Goal: Task Accomplishment & Management: Manage account settings

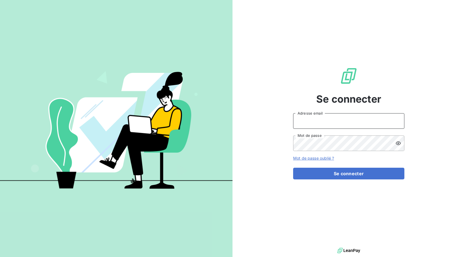
click at [306, 120] on input "Adresse email" at bounding box center [348, 121] width 111 height 16
type input "recouvrement@copytop.com"
click at [293, 168] on button "Se connecter" at bounding box center [348, 174] width 111 height 12
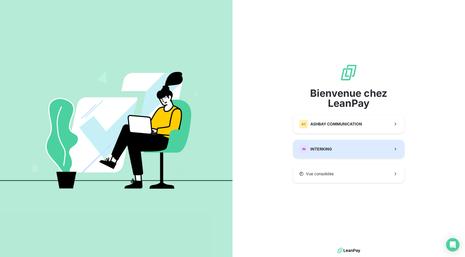
click at [355, 145] on button "IN INTERKING" at bounding box center [348, 149] width 111 height 18
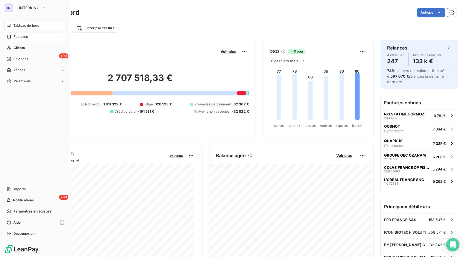
click at [21, 36] on span "Factures" at bounding box center [21, 36] width 14 height 5
click at [39, 45] on div "Factures" at bounding box center [38, 47] width 55 height 9
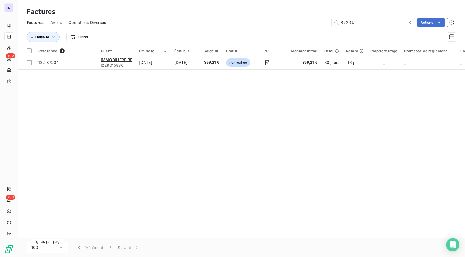
type input "87234"
drag, startPoint x: 357, startPoint y: 23, endPoint x: 316, endPoint y: 19, distance: 40.7
click at [316, 19] on div "87234 Actions" at bounding box center [284, 22] width 343 height 9
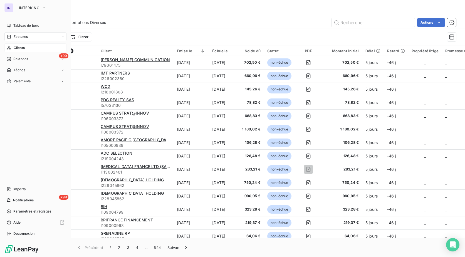
click at [23, 49] on span "Clients" at bounding box center [19, 47] width 11 height 5
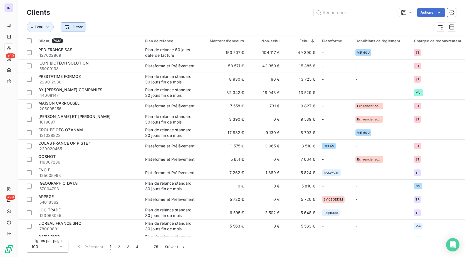
click at [81, 26] on html "IN +99 +99 Clients Actions Échu Filtrer Client 7438 Plan de relance Montant d'e…" at bounding box center [232, 128] width 465 height 257
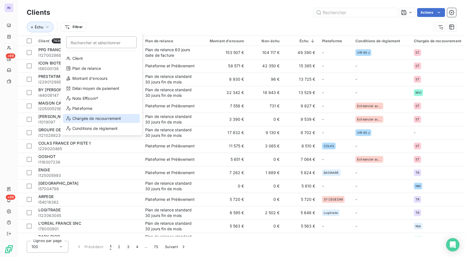
click at [97, 119] on div "Chargée de recouvrement" at bounding box center [101, 118] width 77 height 9
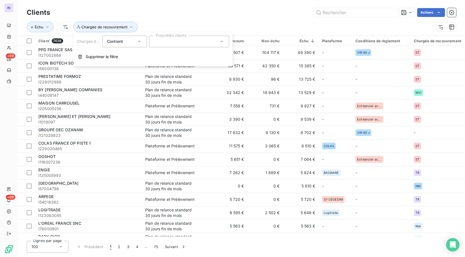
click at [157, 44] on div at bounding box center [189, 42] width 80 height 12
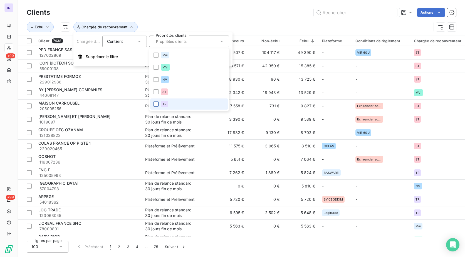
click at [156, 104] on div at bounding box center [155, 103] width 5 height 5
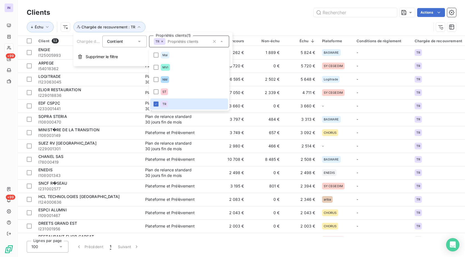
click at [267, 12] on div "Actions" at bounding box center [256, 12] width 399 height 9
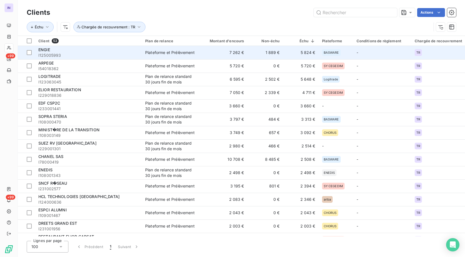
click at [177, 50] on div "Plateforme et Prélèvement" at bounding box center [169, 53] width 49 height 6
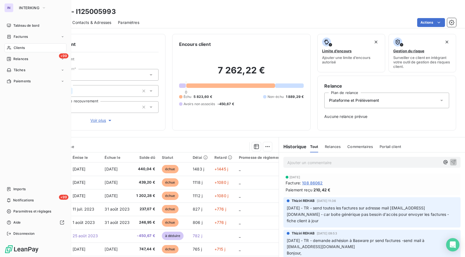
click at [32, 46] on div "Clients" at bounding box center [35, 47] width 62 height 9
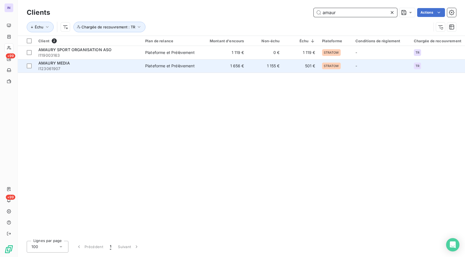
type input "amaur"
click at [143, 65] on td "Plateforme et Prélèvement" at bounding box center [171, 65] width 58 height 13
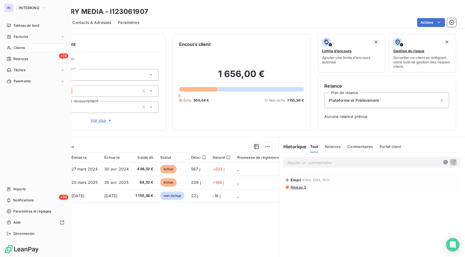
click at [25, 46] on span "Clients" at bounding box center [19, 47] width 11 height 5
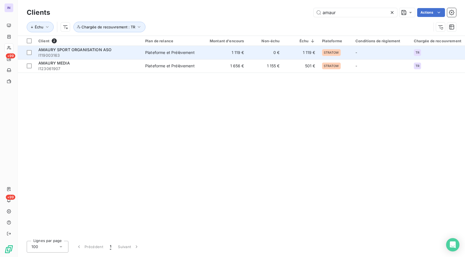
click at [157, 48] on td "Plateforme et Prélèvement" at bounding box center [171, 52] width 58 height 13
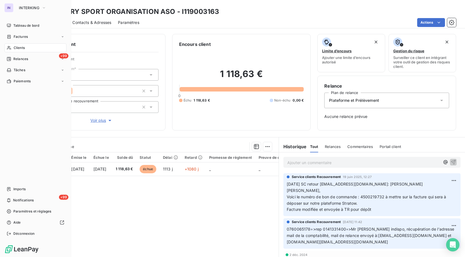
click at [23, 47] on span "Clients" at bounding box center [19, 47] width 11 height 5
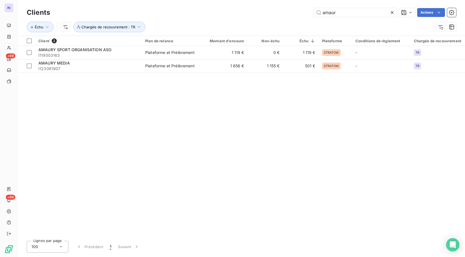
drag, startPoint x: 345, startPoint y: 11, endPoint x: 290, endPoint y: 13, distance: 54.3
click at [290, 13] on div "amaur Actions" at bounding box center [256, 12] width 399 height 9
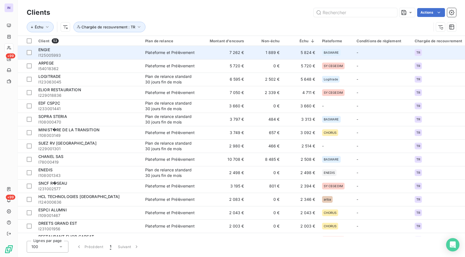
click at [200, 54] on td "7 262 €" at bounding box center [224, 52] width 48 height 13
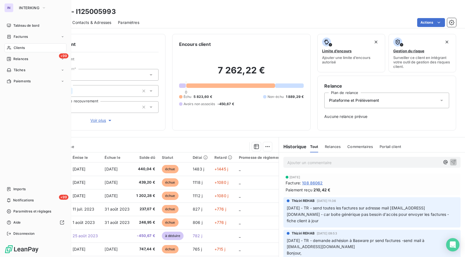
click at [21, 48] on span "Clients" at bounding box center [19, 47] width 11 height 5
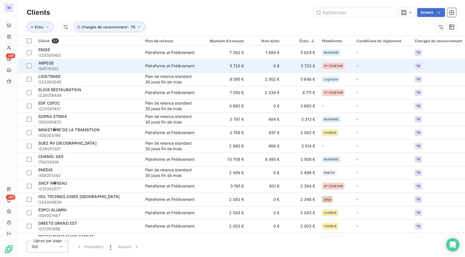
click at [54, 66] on span "I54018362" at bounding box center [88, 69] width 100 height 6
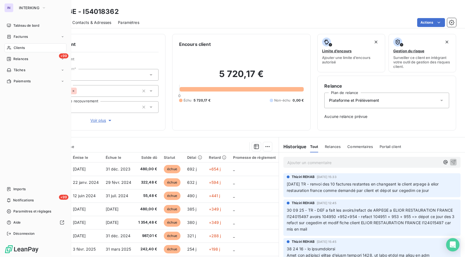
click at [24, 47] on span "Clients" at bounding box center [19, 47] width 11 height 5
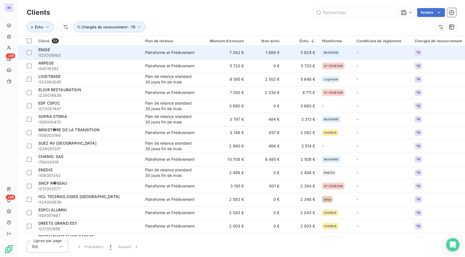
click at [94, 51] on div "ENGIE" at bounding box center [88, 50] width 100 height 6
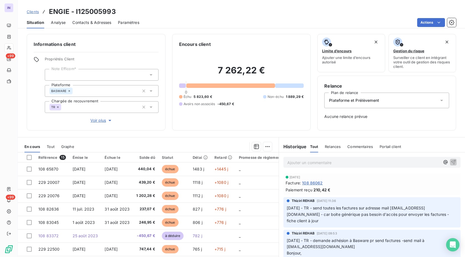
click at [121, 13] on div "Clients ENGIE - I125005993" at bounding box center [241, 12] width 447 height 10
drag, startPoint x: 122, startPoint y: 13, endPoint x: 50, endPoint y: 10, distance: 72.3
click at [50, 10] on div "Clients ENGIE - I125005993" at bounding box center [241, 12] width 447 height 10
copy h3 "ENGIE - I125005993"
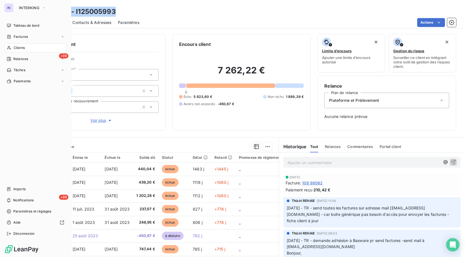
click at [21, 48] on span "Clients" at bounding box center [19, 47] width 11 height 5
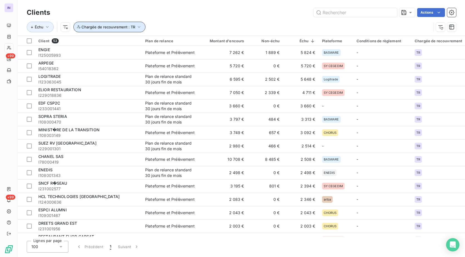
click at [136, 26] on icon "button" at bounding box center [139, 27] width 6 height 6
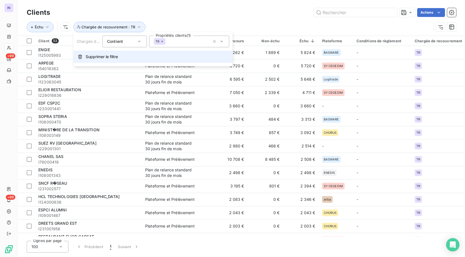
click at [114, 58] on span "Supprimer le filtre" at bounding box center [102, 57] width 32 height 6
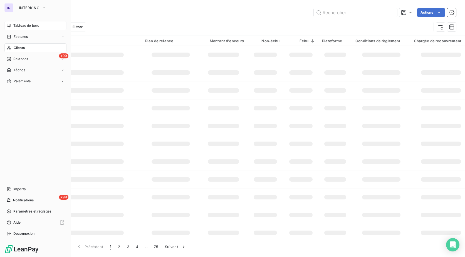
click at [18, 25] on span "Tableau de bord" at bounding box center [26, 25] width 26 height 5
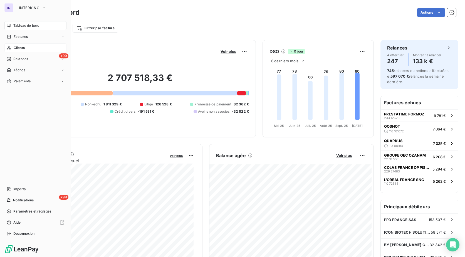
click at [22, 44] on div "Clients" at bounding box center [35, 47] width 62 height 9
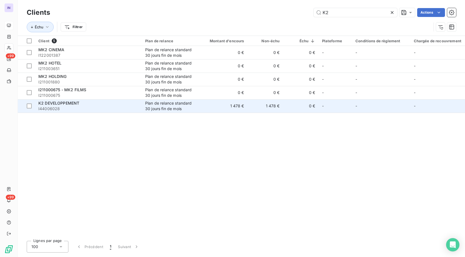
type input "K2"
click at [74, 107] on span "I44006028" at bounding box center [88, 109] width 100 height 6
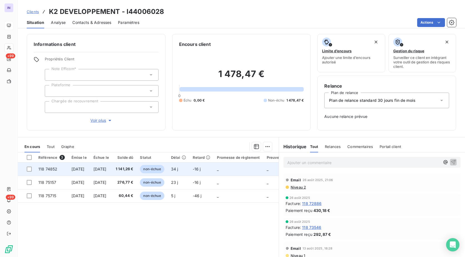
click at [106, 168] on span "[DATE]" at bounding box center [99, 168] width 13 height 5
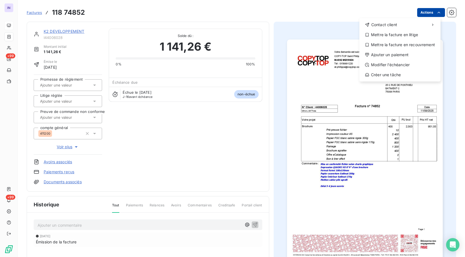
click at [424, 11] on html "IN +99 +99 Factures 118 74852 Actions Contact client Mettre la facture en litig…" at bounding box center [232, 128] width 465 height 257
click at [400, 53] on div "Ajouter un paiement" at bounding box center [399, 54] width 77 height 9
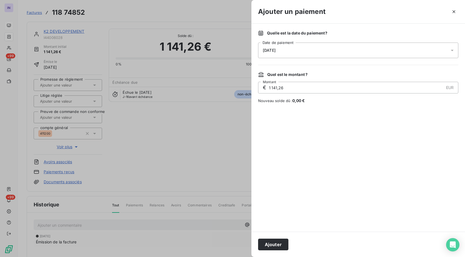
click at [328, 53] on div "[DATE]" at bounding box center [358, 51] width 200 height 16
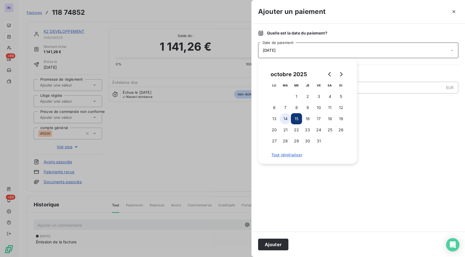
click at [287, 121] on button "14" at bounding box center [285, 118] width 11 height 11
click at [274, 246] on button "Ajouter" at bounding box center [273, 244] width 30 height 12
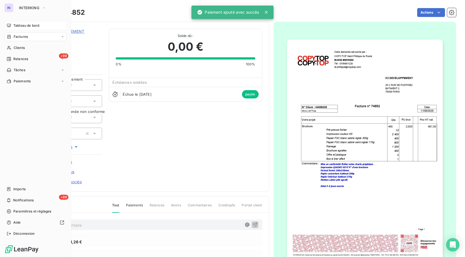
click at [24, 36] on span "Factures" at bounding box center [21, 36] width 14 height 5
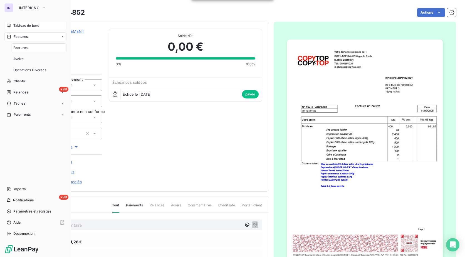
click at [26, 48] on span "Factures" at bounding box center [20, 47] width 14 height 5
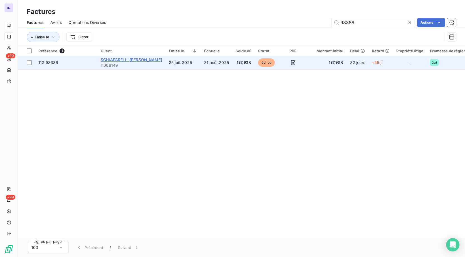
type input "98386"
click at [133, 61] on span "SCHIAPARELLI ELSA SAS" at bounding box center [131, 59] width 61 height 5
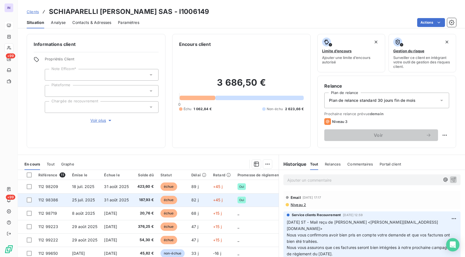
click at [74, 199] on span "25 juil. 2025" at bounding box center [83, 199] width 23 height 5
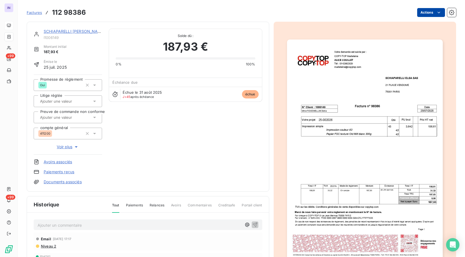
click at [426, 13] on html "IN +99 +99 Factures 112 98386 Actions SCHIAPARELLI ELSA SAS I1006149 Montant in…" at bounding box center [232, 128] width 465 height 257
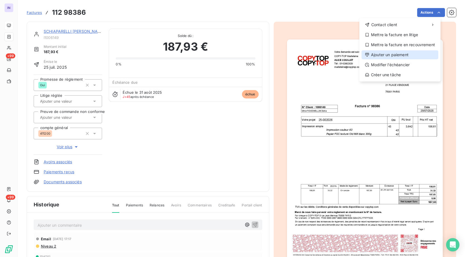
click at [399, 57] on div "Ajouter un paiement" at bounding box center [399, 54] width 77 height 9
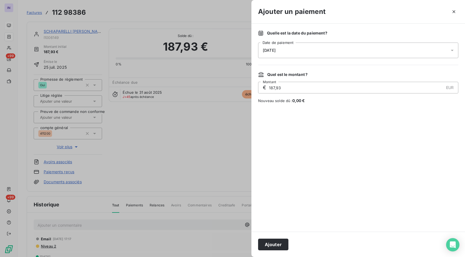
drag, startPoint x: 282, startPoint y: 49, endPoint x: 282, endPoint y: 56, distance: 7.0
click at [275, 49] on span "[DATE]" at bounding box center [269, 50] width 13 height 4
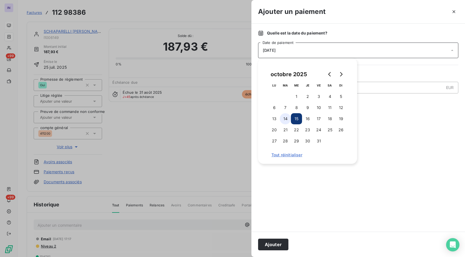
click at [286, 120] on button "14" at bounding box center [285, 118] width 11 height 11
click at [273, 240] on button "Ajouter" at bounding box center [273, 244] width 30 height 12
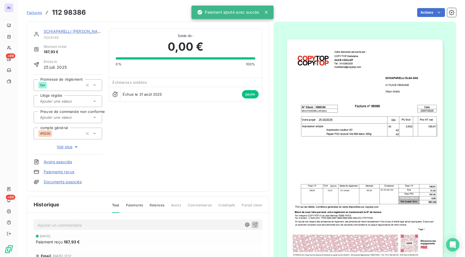
click at [78, 29] on link "SCHIAPARELLI ELSA SAS" at bounding box center [74, 31] width 61 height 5
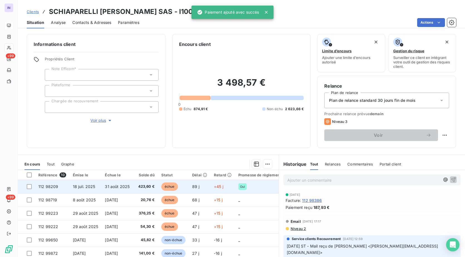
click at [99, 186] on td "18 juil. 2025" at bounding box center [85, 186] width 32 height 13
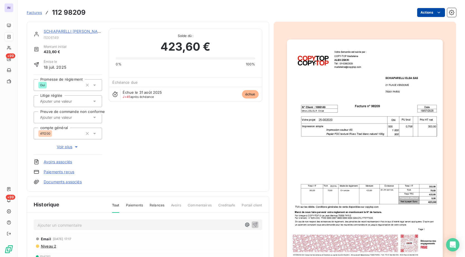
click at [426, 11] on html "IN +99 +99 Factures 112 98209 Actions SCHIAPARELLI ELSA SAS I1006149 Montant in…" at bounding box center [232, 128] width 465 height 257
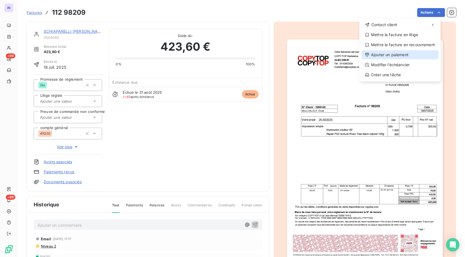
click at [392, 53] on div "Ajouter un paiement" at bounding box center [399, 54] width 77 height 9
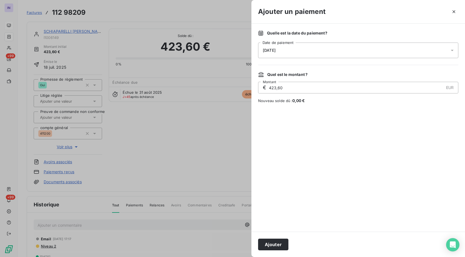
click at [326, 49] on div "[DATE]" at bounding box center [358, 51] width 200 height 16
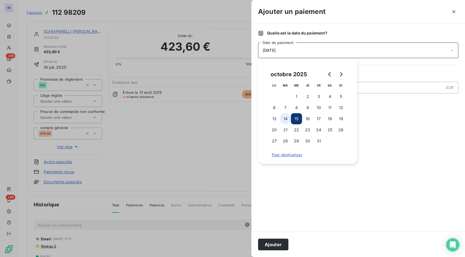
click at [286, 118] on button "14" at bounding box center [285, 118] width 11 height 11
click at [279, 247] on button "Ajouter" at bounding box center [273, 244] width 30 height 12
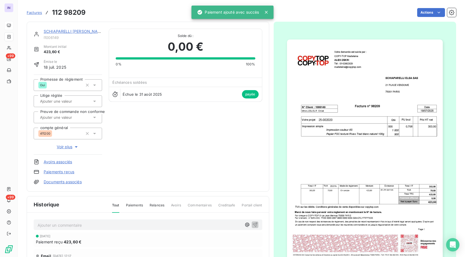
click at [87, 32] on link "SCHIAPARELLI ELSA SAS" at bounding box center [74, 31] width 61 height 5
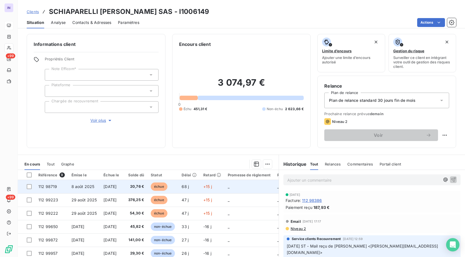
click at [88, 186] on span "8 août 2025" at bounding box center [82, 186] width 23 height 5
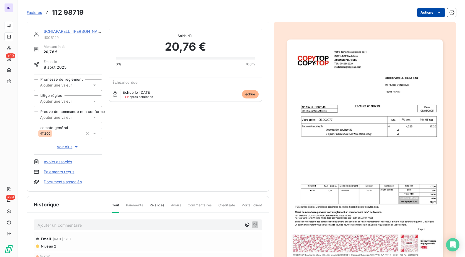
click at [425, 11] on html "IN +99 +99 Factures 112 98719 Actions SCHIAPARELLI ELSA SAS I1006149 Montant in…" at bounding box center [232, 128] width 465 height 257
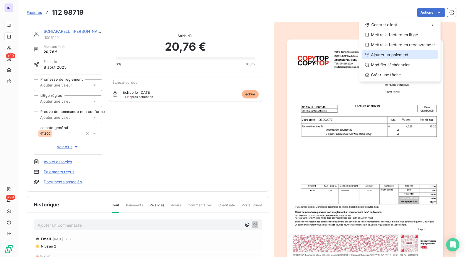
click at [376, 55] on div "Ajouter un paiement" at bounding box center [399, 54] width 77 height 9
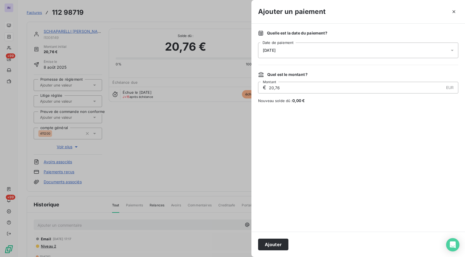
click at [302, 48] on div "[DATE]" at bounding box center [358, 51] width 200 height 16
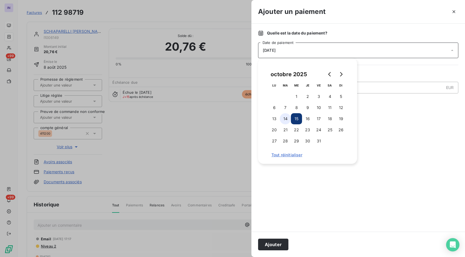
click at [286, 118] on button "14" at bounding box center [285, 118] width 11 height 11
click at [277, 245] on button "Ajouter" at bounding box center [273, 244] width 30 height 12
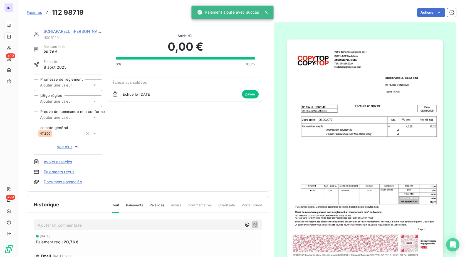
click at [82, 32] on link "SCHIAPARELLI ELSA SAS" at bounding box center [74, 31] width 61 height 5
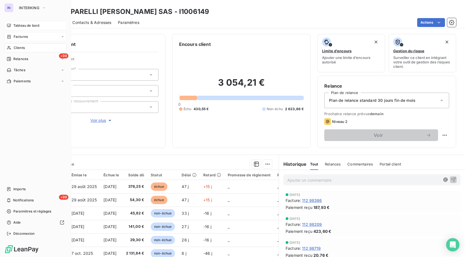
click at [23, 38] on span "Factures" at bounding box center [21, 36] width 14 height 5
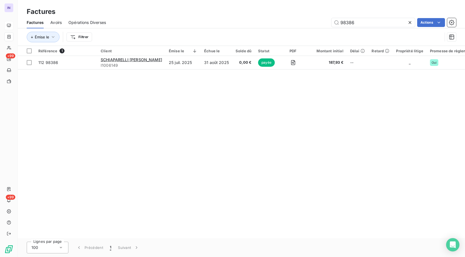
drag, startPoint x: 370, startPoint y: 23, endPoint x: 307, endPoint y: 24, distance: 62.3
click at [308, 23] on div "98386 Actions" at bounding box center [284, 22] width 343 height 9
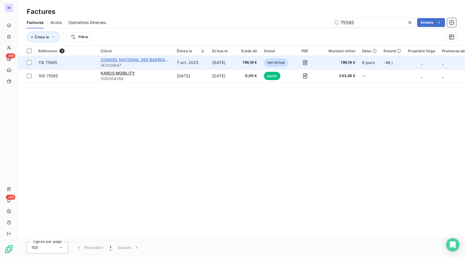
type input "75585"
click at [142, 61] on span "CONSEIL NATIONAL DES BARREAUX" at bounding box center [136, 59] width 70 height 5
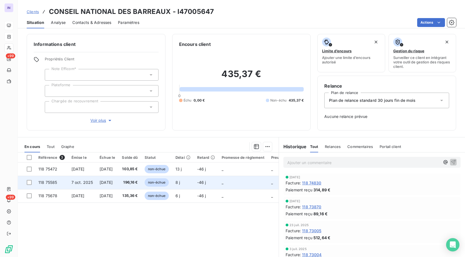
click at [75, 179] on td "7 oct. 2025" at bounding box center [82, 182] width 28 height 13
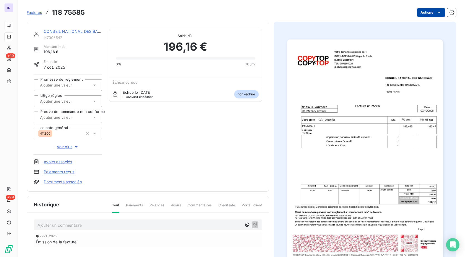
click at [413, 12] on html "IN +99 +99 Factures 118 75585 Actions CONSEIL NATIONAL DES BARREAUX I47005647 M…" at bounding box center [232, 128] width 465 height 257
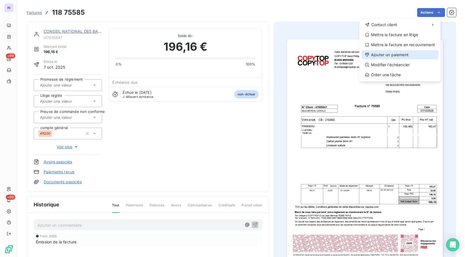
click at [395, 55] on div "Ajouter un paiement" at bounding box center [399, 54] width 77 height 9
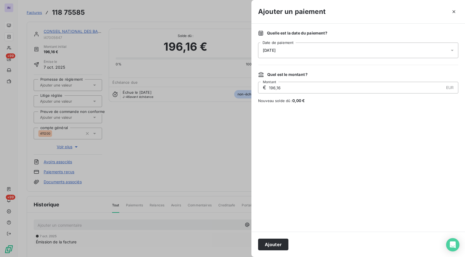
click at [319, 49] on div "[DATE]" at bounding box center [358, 51] width 200 height 16
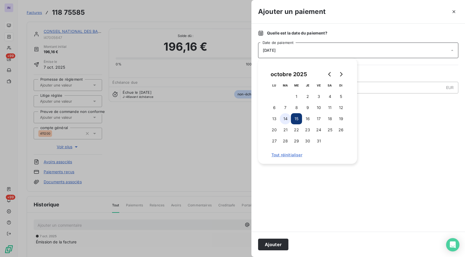
click at [284, 117] on button "14" at bounding box center [285, 118] width 11 height 11
click at [270, 243] on button "Ajouter" at bounding box center [273, 244] width 30 height 12
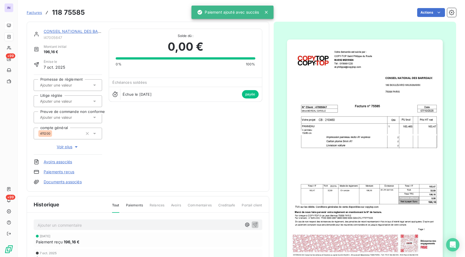
click at [64, 31] on link "CONSEIL NATIONAL DES BARREAUX" at bounding box center [79, 31] width 70 height 5
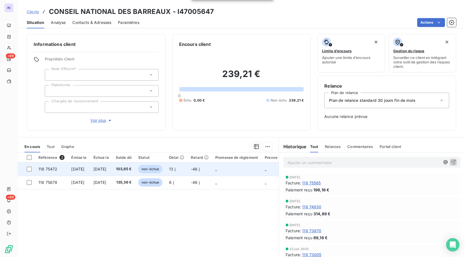
click at [71, 168] on span "[DATE]" at bounding box center [77, 168] width 13 height 5
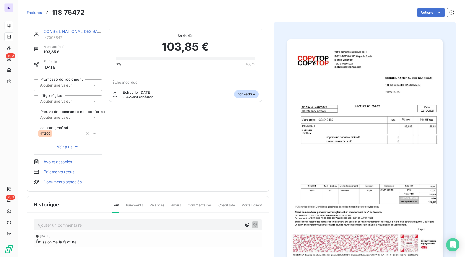
click at [423, 18] on div "CONSEIL NATIONAL DES BARREAUX I47005647 Montant initial 103,85 € Émise le 2 oct…" at bounding box center [241, 171] width 429 height 307
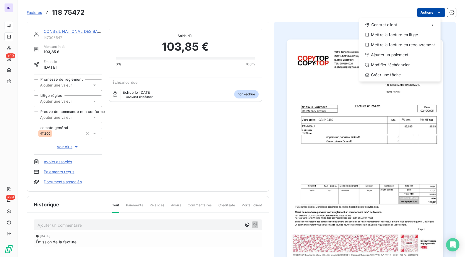
click at [416, 14] on html "IN +99 +99 Factures 118 75472 Actions Contact client Mettre la facture en litig…" at bounding box center [232, 128] width 465 height 257
click at [386, 55] on div "Ajouter un paiement" at bounding box center [399, 54] width 77 height 9
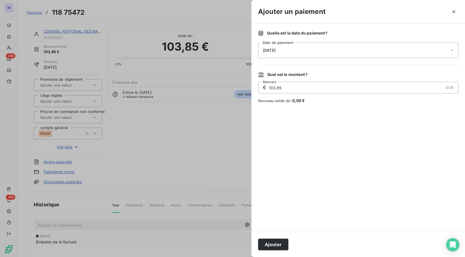
click at [330, 49] on div "[DATE]" at bounding box center [358, 51] width 200 height 16
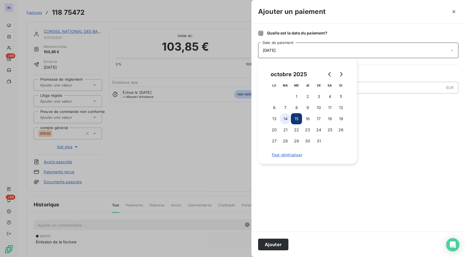
click at [285, 121] on button "14" at bounding box center [285, 118] width 11 height 11
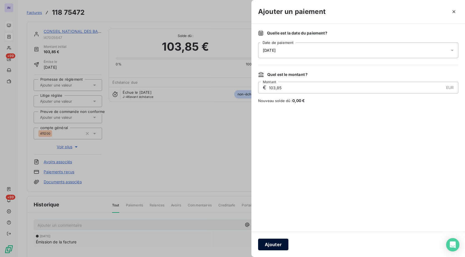
click at [278, 243] on button "Ajouter" at bounding box center [273, 244] width 30 height 12
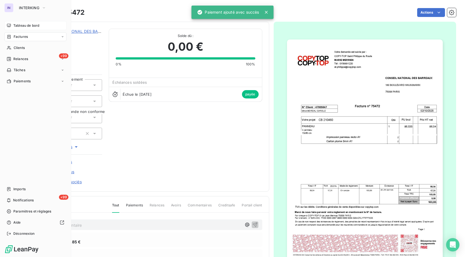
click at [20, 38] on span "Factures" at bounding box center [21, 36] width 14 height 5
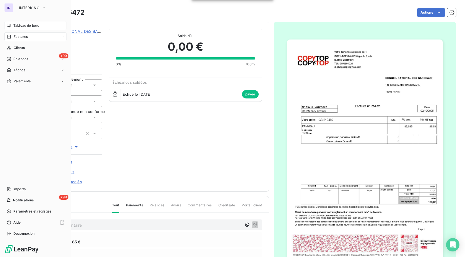
drag, startPoint x: 17, startPoint y: 37, endPoint x: 22, endPoint y: 42, distance: 7.1
click at [18, 37] on span "Factures" at bounding box center [21, 36] width 14 height 5
click at [24, 47] on span "Factures" at bounding box center [20, 47] width 14 height 5
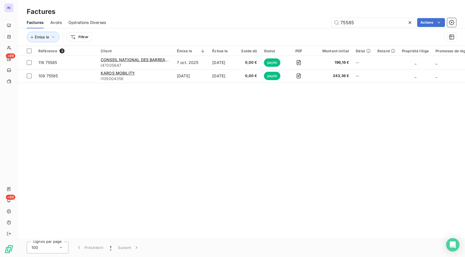
drag, startPoint x: 373, startPoint y: 22, endPoint x: 364, endPoint y: 3, distance: 20.8
click at [255, 18] on div "Factures Avoirs Opérations Diverses 75585 Actions" at bounding box center [241, 23] width 447 height 12
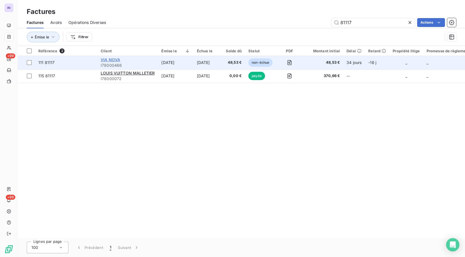
type input "81117"
click at [104, 58] on span "VIA NOVA" at bounding box center [110, 59] width 19 height 5
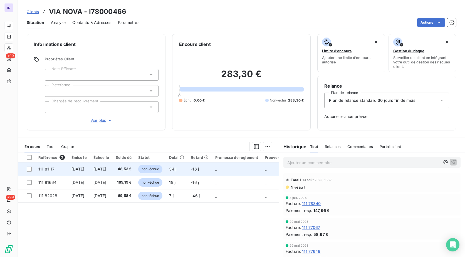
click at [134, 171] on td "48,53 €" at bounding box center [123, 168] width 23 height 13
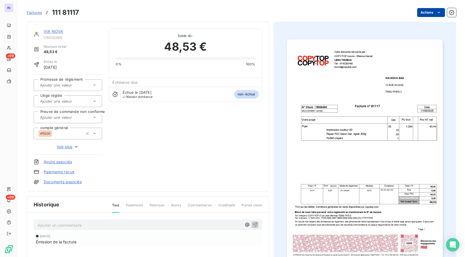
click at [420, 14] on html "IN +99 +99 Factures 111 81117 Actions VIA NOVA I78000466 Montant initial 48,53 …" at bounding box center [232, 128] width 465 height 257
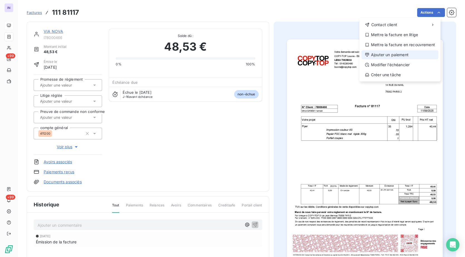
click at [404, 54] on div "Ajouter un paiement" at bounding box center [399, 54] width 77 height 9
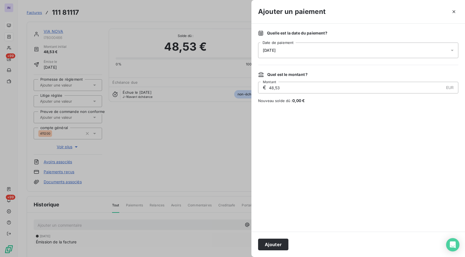
click at [275, 50] on span "[DATE]" at bounding box center [269, 50] width 13 height 4
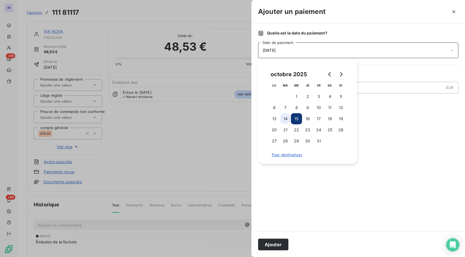
click at [283, 120] on button "14" at bounding box center [285, 118] width 11 height 11
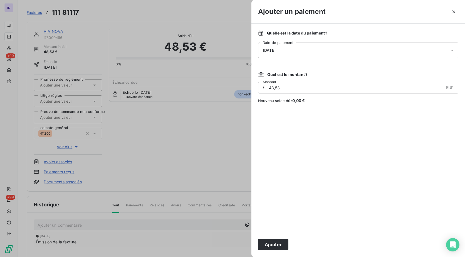
click at [275, 237] on div "Ajouter" at bounding box center [357, 244] width 213 height 25
click at [272, 242] on button "Ajouter" at bounding box center [273, 244] width 30 height 12
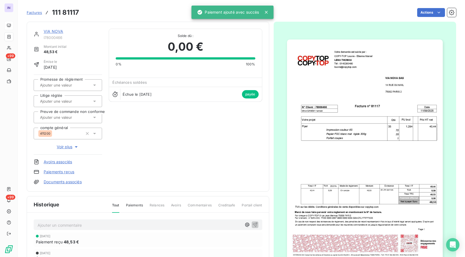
click at [47, 30] on link "VIA NOVA" at bounding box center [53, 31] width 19 height 5
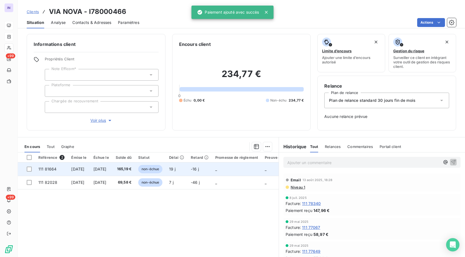
click at [112, 171] on td "[DATE]" at bounding box center [101, 168] width 22 height 13
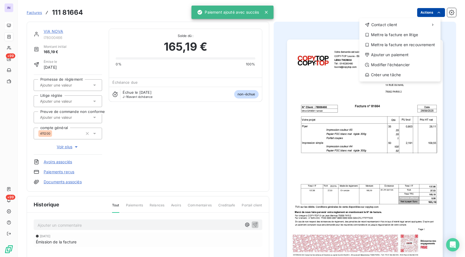
click at [430, 13] on html "IN +99 +99 Factures 111 81664 Actions Contact client Mettre la facture en litig…" at bounding box center [232, 128] width 465 height 257
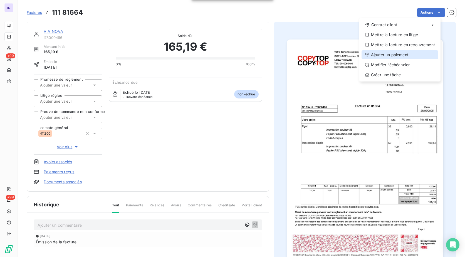
click at [397, 51] on div "Ajouter un paiement" at bounding box center [399, 54] width 77 height 9
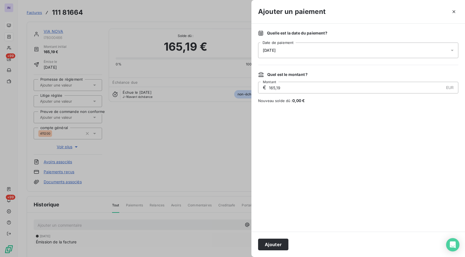
click at [275, 50] on span "[DATE]" at bounding box center [269, 50] width 13 height 4
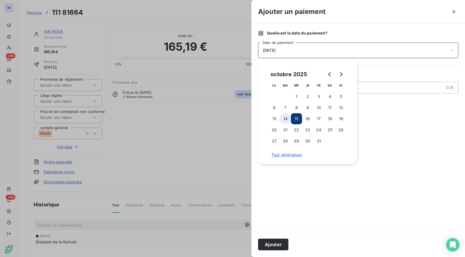
click at [287, 117] on button "14" at bounding box center [285, 118] width 11 height 11
click at [275, 243] on button "Ajouter" at bounding box center [273, 244] width 30 height 12
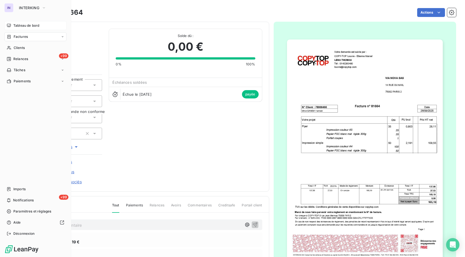
click at [18, 37] on span "Factures" at bounding box center [21, 36] width 14 height 5
click at [23, 36] on span "Factures" at bounding box center [21, 36] width 14 height 5
click at [25, 48] on span "Factures" at bounding box center [20, 47] width 14 height 5
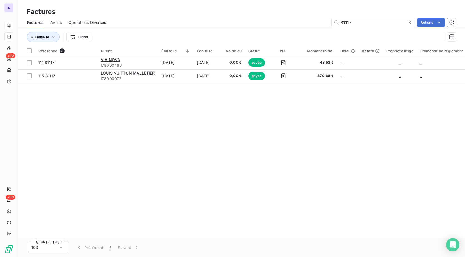
drag, startPoint x: 357, startPoint y: 26, endPoint x: 288, endPoint y: 28, distance: 69.2
click at [288, 28] on div "Factures Avoirs Opérations Diverses 81117 Actions" at bounding box center [241, 23] width 447 height 12
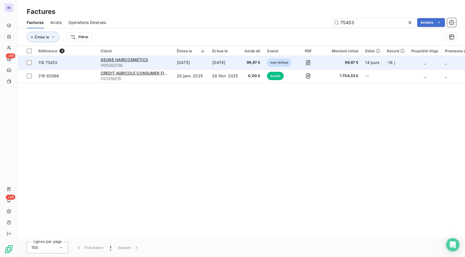
type input "75453"
click at [162, 61] on div "KEUNE HAIRCOSMETICS" at bounding box center [135, 60] width 69 height 6
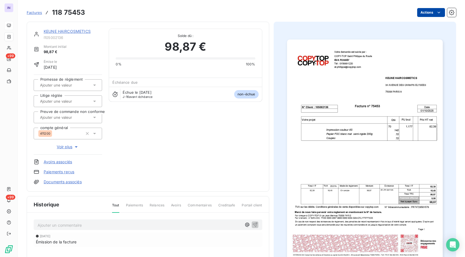
click at [421, 13] on html "IN +99 +99 Factures 118 75453 Actions KEUNE HAIRCOSMETICS I105002136 Montant in…" at bounding box center [232, 128] width 465 height 257
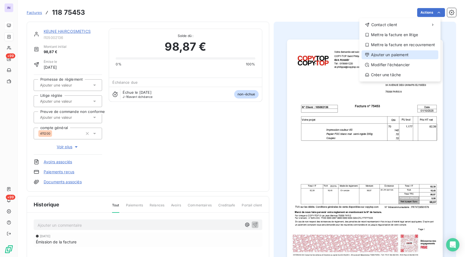
click at [412, 54] on div "Ajouter un paiement" at bounding box center [399, 54] width 77 height 9
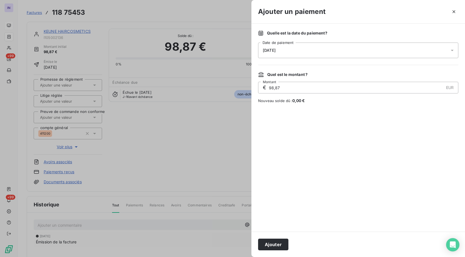
click at [356, 49] on div "[DATE]" at bounding box center [358, 51] width 200 height 16
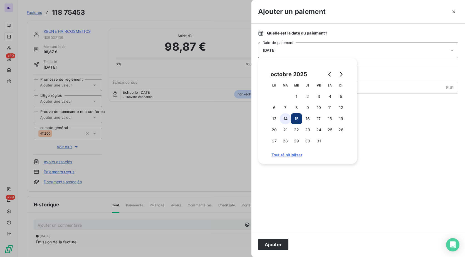
click at [285, 120] on button "14" at bounding box center [285, 118] width 11 height 11
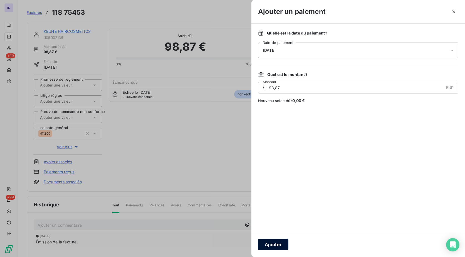
click at [275, 241] on button "Ajouter" at bounding box center [273, 244] width 30 height 12
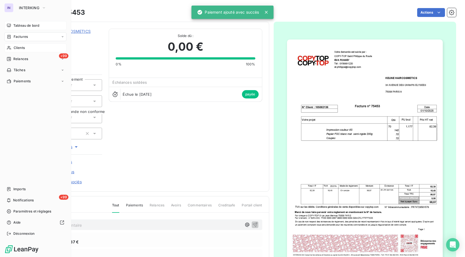
drag, startPoint x: 22, startPoint y: 48, endPoint x: 58, endPoint y: 51, distance: 36.0
click at [22, 48] on span "Clients" at bounding box center [19, 47] width 11 height 5
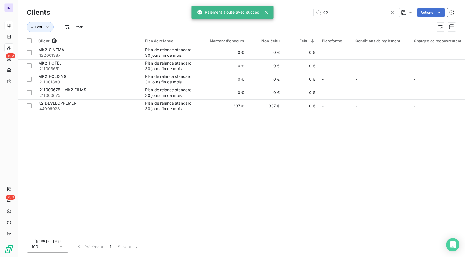
drag, startPoint x: 303, startPoint y: 13, endPoint x: 261, endPoint y: 11, distance: 41.7
click at [262, 11] on div "IN +99 +99 Clients K2 Actions Échu Filtrer Client 5 Plan de relance Montant d'e…" at bounding box center [232, 128] width 465 height 257
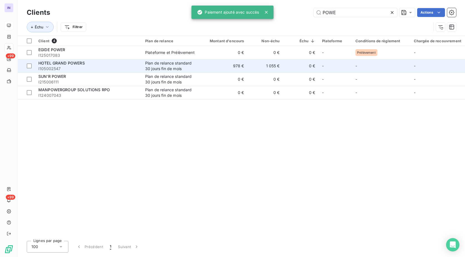
type input "POWE"
click at [119, 68] on span "I105002547" at bounding box center [88, 69] width 100 height 6
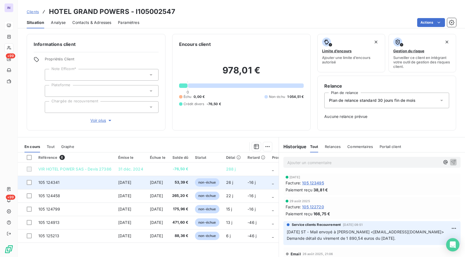
click at [110, 184] on td "105 124341" at bounding box center [75, 182] width 80 height 13
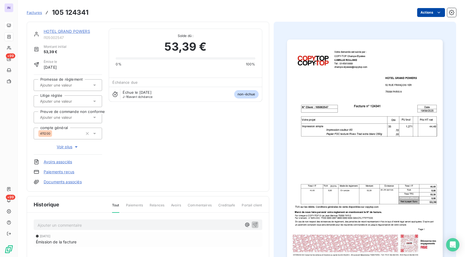
click at [423, 10] on html "IN +99 +99 Factures 105 124341 Actions HOTEL GRAND POWERS I105002547 Montant in…" at bounding box center [232, 128] width 465 height 257
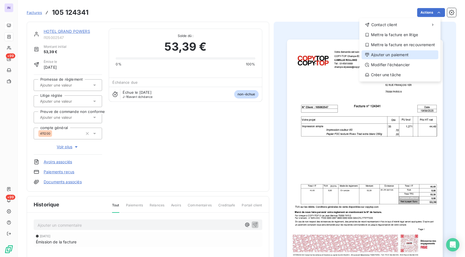
click at [404, 55] on div "Ajouter un paiement" at bounding box center [399, 54] width 77 height 9
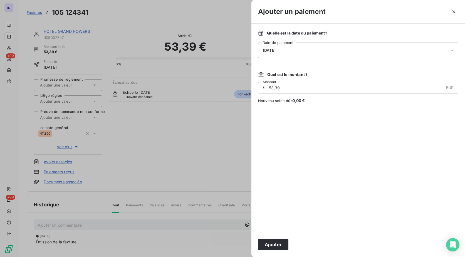
click at [337, 48] on div "[DATE]" at bounding box center [358, 51] width 200 height 16
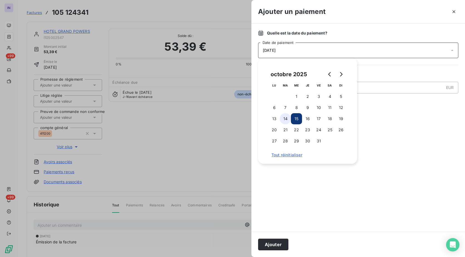
click at [287, 118] on button "14" at bounding box center [285, 118] width 11 height 11
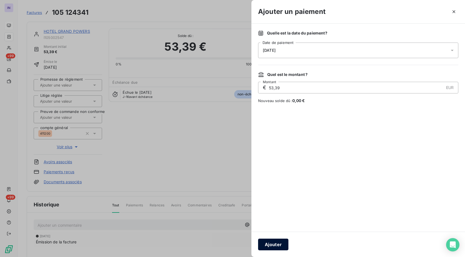
click at [272, 243] on button "Ajouter" at bounding box center [273, 244] width 30 height 12
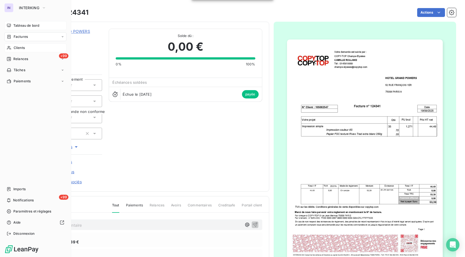
click at [21, 47] on span "Clients" at bounding box center [19, 47] width 11 height 5
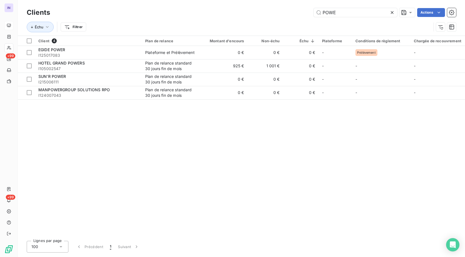
drag, startPoint x: 340, startPoint y: 13, endPoint x: 259, endPoint y: 13, distance: 80.6
click at [259, 13] on div "POWE Actions" at bounding box center [256, 12] width 399 height 9
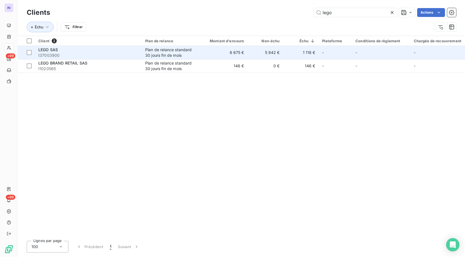
type input "lego"
click at [101, 55] on span "I37003900" at bounding box center [88, 56] width 100 height 6
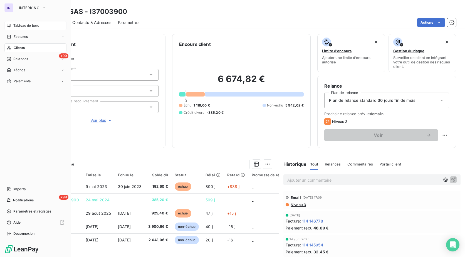
click at [22, 47] on span "Clients" at bounding box center [19, 47] width 11 height 5
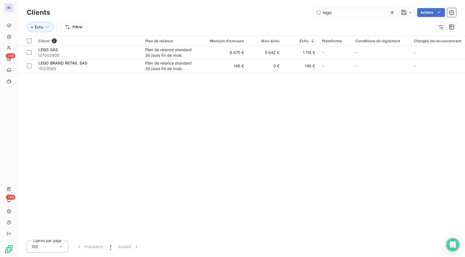
drag, startPoint x: 339, startPoint y: 11, endPoint x: 300, endPoint y: 12, distance: 39.8
click at [300, 12] on div "lego Actions" at bounding box center [256, 12] width 399 height 9
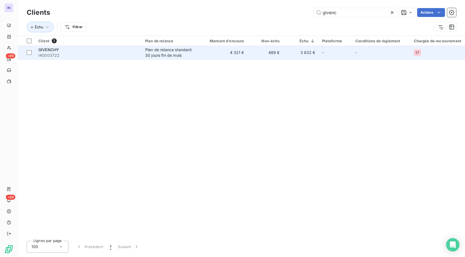
type input "givenc"
click at [105, 56] on span "I40003722" at bounding box center [88, 56] width 100 height 6
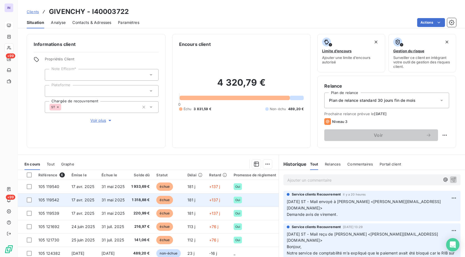
scroll to position [28, 0]
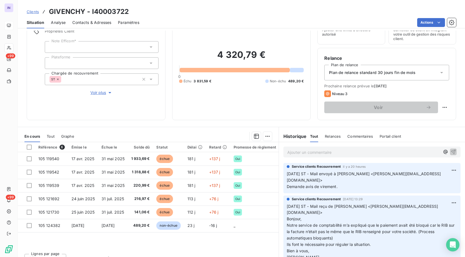
drag, startPoint x: 135, startPoint y: 10, endPoint x: 145, endPoint y: 8, distance: 10.7
click at [135, 10] on div "Clients GIVENCHY - I40003722" at bounding box center [241, 12] width 447 height 10
drag, startPoint x: 136, startPoint y: 8, endPoint x: 48, endPoint y: 7, distance: 87.8
click at [48, 7] on div "Clients GIVENCHY - I40003722" at bounding box center [241, 12] width 447 height 10
copy h3 "GIVENCHY - I40003722"
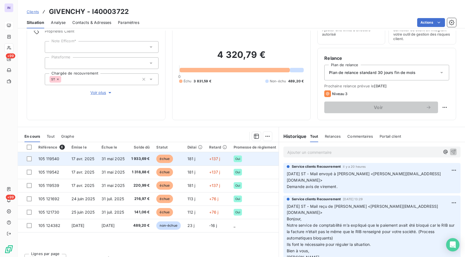
click at [119, 158] on span "31 mai 2025" at bounding box center [112, 158] width 23 height 5
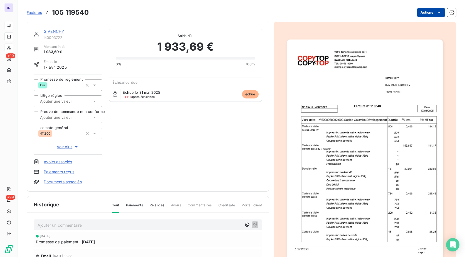
click at [424, 13] on html "IN +99 +99 Factures 105 119540 Actions GIVENCHY I40003722 Montant initial 1 933…" at bounding box center [232, 128] width 465 height 257
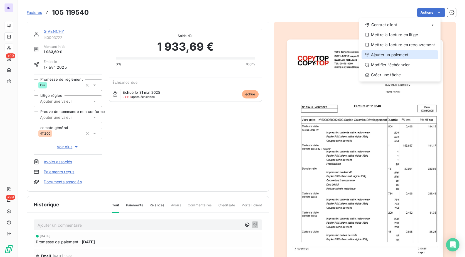
click at [394, 55] on div "Ajouter un paiement" at bounding box center [399, 54] width 77 height 9
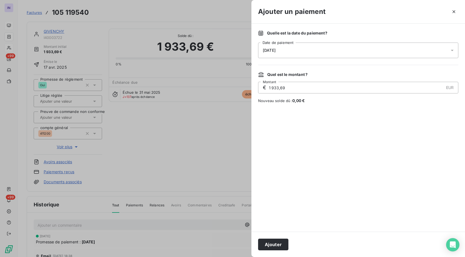
click at [325, 54] on div "[DATE]" at bounding box center [358, 51] width 200 height 16
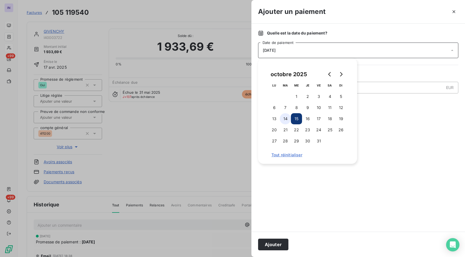
click at [284, 119] on button "14" at bounding box center [285, 118] width 11 height 11
click at [279, 242] on button "Ajouter" at bounding box center [273, 244] width 30 height 12
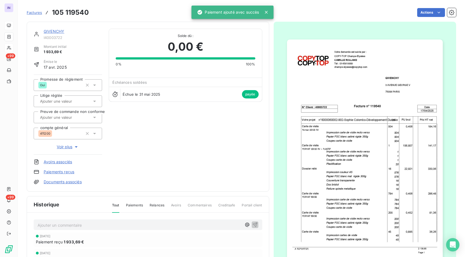
click at [50, 32] on link "GIVENCHY" at bounding box center [54, 31] width 21 height 5
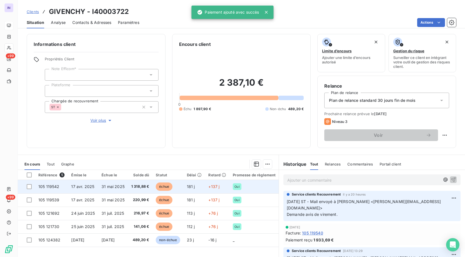
click at [128, 186] on td "31 mai 2025" at bounding box center [113, 186] width 30 height 13
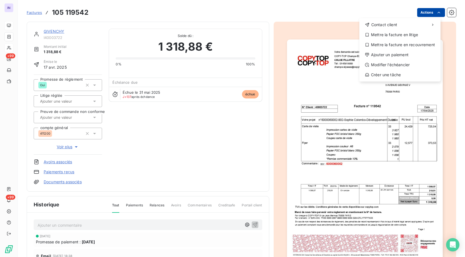
click at [418, 14] on html "IN +99 +99 Factures 105 119542 Actions Contact client Mettre la facture en liti…" at bounding box center [232, 128] width 465 height 257
click at [385, 52] on div "Ajouter un paiement" at bounding box center [399, 54] width 77 height 9
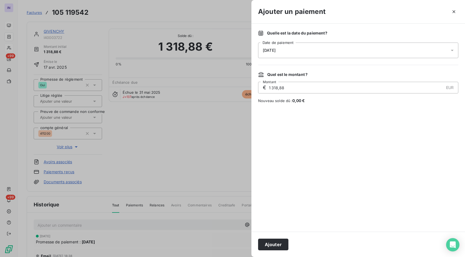
click at [316, 50] on div "[DATE]" at bounding box center [358, 51] width 200 height 16
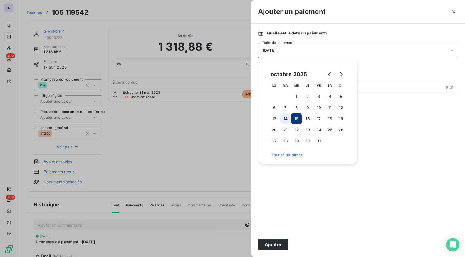
click at [285, 118] on button "14" at bounding box center [285, 118] width 11 height 11
click at [271, 243] on button "Ajouter" at bounding box center [273, 244] width 30 height 12
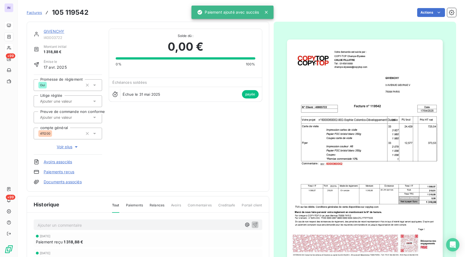
click at [51, 31] on link "GIVENCHY" at bounding box center [54, 31] width 21 height 5
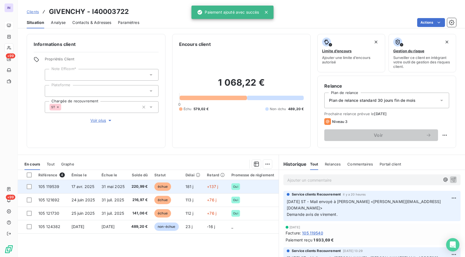
click at [120, 185] on span "31 mai 2025" at bounding box center [112, 186] width 23 height 5
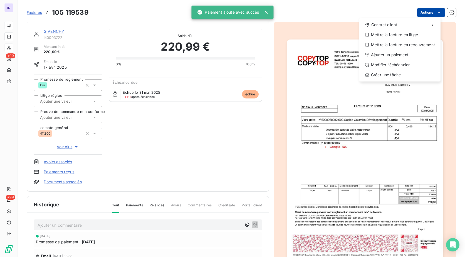
click at [423, 13] on html "IN +99 +99 Factures 105 119539 Actions Contact client Mettre la facture en liti…" at bounding box center [232, 128] width 465 height 257
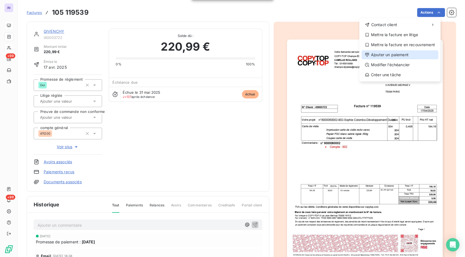
click at [384, 54] on div "Ajouter un paiement" at bounding box center [399, 54] width 77 height 9
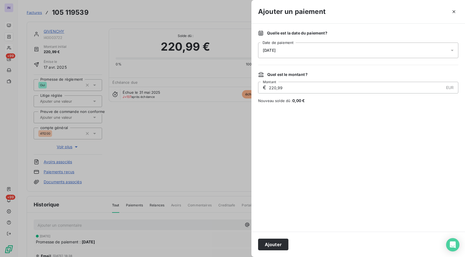
click at [301, 47] on div "[DATE]" at bounding box center [358, 51] width 200 height 16
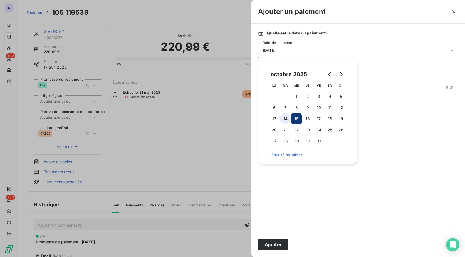
click at [287, 119] on button "14" at bounding box center [285, 118] width 11 height 11
click at [273, 243] on button "Ajouter" at bounding box center [273, 244] width 30 height 12
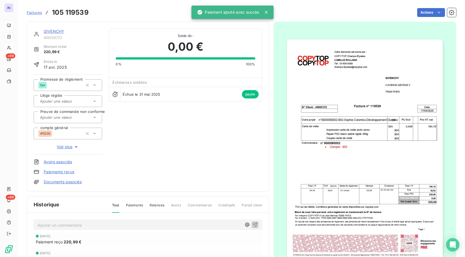
click at [52, 32] on link "GIVENCHY" at bounding box center [54, 31] width 21 height 5
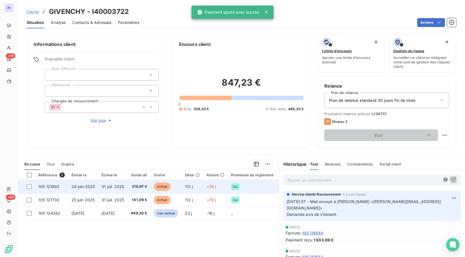
click at [127, 187] on td "31 juil. 2025" at bounding box center [112, 186] width 29 height 13
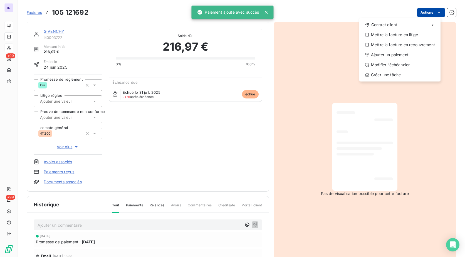
click at [417, 11] on html "IN +99 +99 Factures 105 121692 Actions Contact client Mettre la facture en liti…" at bounding box center [232, 128] width 465 height 257
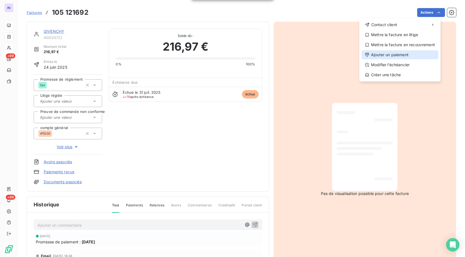
click at [392, 54] on div "Ajouter un paiement" at bounding box center [399, 54] width 77 height 9
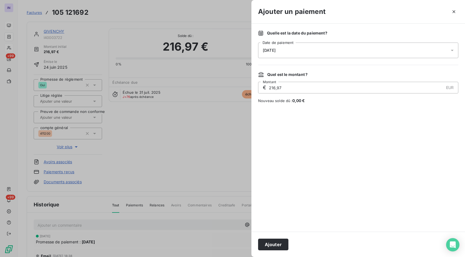
click at [314, 48] on div "[DATE]" at bounding box center [358, 51] width 200 height 16
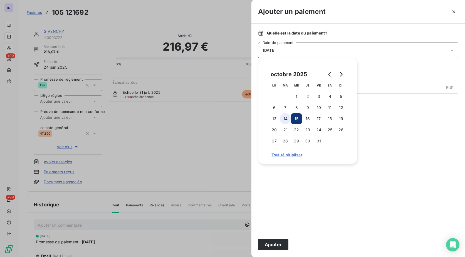
click at [283, 118] on button "14" at bounding box center [285, 118] width 11 height 11
click at [273, 242] on button "Ajouter" at bounding box center [273, 244] width 30 height 12
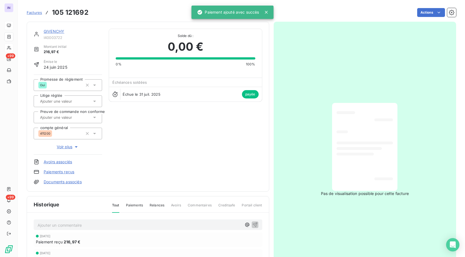
click at [54, 31] on link "GIVENCHY" at bounding box center [54, 31] width 21 height 5
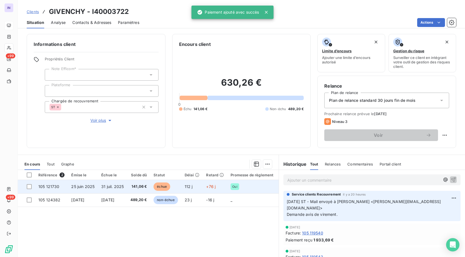
click at [120, 189] on td "31 juil. 2025" at bounding box center [112, 186] width 29 height 13
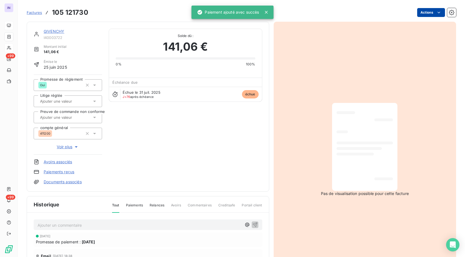
click at [419, 11] on html "IN +99 +99 Factures 105 121730 Actions GIVENCHY I40003722 Montant initial 141,0…" at bounding box center [232, 128] width 465 height 257
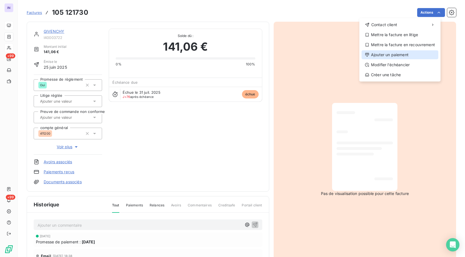
click at [386, 59] on div "Ajouter un paiement" at bounding box center [399, 54] width 77 height 9
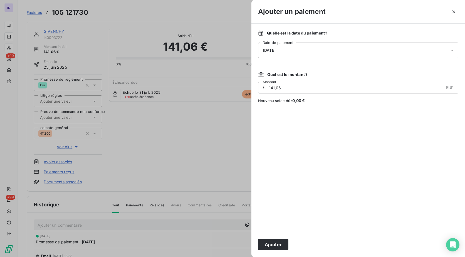
click at [275, 48] on span "[DATE]" at bounding box center [269, 50] width 13 height 4
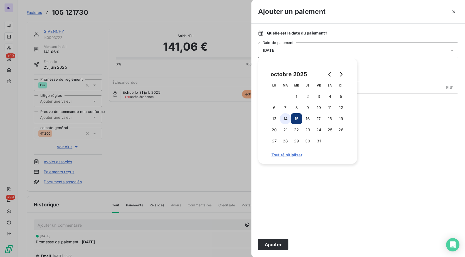
click at [289, 116] on button "14" at bounding box center [285, 118] width 11 height 11
click at [279, 242] on button "Ajouter" at bounding box center [273, 244] width 30 height 12
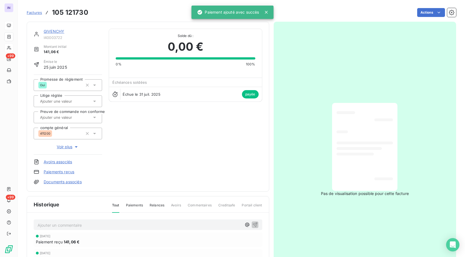
click at [56, 31] on link "GIVENCHY" at bounding box center [54, 31] width 21 height 5
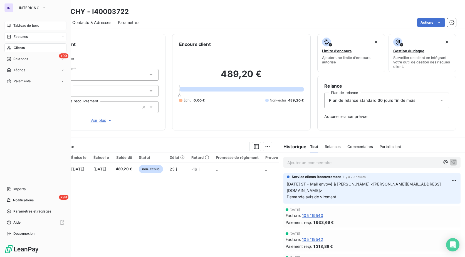
click at [20, 36] on span "Factures" at bounding box center [21, 36] width 14 height 5
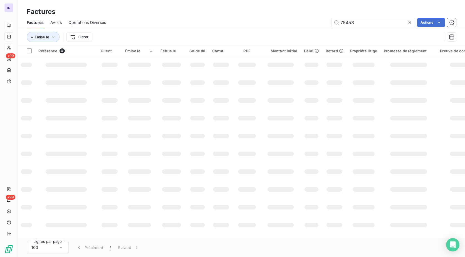
drag, startPoint x: 356, startPoint y: 23, endPoint x: 320, endPoint y: 25, distance: 35.3
click at [320, 25] on div "75453 Actions" at bounding box center [284, 22] width 343 height 9
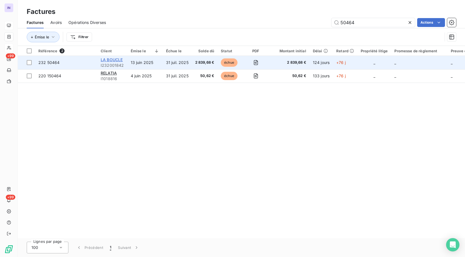
type input "50464"
click at [114, 60] on span "LA BOUCLE" at bounding box center [112, 59] width 22 height 5
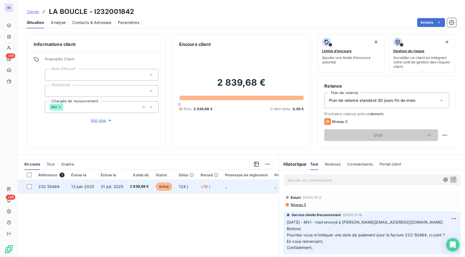
click at [93, 184] on span "13 juin 2025" at bounding box center [82, 186] width 23 height 5
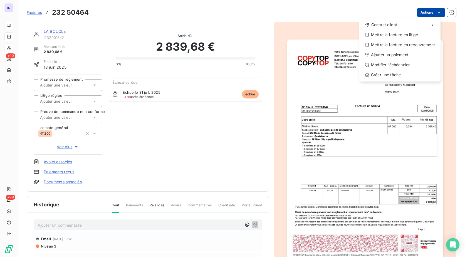
click at [421, 16] on html "IN +99 +99 Factures 232 50464 Actions Contact client Mettre la facture en litig…" at bounding box center [232, 128] width 465 height 257
click at [396, 57] on div "Ajouter un paiement" at bounding box center [399, 54] width 77 height 9
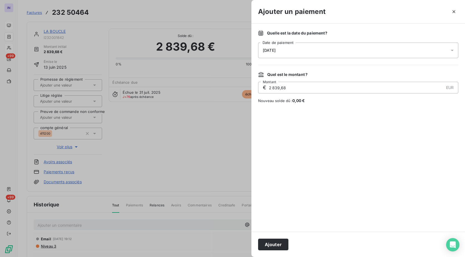
click at [297, 49] on div "[DATE]" at bounding box center [358, 51] width 200 height 16
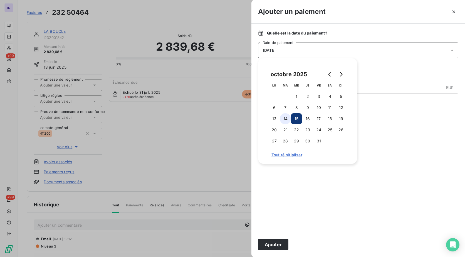
click at [283, 120] on button "14" at bounding box center [285, 118] width 11 height 11
click at [273, 245] on button "Ajouter" at bounding box center [273, 244] width 30 height 12
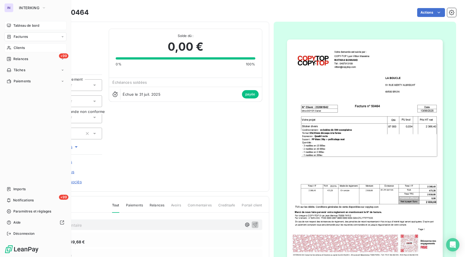
drag, startPoint x: 22, startPoint y: 36, endPoint x: 25, endPoint y: 39, distance: 3.6
click at [22, 36] on span "Factures" at bounding box center [21, 36] width 14 height 5
click at [24, 49] on span "Factures" at bounding box center [20, 47] width 14 height 5
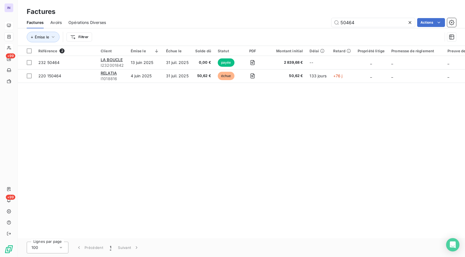
drag, startPoint x: 325, startPoint y: 20, endPoint x: 308, endPoint y: 20, distance: 17.2
click at [308, 20] on div "50464 Actions" at bounding box center [284, 22] width 343 height 9
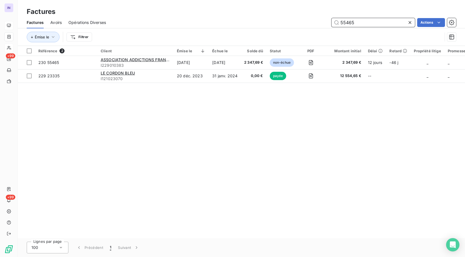
click at [361, 20] on input "55465" at bounding box center [372, 22] width 83 height 9
click at [310, 20] on div "55465 Actions" at bounding box center [284, 22] width 343 height 9
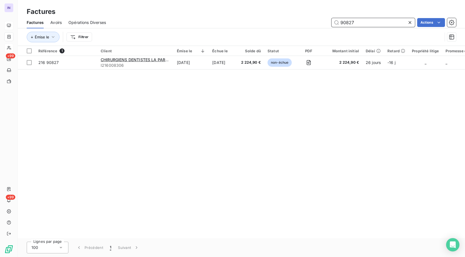
click at [368, 24] on input "90827" at bounding box center [372, 22] width 83 height 9
drag, startPoint x: 368, startPoint y: 24, endPoint x: 308, endPoint y: 19, distance: 60.8
click at [308, 19] on div "90827 Actions" at bounding box center [284, 22] width 343 height 9
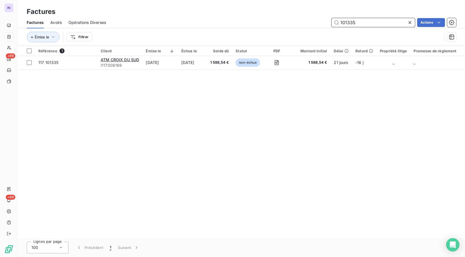
type input "101335"
click at [355, 22] on input "101335" at bounding box center [372, 22] width 83 height 9
drag, startPoint x: 364, startPoint y: 23, endPoint x: 292, endPoint y: 21, distance: 71.7
click at [292, 21] on div "101335 Actions" at bounding box center [284, 22] width 343 height 9
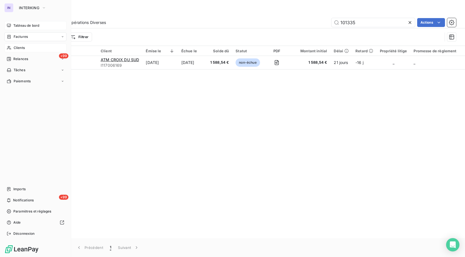
click at [19, 49] on span "Clients" at bounding box center [19, 47] width 11 height 5
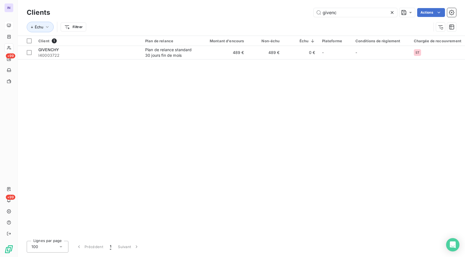
drag, startPoint x: 339, startPoint y: 11, endPoint x: 276, endPoint y: 10, distance: 63.1
click at [276, 10] on div "givenc Actions" at bounding box center [256, 12] width 399 height 9
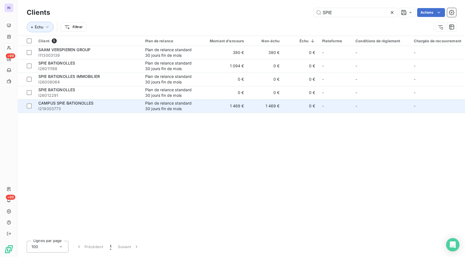
type input "SPIE"
click at [92, 106] on span "I219003773" at bounding box center [88, 109] width 100 height 6
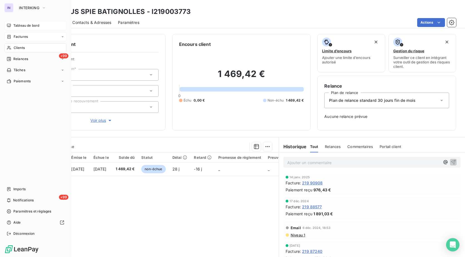
click at [24, 36] on span "Factures" at bounding box center [21, 36] width 14 height 5
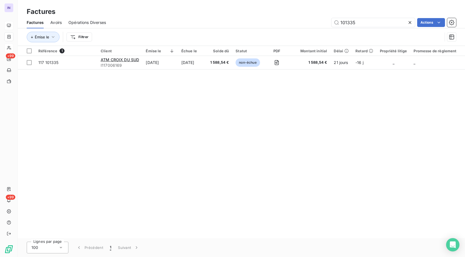
drag, startPoint x: 358, startPoint y: 23, endPoint x: 310, endPoint y: 26, distance: 48.2
click at [308, 25] on div "101335 Actions" at bounding box center [284, 22] width 343 height 9
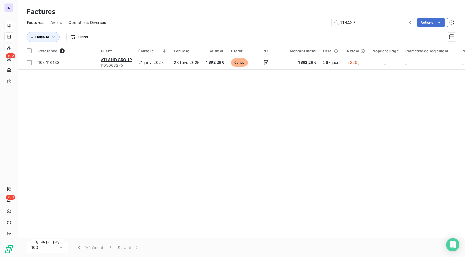
type input "116433"
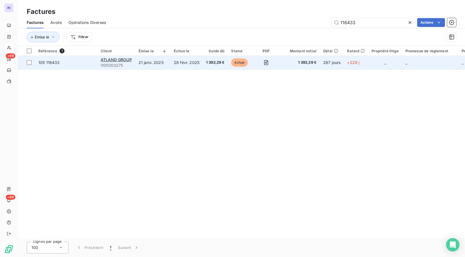
click at [172, 61] on td "28 févr. 2025" at bounding box center [186, 62] width 32 height 13
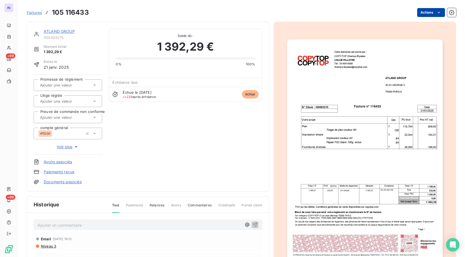
click at [422, 16] on html "IN +99 +99 Factures 105 116433 Actions ATLAND GROUP I105003275 Montant initial …" at bounding box center [232, 128] width 465 height 257
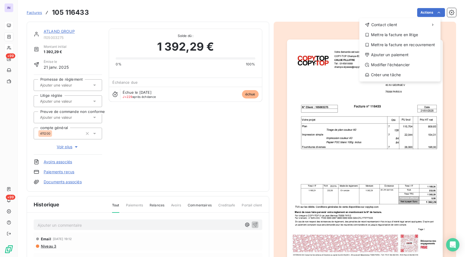
click at [73, 31] on html "IN +99 +99 Factures 105 116433 Actions Contact client Mettre la facture en liti…" at bounding box center [232, 128] width 465 height 257
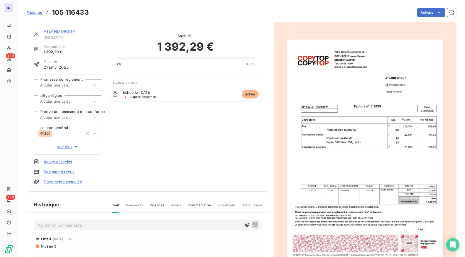
click at [67, 32] on link "ATLAND GROUP" at bounding box center [59, 31] width 31 height 5
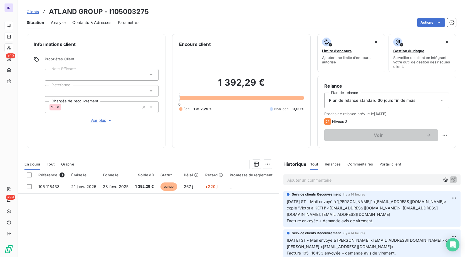
drag, startPoint x: 148, startPoint y: 14, endPoint x: 158, endPoint y: 9, distance: 11.3
click at [148, 14] on div "Clients ATLAND GROUP - I105003275" at bounding box center [241, 12] width 447 height 10
drag, startPoint x: 158, startPoint y: 9, endPoint x: 49, endPoint y: 13, distance: 108.7
click at [49, 13] on div "Clients ATLAND GROUP - I105003275" at bounding box center [241, 12] width 447 height 10
copy h3 "ATLAND GROUP - I105003275"
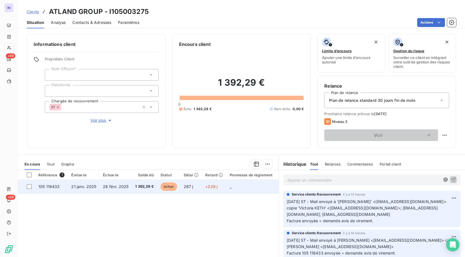
click at [117, 187] on span "28 févr. 2025" at bounding box center [116, 186] width 26 height 5
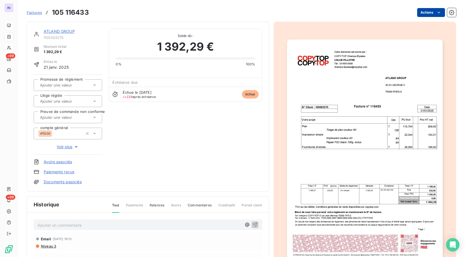
click at [422, 11] on html "IN +99 +99 Factures 105 116433 Actions ATLAND GROUP I105003275 Montant initial …" at bounding box center [232, 128] width 465 height 257
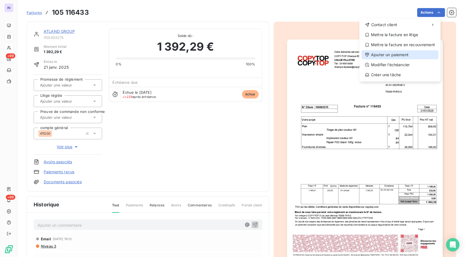
click at [386, 55] on div "Ajouter un paiement" at bounding box center [399, 54] width 77 height 9
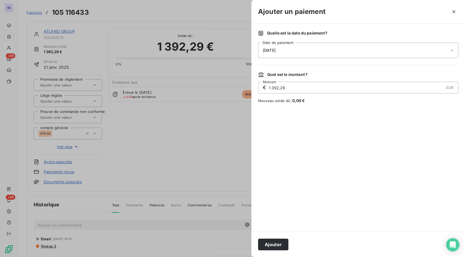
click at [324, 51] on div "[DATE]" at bounding box center [358, 51] width 200 height 16
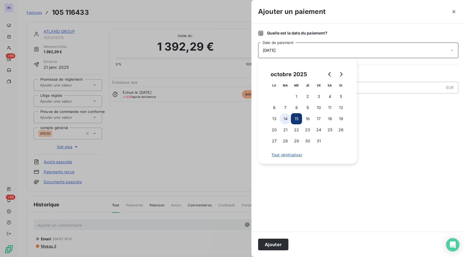
click at [285, 119] on button "14" at bounding box center [285, 118] width 11 height 11
click at [274, 242] on button "Ajouter" at bounding box center [273, 244] width 30 height 12
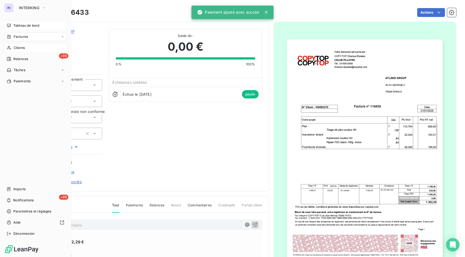
click at [24, 33] on div "Factures" at bounding box center [35, 36] width 62 height 9
click at [19, 38] on span "Factures" at bounding box center [21, 36] width 14 height 5
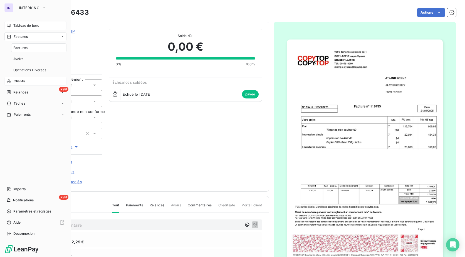
click at [23, 47] on span "Factures" at bounding box center [20, 47] width 14 height 5
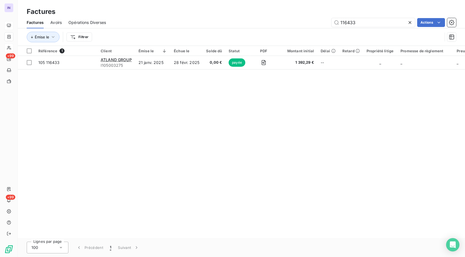
drag, startPoint x: 353, startPoint y: 23, endPoint x: 297, endPoint y: 21, distance: 56.4
click at [297, 21] on div "116433 Actions" at bounding box center [284, 22] width 343 height 9
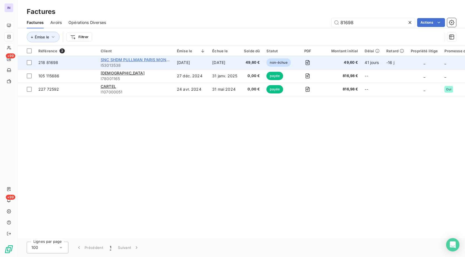
type input "81698"
click at [125, 59] on span "SNC SHDM PULLMAN PARIS MONTPARNASSE" at bounding box center [145, 59] width 89 height 5
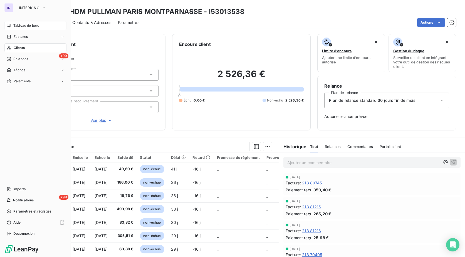
drag, startPoint x: 21, startPoint y: 48, endPoint x: 51, endPoint y: 48, distance: 30.0
click at [21, 48] on span "Clients" at bounding box center [19, 47] width 11 height 5
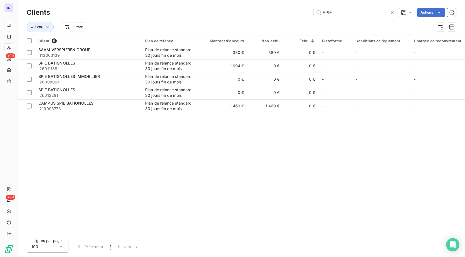
drag, startPoint x: 346, startPoint y: 13, endPoint x: 242, endPoint y: 13, distance: 103.7
click at [242, 13] on div "SPIE Actions" at bounding box center [256, 12] width 399 height 9
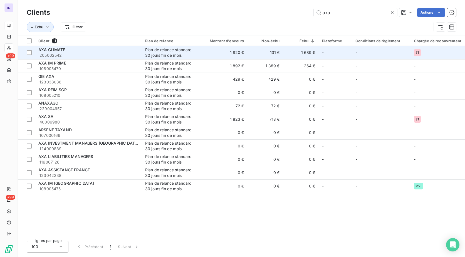
type input "axa"
click at [166, 49] on div "Plan de relance standard 30 jours fin de mois" at bounding box center [170, 52] width 51 height 11
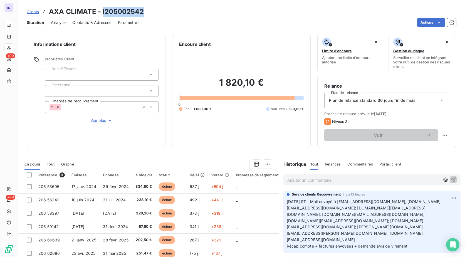
drag, startPoint x: 145, startPoint y: 14, endPoint x: 102, endPoint y: 11, distance: 43.2
click at [102, 11] on div "Clients AXA CLIMATE - I205002542" at bounding box center [241, 12] width 447 height 10
copy h3 "I205002542"
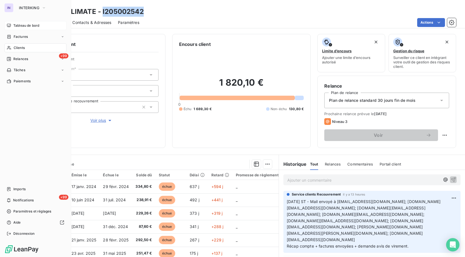
drag, startPoint x: 21, startPoint y: 48, endPoint x: 43, endPoint y: 48, distance: 21.7
click at [21, 48] on span "Clients" at bounding box center [19, 47] width 11 height 5
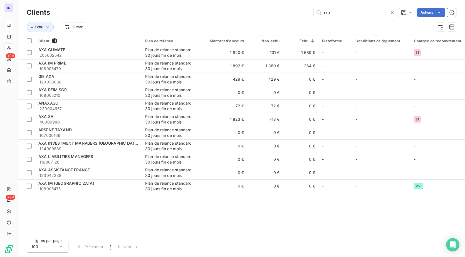
click at [297, 12] on div "axa Actions" at bounding box center [256, 12] width 399 height 9
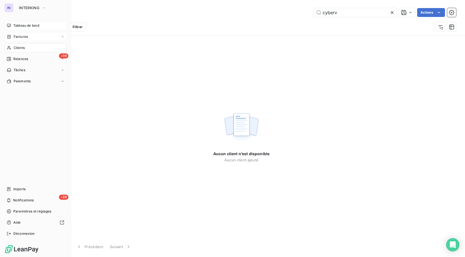
type input "cyberv"
click at [24, 36] on span "Factures" at bounding box center [21, 36] width 14 height 5
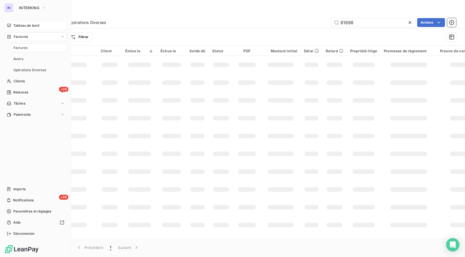
click at [26, 49] on span "Factures" at bounding box center [20, 47] width 14 height 5
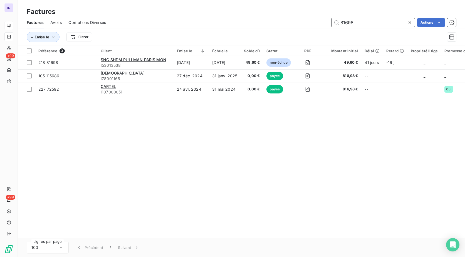
drag, startPoint x: 320, startPoint y: 21, endPoint x: 289, endPoint y: 23, distance: 31.2
click at [286, 21] on div "81698 Actions" at bounding box center [284, 22] width 343 height 9
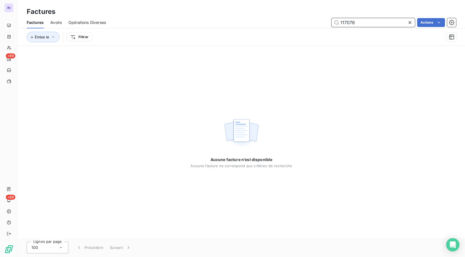
type input "117076"
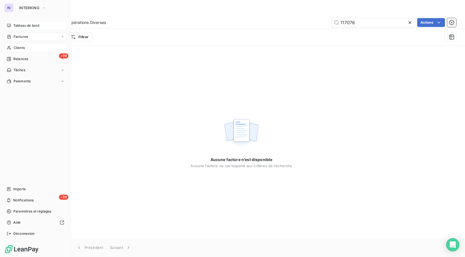
click at [20, 49] on span "Clients" at bounding box center [19, 47] width 11 height 5
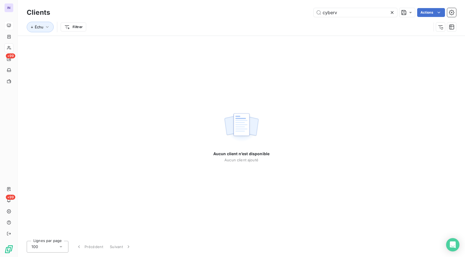
drag, startPoint x: 363, startPoint y: 14, endPoint x: 267, endPoint y: 19, distance: 96.0
click at [267, 19] on div "Clients cyberv Actions Échu Filtrer" at bounding box center [241, 21] width 429 height 29
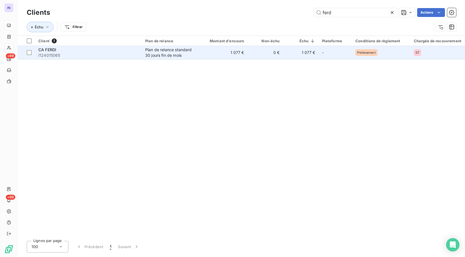
type input "ferd"
click at [99, 57] on span "I124015065" at bounding box center [88, 56] width 100 height 6
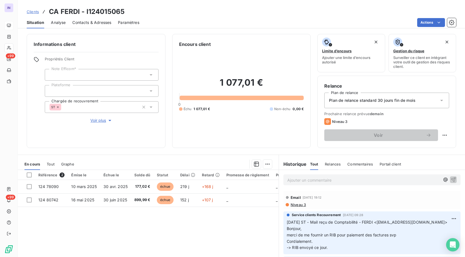
drag, startPoint x: 126, startPoint y: 11, endPoint x: 131, endPoint y: 11, distance: 4.5
click at [127, 10] on div "Clients CA FERDI - I124015065" at bounding box center [241, 12] width 447 height 10
drag, startPoint x: 131, startPoint y: 11, endPoint x: 50, endPoint y: 13, distance: 80.9
click at [50, 13] on div "Clients CA FERDI - I124015065" at bounding box center [241, 12] width 447 height 10
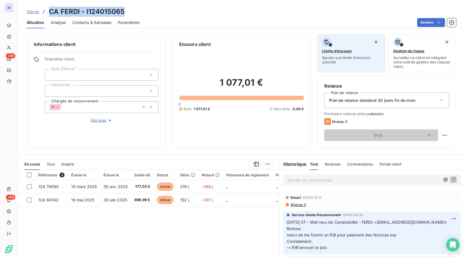
copy h3 "CA FERDI - I124015065"
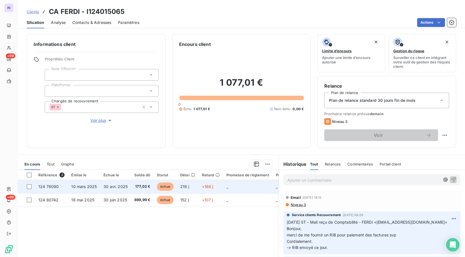
drag, startPoint x: 120, startPoint y: 185, endPoint x: 122, endPoint y: 184, distance: 2.8
click at [120, 185] on span "30 avr. 2025" at bounding box center [115, 186] width 24 height 5
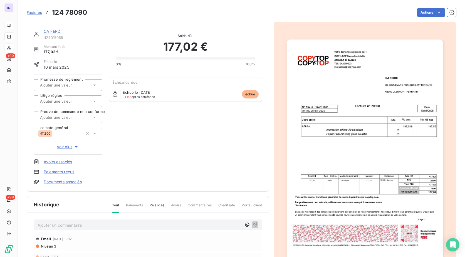
click at [417, 13] on html "IN +99 +99 Factures 124 78090 Actions CA FERDI I124015065 Montant initial 177,0…" at bounding box center [232, 128] width 465 height 257
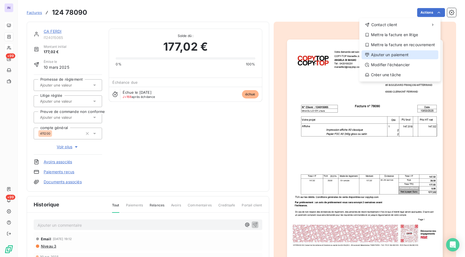
click at [392, 59] on div "Ajouter un paiement" at bounding box center [399, 54] width 77 height 9
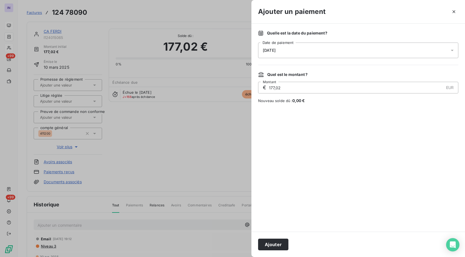
click at [330, 54] on div "[DATE]" at bounding box center [358, 51] width 200 height 16
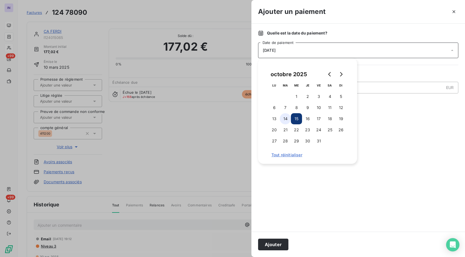
click at [286, 120] on button "14" at bounding box center [285, 118] width 11 height 11
click at [268, 244] on button "Ajouter" at bounding box center [273, 244] width 30 height 12
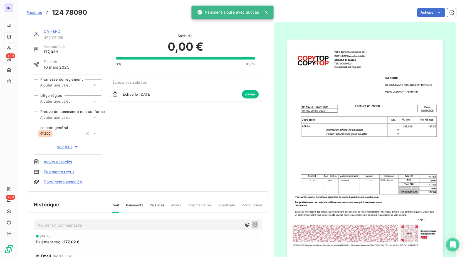
click at [59, 33] on link "CA FERDI" at bounding box center [53, 31] width 18 height 5
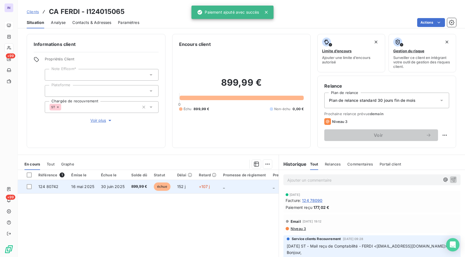
click at [113, 183] on td "30 juin 2025" at bounding box center [113, 186] width 30 height 13
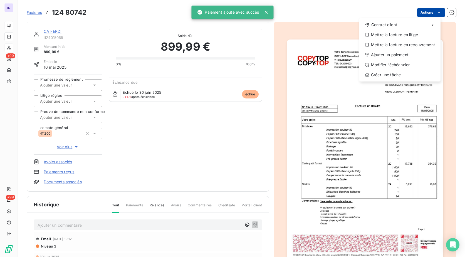
click at [422, 14] on html "IN +99 +99 Factures 124 80742 Actions Contact client Mettre la facture en litig…" at bounding box center [232, 128] width 465 height 257
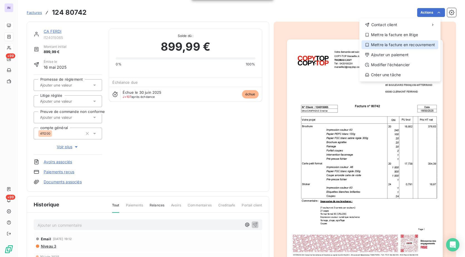
click at [378, 49] on div "Mettre la facture en recouvrement" at bounding box center [399, 44] width 77 height 9
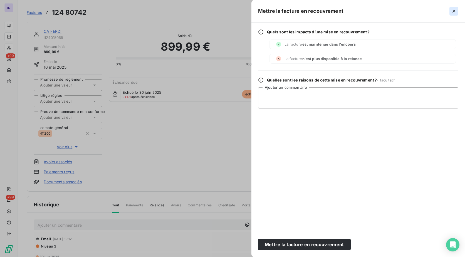
click at [456, 12] on icon "button" at bounding box center [454, 11] width 6 height 6
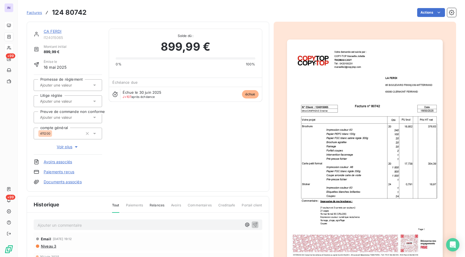
click at [424, 16] on html "IN +99 +99 Factures 124 80742 Actions CA FERDI I124015065 Montant initial 899,9…" at bounding box center [232, 128] width 465 height 257
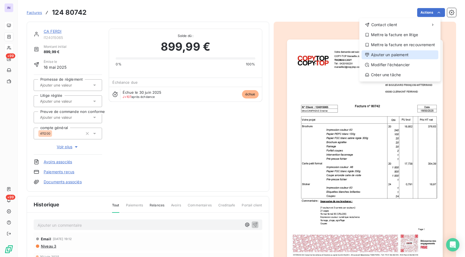
click at [388, 54] on div "Ajouter un paiement" at bounding box center [399, 54] width 77 height 9
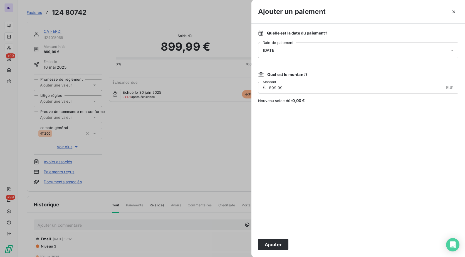
click at [310, 51] on div "[DATE]" at bounding box center [358, 51] width 200 height 16
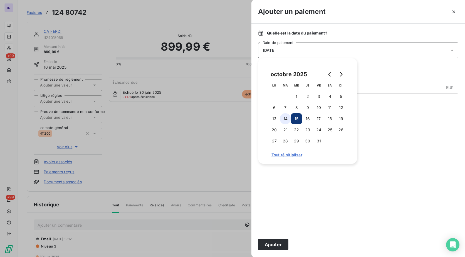
click at [285, 120] on button "14" at bounding box center [285, 118] width 11 height 11
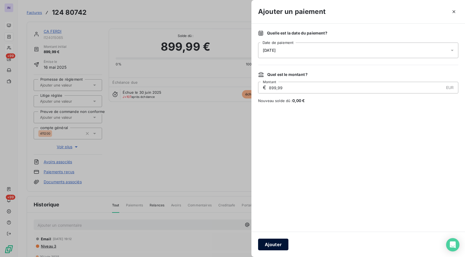
click at [275, 245] on button "Ajouter" at bounding box center [273, 244] width 30 height 12
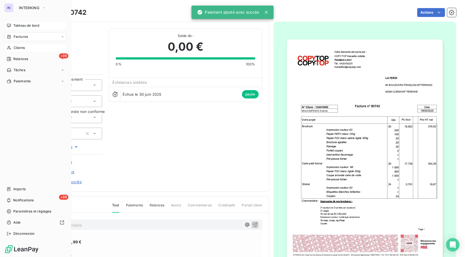
click at [24, 34] on span "Factures" at bounding box center [21, 36] width 14 height 5
click at [16, 37] on span "Factures" at bounding box center [21, 36] width 14 height 5
click at [20, 47] on span "Factures" at bounding box center [20, 47] width 14 height 5
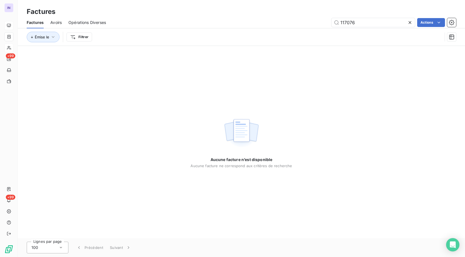
drag, startPoint x: 357, startPoint y: 24, endPoint x: 250, endPoint y: 23, distance: 107.3
click at [250, 23] on div "117076 Actions" at bounding box center [284, 22] width 343 height 9
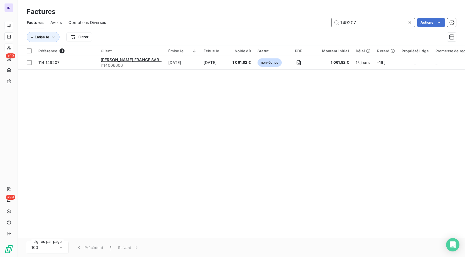
click at [361, 23] on input "149207" at bounding box center [372, 22] width 83 height 9
drag, startPoint x: 324, startPoint y: 22, endPoint x: 321, endPoint y: 22, distance: 3.1
click at [322, 22] on div "149207 Actions" at bounding box center [284, 22] width 343 height 9
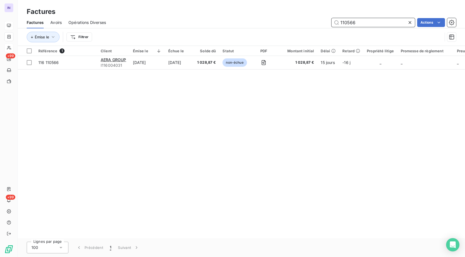
click at [284, 19] on div "110566 Actions" at bounding box center [284, 22] width 343 height 9
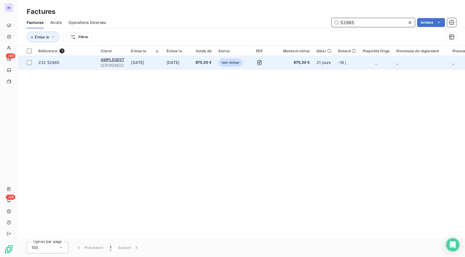
type input "52965"
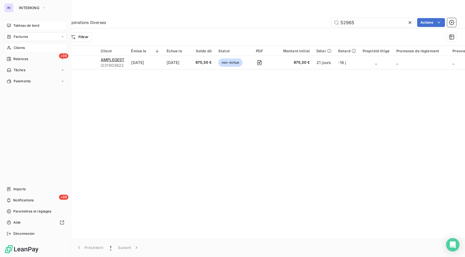
click at [25, 45] on div "Clients" at bounding box center [35, 47] width 62 height 9
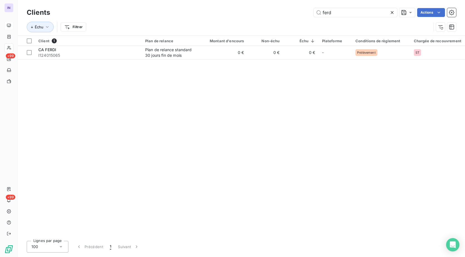
drag, startPoint x: 277, startPoint y: 12, endPoint x: 270, endPoint y: 11, distance: 7.2
click at [270, 11] on div "ferd Actions" at bounding box center [256, 12] width 399 height 9
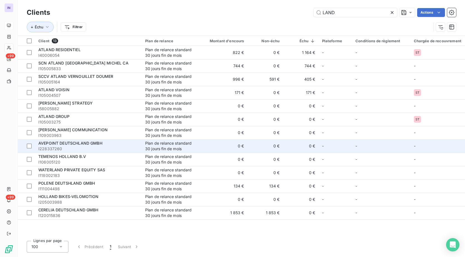
type input "LAND"
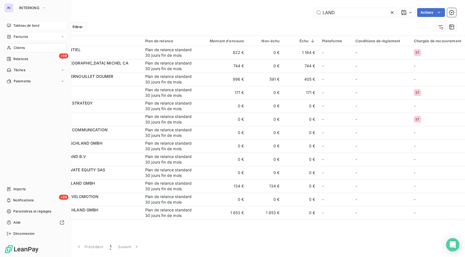
click at [33, 34] on div "Factures" at bounding box center [35, 36] width 62 height 9
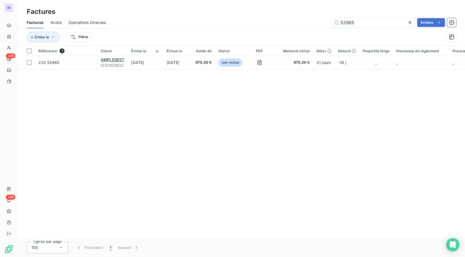
click at [328, 22] on div "52965 Actions" at bounding box center [284, 22] width 343 height 9
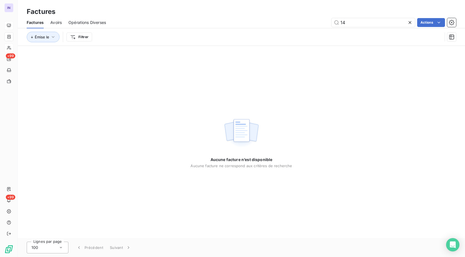
type input "1"
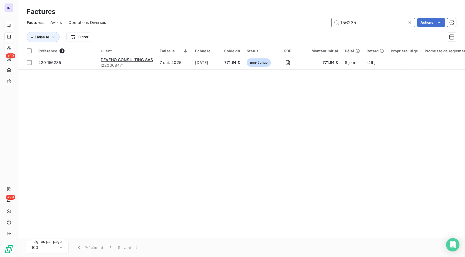
drag, startPoint x: 324, startPoint y: 23, endPoint x: 291, endPoint y: 22, distance: 32.8
click at [291, 22] on div "156235 Actions" at bounding box center [284, 22] width 343 height 9
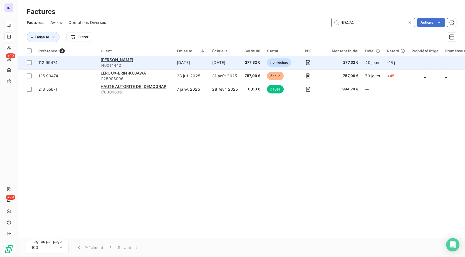
type input "99474"
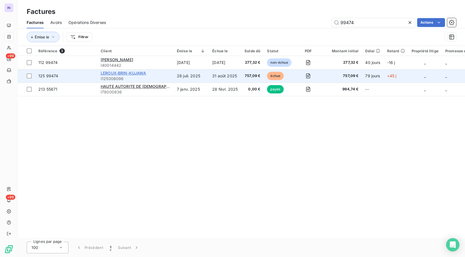
click at [128, 73] on span "LEROUX-BRIN-KUJAWA" at bounding box center [123, 73] width 45 height 5
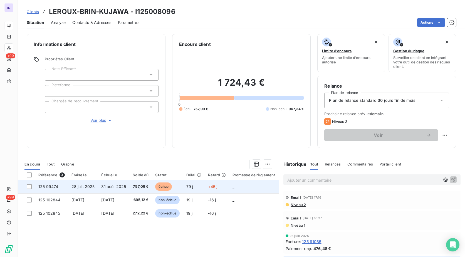
click at [112, 185] on span "31 août 2025" at bounding box center [113, 186] width 25 height 5
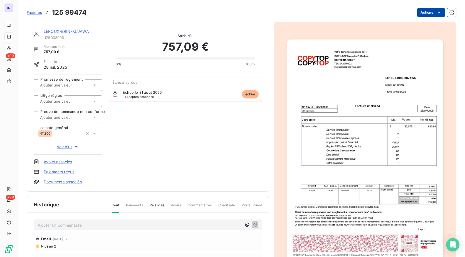
click at [427, 13] on html "IN +99 +99 Factures 125 99474 Actions LEROUX-BRIN-KUJAWA I125008096 Montant ini…" at bounding box center [232, 128] width 465 height 257
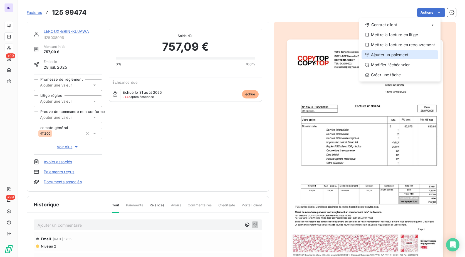
click at [379, 55] on div "Ajouter un paiement" at bounding box center [399, 54] width 77 height 9
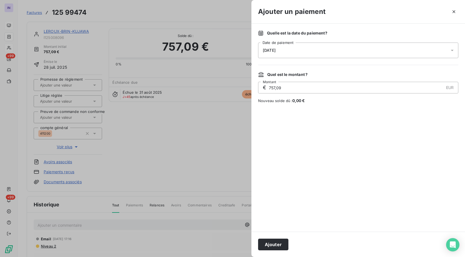
click at [328, 55] on div "[DATE]" at bounding box center [358, 51] width 200 height 16
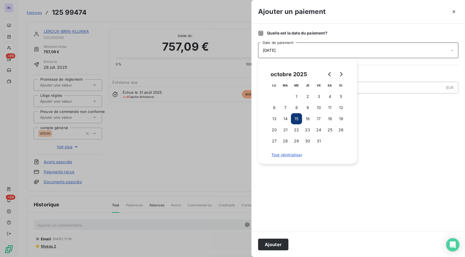
drag, startPoint x: 285, startPoint y: 119, endPoint x: 281, endPoint y: 159, distance: 40.4
click at [284, 119] on button "14" at bounding box center [285, 118] width 11 height 11
click at [276, 243] on button "Ajouter" at bounding box center [273, 244] width 30 height 12
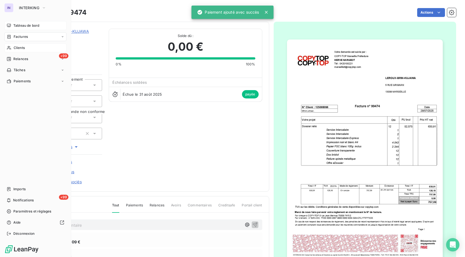
click at [25, 36] on span "Factures" at bounding box center [21, 36] width 14 height 5
click at [23, 48] on span "Factures" at bounding box center [20, 47] width 14 height 5
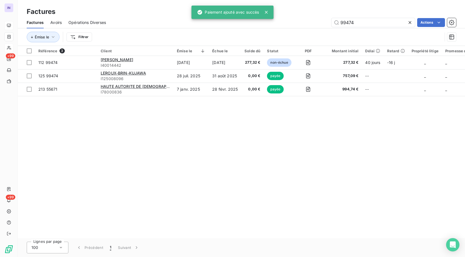
drag, startPoint x: 362, startPoint y: 27, endPoint x: 432, endPoint y: 6, distance: 73.3
click at [285, 21] on div "99474 Actions" at bounding box center [284, 22] width 343 height 9
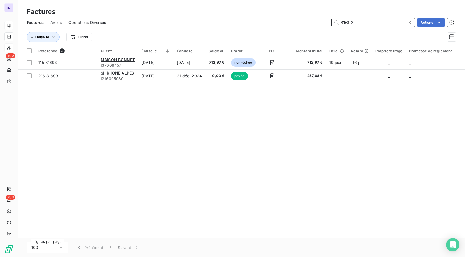
click at [364, 22] on input "81693" at bounding box center [372, 22] width 83 height 9
drag, startPoint x: 309, startPoint y: 23, endPoint x: 292, endPoint y: 23, distance: 17.5
click at [292, 23] on div "81693 Actions" at bounding box center [284, 22] width 343 height 9
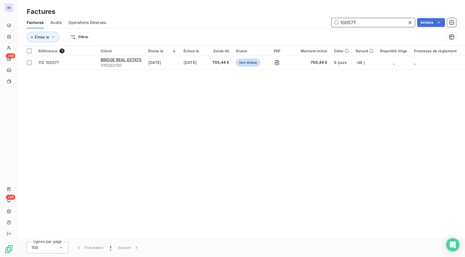
drag, startPoint x: 356, startPoint y: 22, endPoint x: 312, endPoint y: 23, distance: 44.8
click at [312, 23] on div "100577 Actions" at bounding box center [284, 22] width 343 height 9
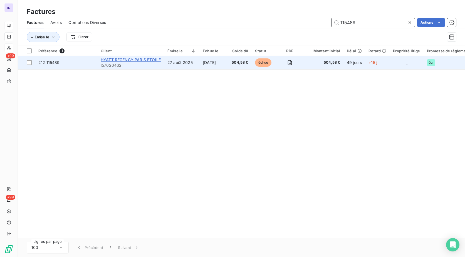
type input "115489"
click at [146, 59] on span "HYATT REGENCY PARIS ETOILE" at bounding box center [131, 59] width 60 height 5
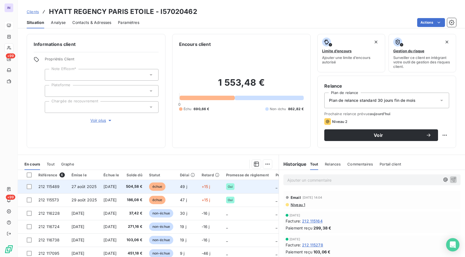
click at [122, 186] on td "[DATE]" at bounding box center [111, 186] width 22 height 13
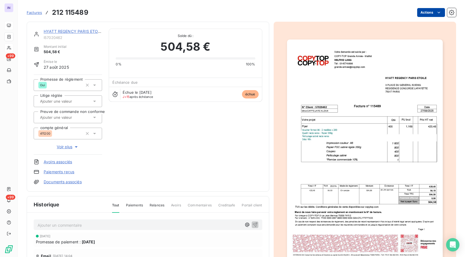
click at [431, 13] on html "IN +99 +99 Factures 212 115489 Actions HYATT REGENCY PARIS ETOILE I57020462 Mon…" at bounding box center [232, 128] width 465 height 257
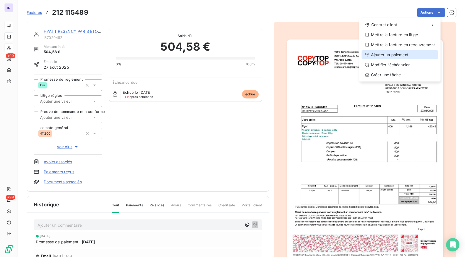
click at [407, 55] on div "Ajouter un paiement" at bounding box center [399, 54] width 77 height 9
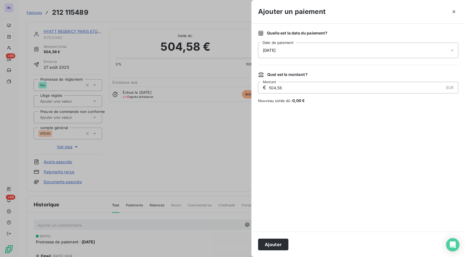
click at [275, 49] on span "[DATE]" at bounding box center [269, 50] width 13 height 4
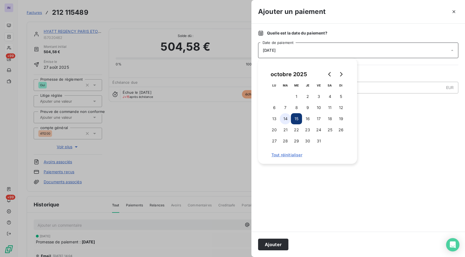
click at [282, 120] on button "14" at bounding box center [285, 118] width 11 height 11
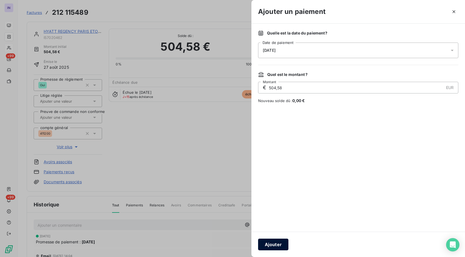
click at [278, 244] on button "Ajouter" at bounding box center [273, 244] width 30 height 12
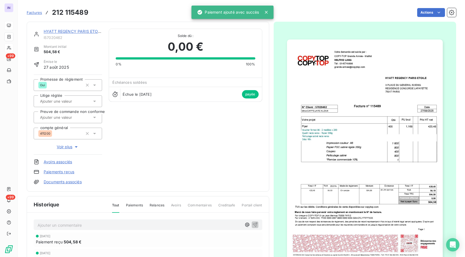
click at [78, 32] on link "HYATT REGENCY PARIS ETOILE" at bounding box center [74, 31] width 60 height 5
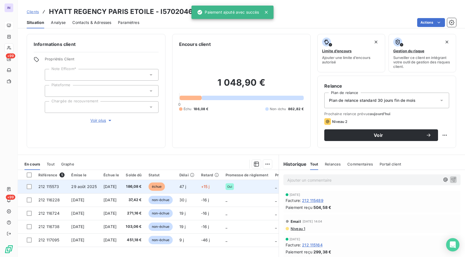
click at [113, 188] on span "[DATE]" at bounding box center [109, 186] width 13 height 5
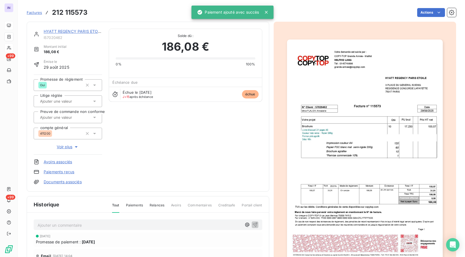
click at [416, 18] on div "Factures 212 115573 Actions" at bounding box center [241, 13] width 429 height 12
click at [417, 14] on html "IN +99 +99 Factures 212 115573 Actions HYATT REGENCY PARIS ETOILE I57020462 Mon…" at bounding box center [232, 128] width 465 height 257
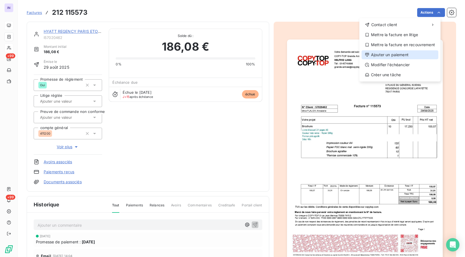
click at [396, 57] on div "Ajouter un paiement" at bounding box center [399, 54] width 77 height 9
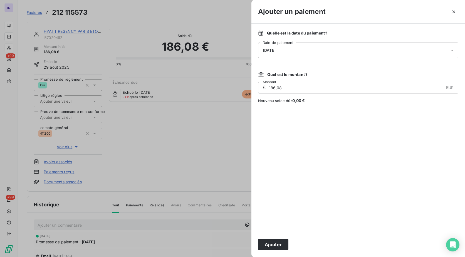
click at [284, 51] on div "[DATE]" at bounding box center [358, 51] width 200 height 16
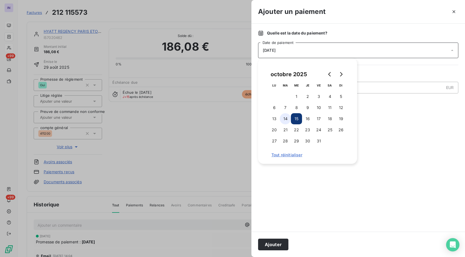
click at [285, 118] on button "14" at bounding box center [285, 118] width 11 height 11
click at [274, 241] on button "Ajouter" at bounding box center [273, 244] width 30 height 12
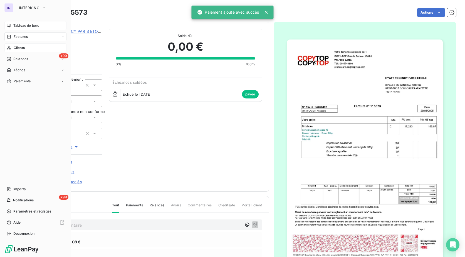
click at [25, 36] on span "Factures" at bounding box center [21, 36] width 14 height 5
click at [16, 38] on span "Factures" at bounding box center [21, 36] width 14 height 5
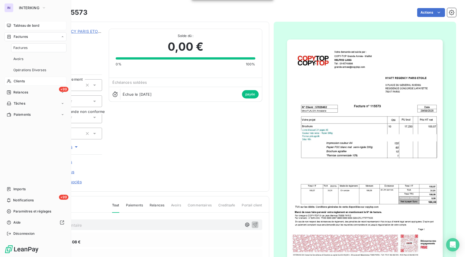
click at [18, 46] on span "Factures" at bounding box center [20, 47] width 14 height 5
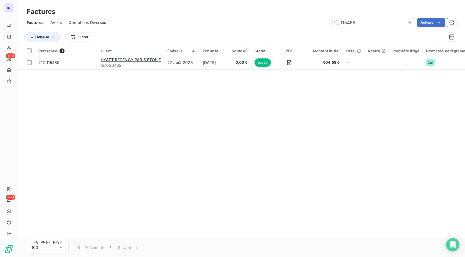
drag, startPoint x: 361, startPoint y: 21, endPoint x: 312, endPoint y: 24, distance: 49.9
click at [312, 24] on div "115489 Actions" at bounding box center [284, 22] width 343 height 9
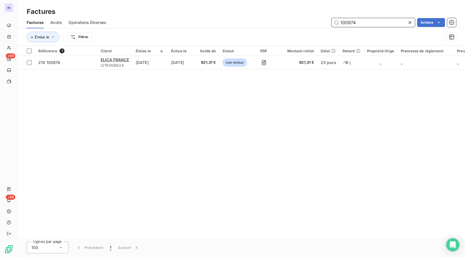
click at [369, 18] on input "100974" at bounding box center [372, 22] width 83 height 9
drag, startPoint x: 363, startPoint y: 20, endPoint x: 309, endPoint y: 19, distance: 54.2
click at [309, 19] on div "100974 Actions" at bounding box center [284, 22] width 343 height 9
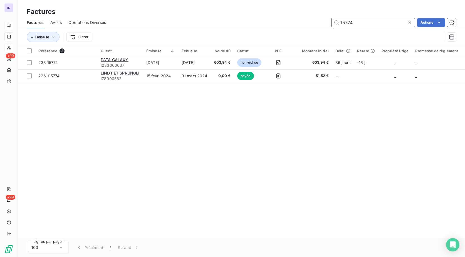
click at [369, 26] on input "15774" at bounding box center [372, 22] width 83 height 9
drag, startPoint x: 330, startPoint y: 24, endPoint x: 312, endPoint y: 27, distance: 18.4
click at [312, 27] on div "Factures Avoirs Opérations Diverses 15774 Actions" at bounding box center [241, 23] width 447 height 12
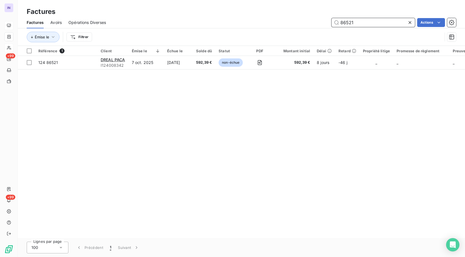
click at [376, 23] on input "86521" at bounding box center [372, 22] width 83 height 9
drag, startPoint x: 376, startPoint y: 23, endPoint x: 333, endPoint y: 20, distance: 42.6
click at [333, 20] on input "86521" at bounding box center [372, 22] width 83 height 9
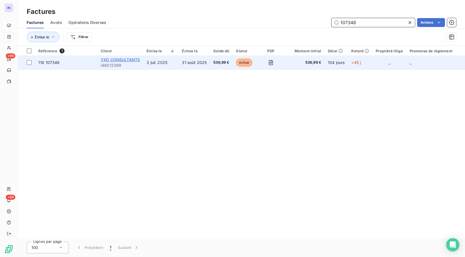
type input "107348"
click at [133, 59] on span "YXO CONSULTANTS" at bounding box center [120, 59] width 39 height 5
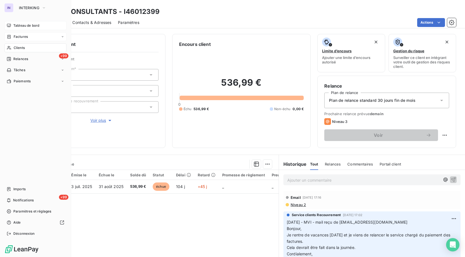
click at [21, 36] on span "Factures" at bounding box center [21, 36] width 14 height 5
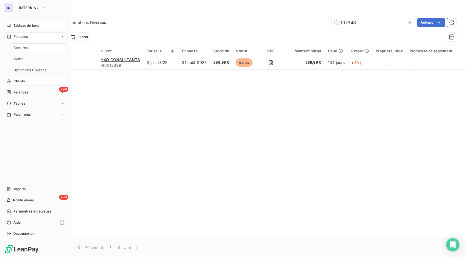
click at [25, 47] on span "Factures" at bounding box center [20, 47] width 14 height 5
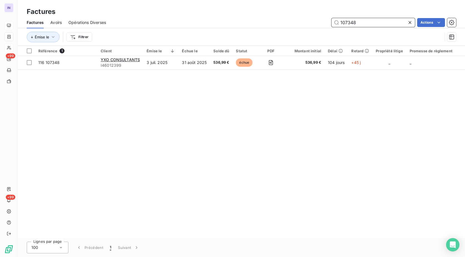
drag, startPoint x: 331, startPoint y: 17, endPoint x: 309, endPoint y: 18, distance: 22.3
click at [312, 16] on div "Factures Factures Avoirs Opérations Diverses 107348 Actions Émise le Filtrer" at bounding box center [241, 23] width 447 height 46
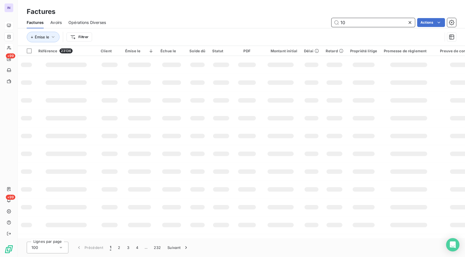
type input "1"
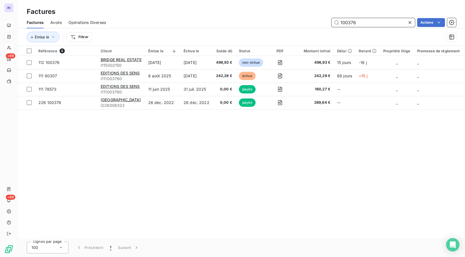
type input "100376"
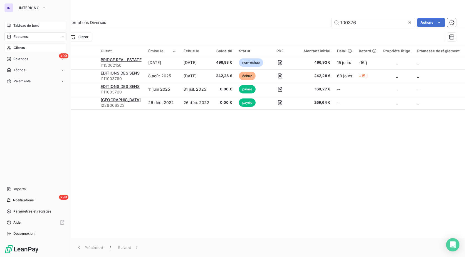
click at [12, 25] on div "Tableau de bord" at bounding box center [35, 25] width 62 height 9
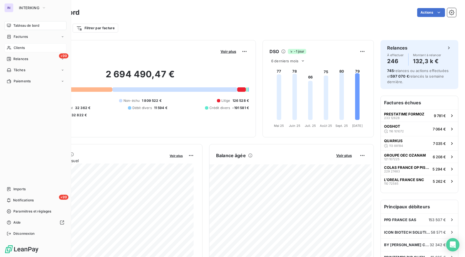
click at [21, 45] on div "Clients" at bounding box center [35, 47] width 62 height 9
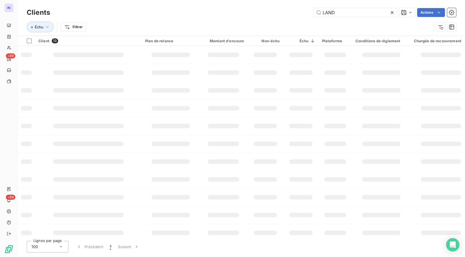
drag, startPoint x: 342, startPoint y: 14, endPoint x: 292, endPoint y: 7, distance: 49.8
click at [292, 7] on div "Clients LAND Actions" at bounding box center [241, 13] width 429 height 12
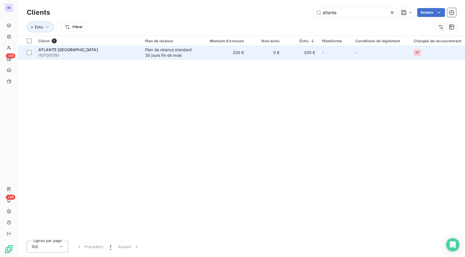
type input "atlante"
click at [70, 52] on div "ATLANTE FRANCE" at bounding box center [88, 50] width 100 height 6
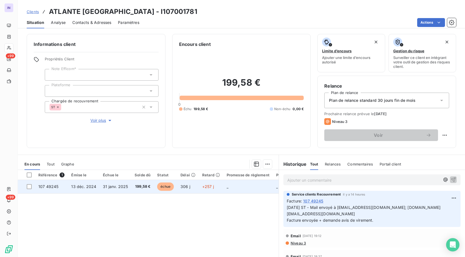
click at [95, 185] on td "13 déc. 2024" at bounding box center [84, 186] width 32 height 13
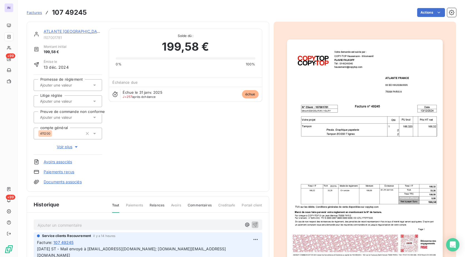
click at [46, 226] on p "Ajouter un commentaire ﻿" at bounding box center [140, 225] width 204 height 7
drag, startPoint x: 46, startPoint y: 224, endPoint x: 144, endPoint y: 202, distance: 101.3
click at [46, 224] on p "Ajouter un commentaire ﻿" at bounding box center [140, 225] width 204 height 7
click at [100, 227] on p "15/10/2025 ST - Mail reçu de" at bounding box center [140, 225] width 204 height 6
click at [56, 228] on p "15/10/2025 ST - Mail reçu de Houry ASSADOURIAN <houry.assadourian@atlante.energ…" at bounding box center [140, 225] width 204 height 6
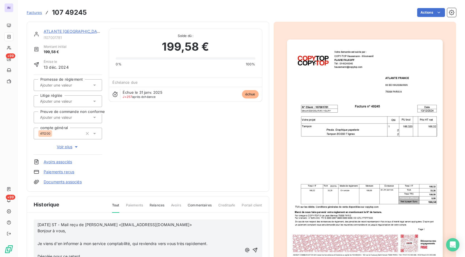
click at [45, 238] on p "﻿" at bounding box center [140, 237] width 204 height 6
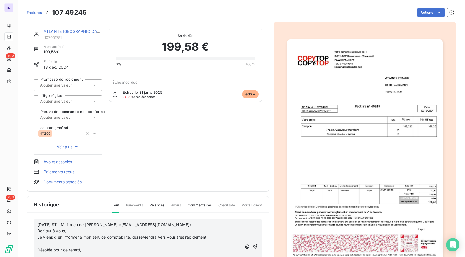
click at [44, 243] on p "﻿" at bounding box center [140, 243] width 204 height 6
click at [45, 249] on p "﻿" at bounding box center [140, 250] width 204 height 6
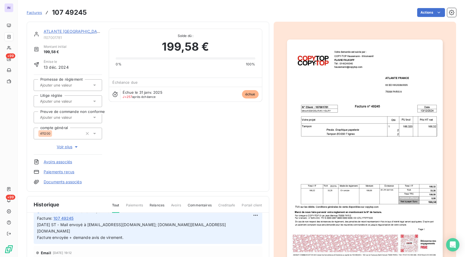
scroll to position [28, 0]
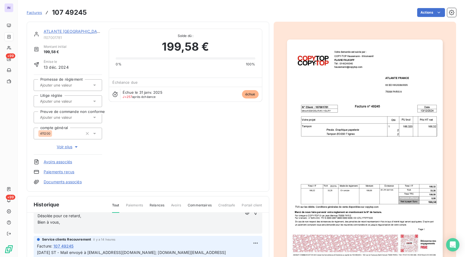
click at [46, 231] on p "﻿" at bounding box center [140, 228] width 204 height 6
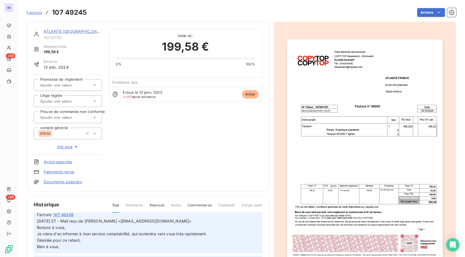
click at [67, 31] on link "ATLANTE FRANCE" at bounding box center [74, 31] width 60 height 5
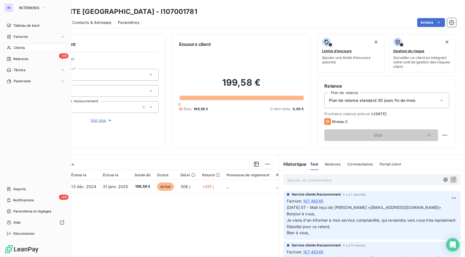
click at [21, 48] on span "Clients" at bounding box center [19, 47] width 11 height 5
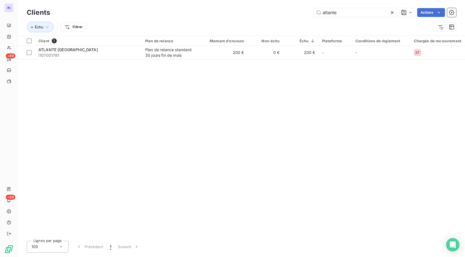
drag, startPoint x: 346, startPoint y: 11, endPoint x: 274, endPoint y: 16, distance: 72.2
click at [274, 16] on div "atlante Actions" at bounding box center [256, 12] width 399 height 9
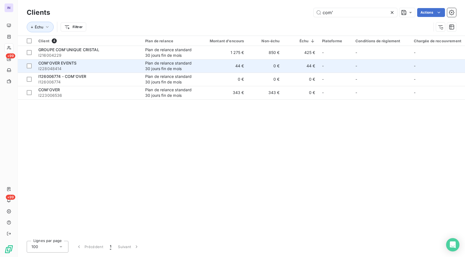
type input "com'"
click at [84, 70] on span "I228048414" at bounding box center [88, 69] width 100 height 6
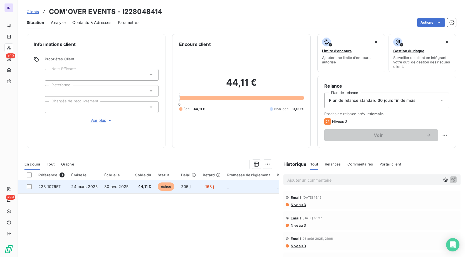
click at [84, 187] on span "24 mars 2025" at bounding box center [84, 186] width 26 height 5
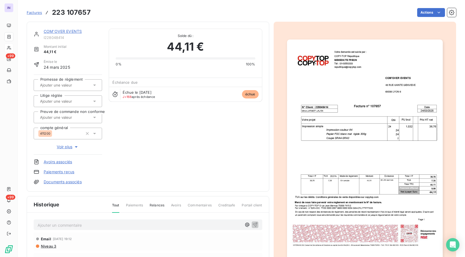
click at [59, 224] on p "Ajouter un commentaire ﻿" at bounding box center [140, 225] width 204 height 7
click at [82, 224] on p "Ajouter un commentaire ﻿" at bounding box center [140, 225] width 204 height 7
click at [105, 224] on p "15/10/2025 ST - Mail reçu de" at bounding box center [140, 225] width 204 height 6
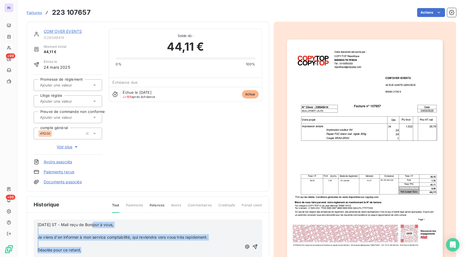
drag, startPoint x: 93, startPoint y: 252, endPoint x: 92, endPoint y: 223, distance: 28.9
click at [92, 223] on div "15/10/2025 ST - Mail reçu de Bonjour à vous, ﻿ Je viens d'en informer à mon ser…" at bounding box center [140, 247] width 204 height 51
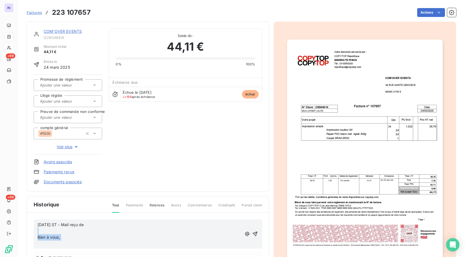
drag, startPoint x: 61, startPoint y: 242, endPoint x: 34, endPoint y: 232, distance: 29.2
click at [34, 232] on div "15/10/2025 ST - Mail reçu de ﻿ Bien à vous, ﻿" at bounding box center [148, 233] width 228 height 29
click at [100, 223] on p "15/10/2025 ST - Mail reçu de" at bounding box center [140, 225] width 204 height 6
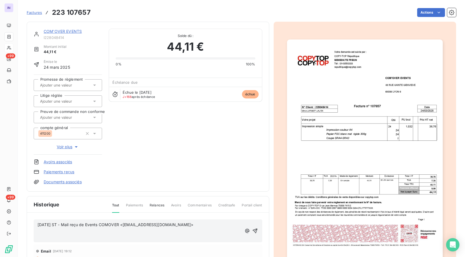
click at [56, 228] on p "15/10/2025 ST - Mail reçu de Events COMOVER <events@com-over.com>" at bounding box center [140, 225] width 204 height 6
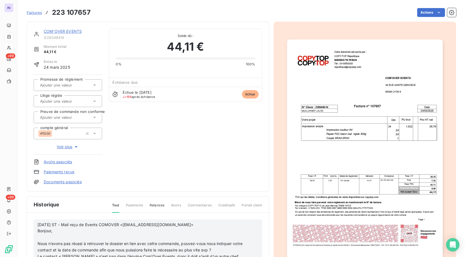
click at [42, 238] on p "﻿" at bounding box center [141, 237] width 206 height 6
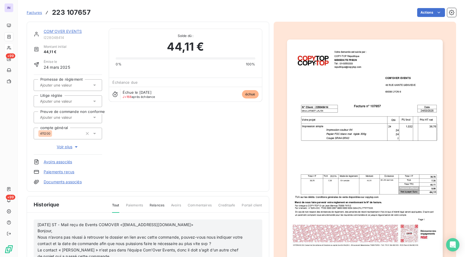
scroll to position [28, 0]
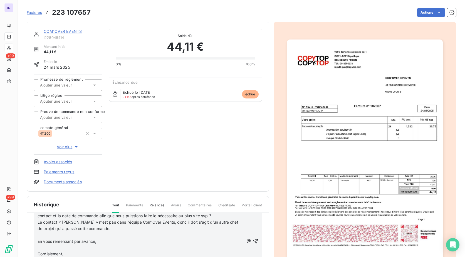
click at [50, 234] on p "﻿" at bounding box center [141, 235] width 206 height 6
click at [47, 242] on p "﻿" at bounding box center [141, 241] width 206 height 6
click at [49, 249] on p "﻿" at bounding box center [141, 248] width 206 height 6
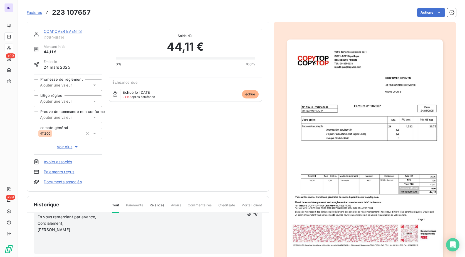
scroll to position [56, 0]
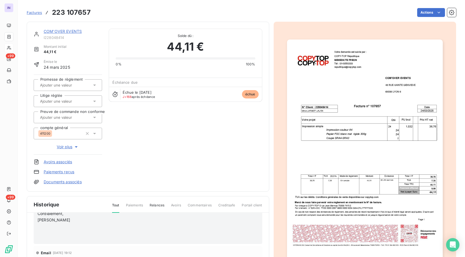
click at [43, 230] on p "﻿" at bounding box center [141, 232] width 206 height 6
click at [44, 239] on p "﻿" at bounding box center [141, 239] width 206 height 6
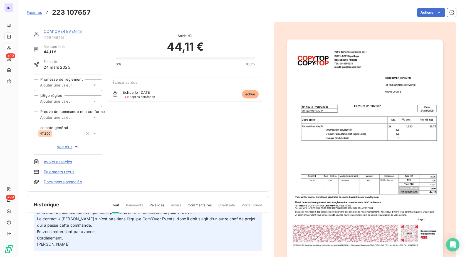
scroll to position [0, 0]
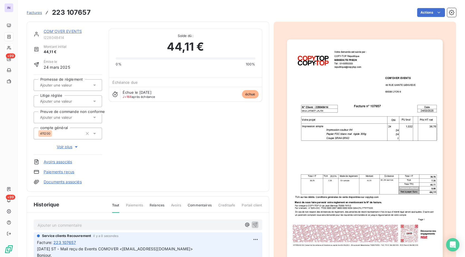
click at [52, 223] on p "Ajouter un commentaire ﻿" at bounding box center [140, 225] width 204 height 7
click at [98, 225] on p "[DATE] ST - Mail envoyé à" at bounding box center [140, 225] width 204 height 6
click at [200, 223] on p "15/10/2025 ST - Mail envoyé à Events COMOVER <events@com-over.com> copie" at bounding box center [140, 225] width 204 height 6
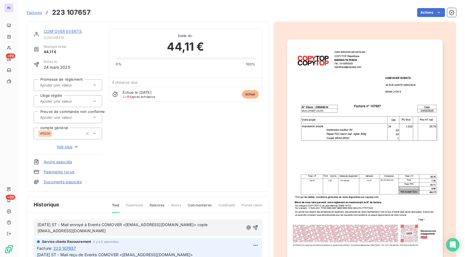
click at [42, 234] on p "15/10/2025 ST - Mail envoyé à Events COMOVER <events@com-over.com> copie morgan…" at bounding box center [141, 228] width 206 height 13
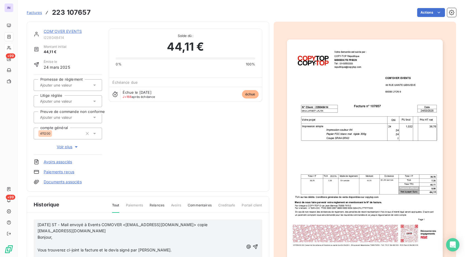
click at [41, 242] on p "﻿" at bounding box center [141, 243] width 206 height 6
click at [44, 250] on p "﻿" at bounding box center [141, 250] width 206 height 6
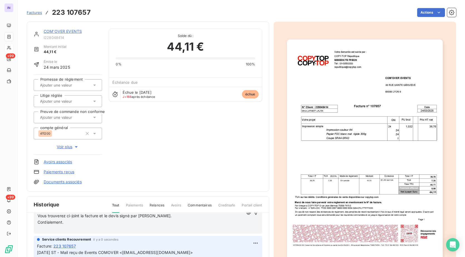
click at [42, 228] on p "﻿" at bounding box center [141, 228] width 206 height 6
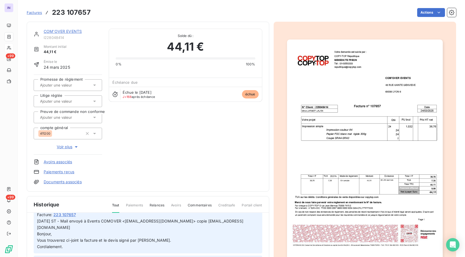
click at [63, 30] on link "COM'OVER EVENTS" at bounding box center [63, 31] width 38 height 5
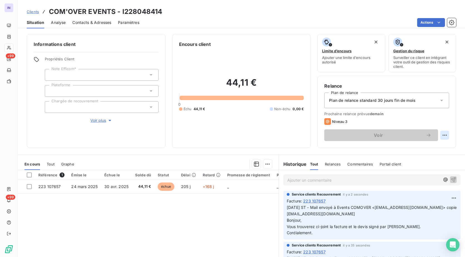
click at [438, 136] on html "IN +99 +99 Clients COM'OVER EVENTS - I228048414 Situation Analyse Contacts & Ad…" at bounding box center [232, 128] width 465 height 257
click at [433, 149] on div "Replanifier cette action" at bounding box center [417, 147] width 50 height 9
select select "9"
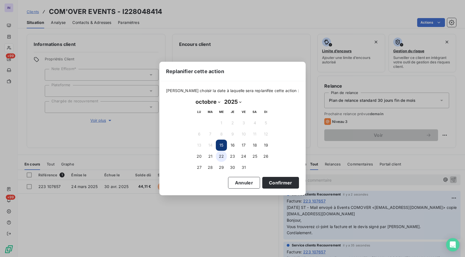
click at [219, 156] on button "22" at bounding box center [221, 156] width 11 height 11
click at [265, 184] on button "Confirmer" at bounding box center [280, 183] width 37 height 12
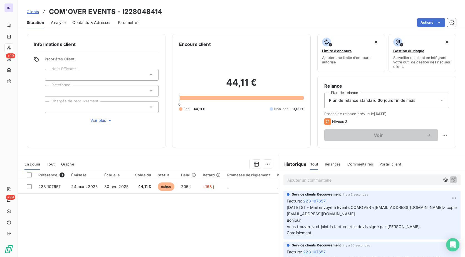
click at [70, 106] on div at bounding box center [102, 107] width 114 height 12
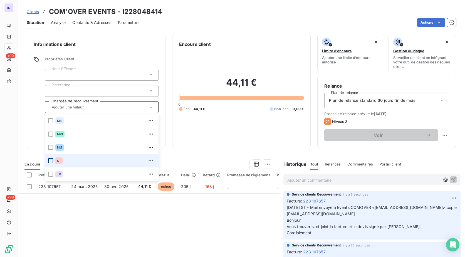
click at [51, 159] on div at bounding box center [50, 160] width 5 height 5
click at [202, 140] on div "44,11 € 0 Échu 44,11 € Non-échu 0,00 €" at bounding box center [241, 94] width 125 height 93
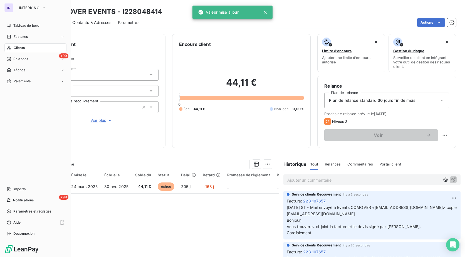
click at [22, 48] on span "Clients" at bounding box center [19, 47] width 11 height 5
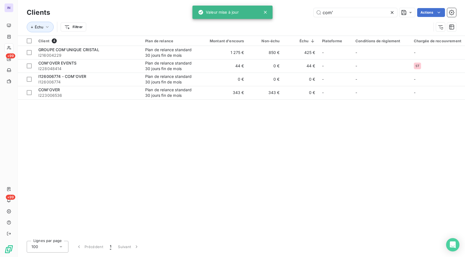
drag, startPoint x: 349, startPoint y: 12, endPoint x: 290, endPoint y: 14, distance: 59.0
click at [290, 14] on div "com' Actions" at bounding box center [256, 12] width 399 height 9
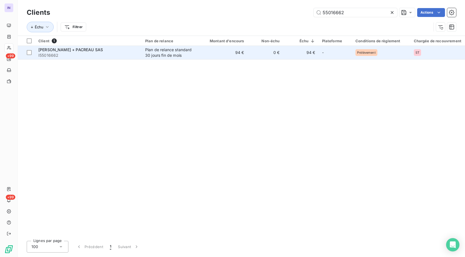
type input "55016662"
click at [67, 52] on div "ALTMANN + PACREAU SAS" at bounding box center [88, 50] width 100 height 6
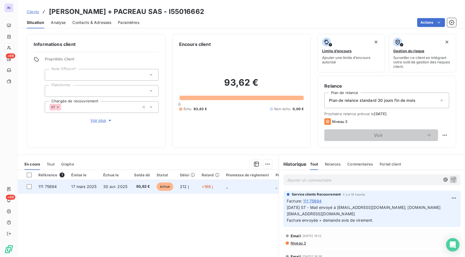
click at [98, 185] on tr "111 75694 17 mars 2025 30 avr. 2025 93,62 € échue 212 j +168 j _ _ _ 411200 _" at bounding box center [231, 186] width 426 height 13
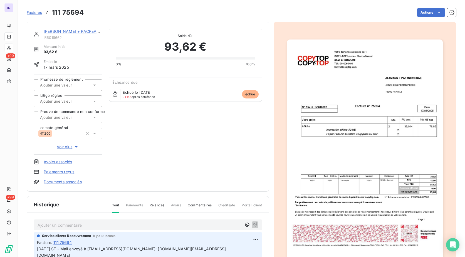
click at [67, 221] on div "Ajouter un commentaire ﻿" at bounding box center [140, 225] width 204 height 8
click at [86, 225] on p "Ajouter un commentaire ﻿" at bounding box center [140, 225] width 204 height 7
click at [121, 225] on p "14/10/2025 ST - Mail reçu de" at bounding box center [140, 225] width 204 height 6
click at [221, 223] on p "14/10/2025 ST - Mail reçu de Anna Sageloly <anna.sageloly@altmannpartners.com> …" at bounding box center [140, 225] width 204 height 6
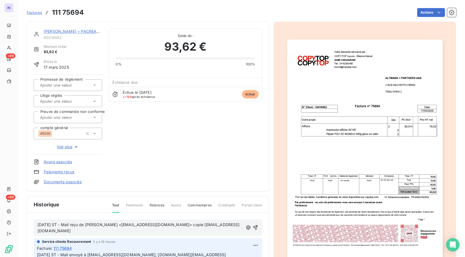
click at [70, 234] on p "14/10/2025 ST - Mail reçu de Anna Sageloly <anna.sageloly@altmannpartners.com> …" at bounding box center [141, 228] width 206 height 13
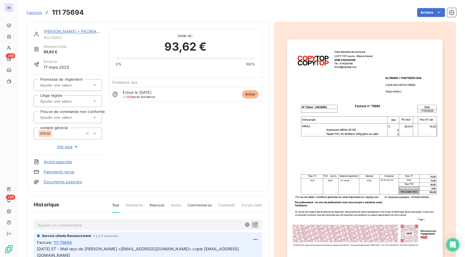
click at [74, 223] on p "Ajouter un commentaire ﻿" at bounding box center [140, 225] width 204 height 7
click at [105, 225] on p "15/10/2025 ST - Mail reçu de" at bounding box center [140, 225] width 204 height 6
click at [66, 228] on p "15/10/2025 ST - Mail reçu de Comptabilité Altmann + Partners <comptabilite@altm…" at bounding box center [140, 225] width 204 height 6
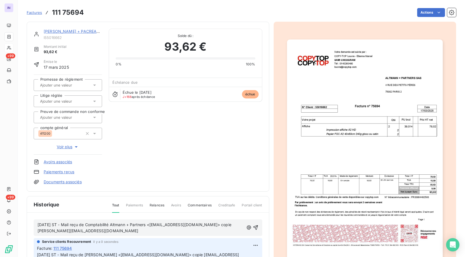
click at [64, 234] on p "15/10/2025 ST - Mail reçu de Comptabilité Altmann + Partners <comptabilite@altm…" at bounding box center [141, 228] width 206 height 13
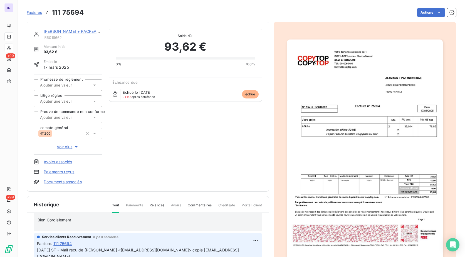
scroll to position [28, 0]
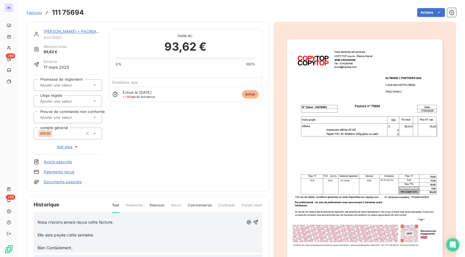
click at [41, 242] on p "﻿" at bounding box center [141, 241] width 206 height 6
click at [41, 229] on p "﻿" at bounding box center [141, 228] width 206 height 6
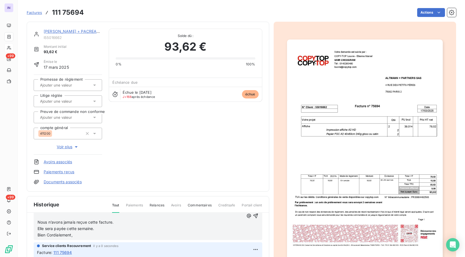
scroll to position [0, 0]
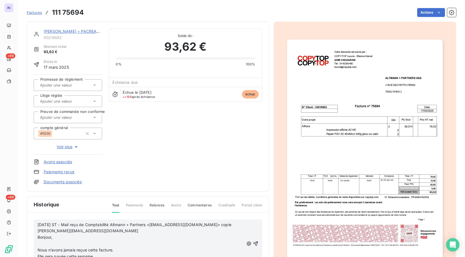
click at [44, 241] on p "﻿" at bounding box center [141, 243] width 206 height 6
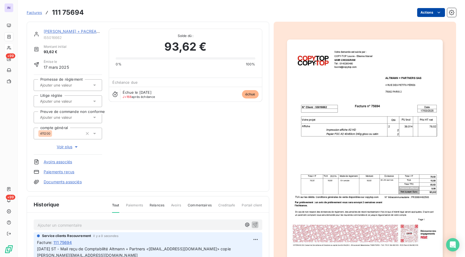
click at [430, 12] on html "IN +99 +99 Factures 111 75694 Actions ALTMANN + PACREAU SAS I55016662 Montant i…" at bounding box center [232, 128] width 465 height 257
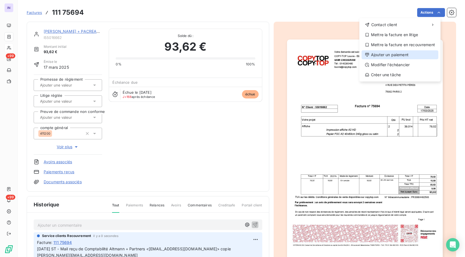
click at [393, 56] on div "Ajouter un paiement" at bounding box center [399, 54] width 77 height 9
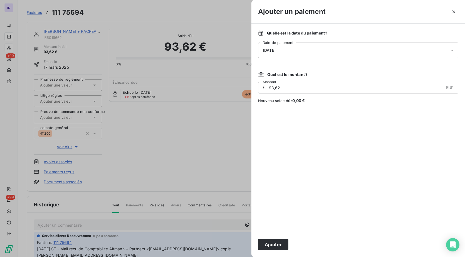
click at [321, 49] on div "[DATE]" at bounding box center [358, 51] width 200 height 16
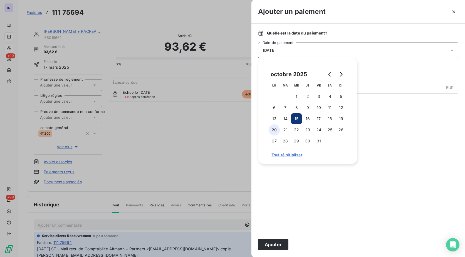
click at [275, 128] on button "20" at bounding box center [274, 129] width 11 height 11
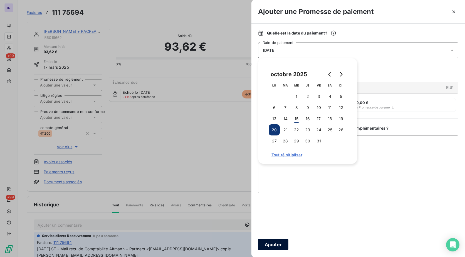
click at [274, 243] on button "Ajouter" at bounding box center [273, 244] width 30 height 12
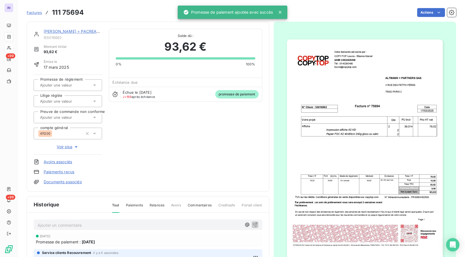
click at [69, 81] on div at bounding box center [68, 85] width 68 height 12
click at [69, 100] on div "Oui" at bounding box center [71, 99] width 53 height 9
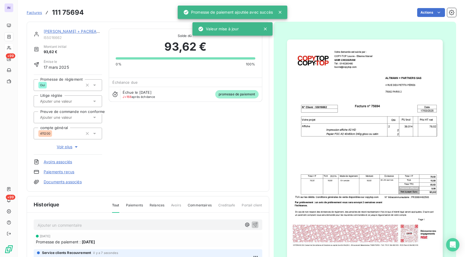
click at [75, 32] on link "ALTMANN + PACREAU SAS" at bounding box center [76, 31] width 65 height 5
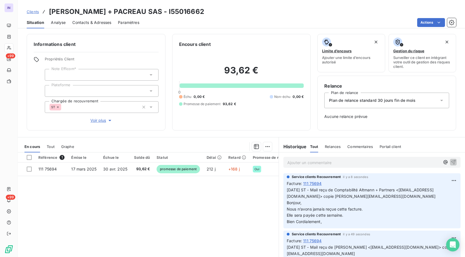
click at [99, 21] on span "Contacts & Adresses" at bounding box center [91, 23] width 39 height 6
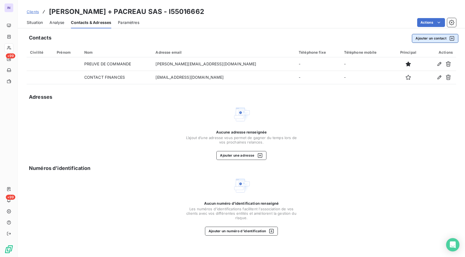
click at [431, 41] on button "Ajouter un contact" at bounding box center [435, 38] width 46 height 9
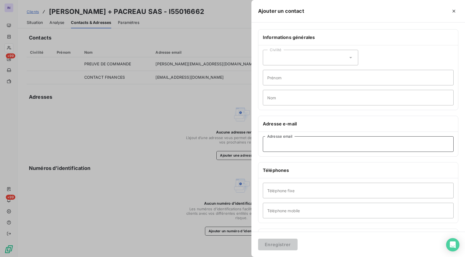
click at [300, 144] on input "Adresse email" at bounding box center [358, 144] width 191 height 16
paste input "Comptabilité Altmann + Partners <comptabilite@altmannpartners.com>"
click at [330, 145] on input "Comptabilité Altmann + Partners <comptabilite@altmannpartners.com" at bounding box center [358, 144] width 191 height 16
type input "comptabilite@altmannpartners.com"
click at [288, 244] on button "Enregistrer" at bounding box center [277, 244] width 39 height 12
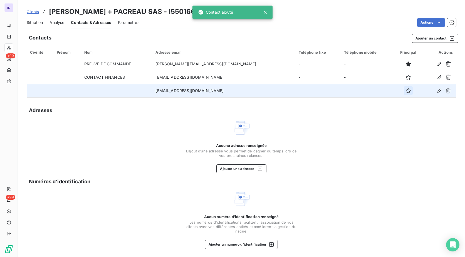
click at [405, 91] on icon "button" at bounding box center [408, 91] width 6 height 6
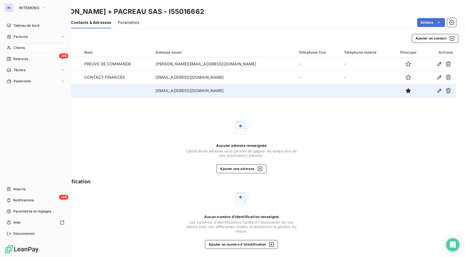
drag, startPoint x: 18, startPoint y: 49, endPoint x: 55, endPoint y: 49, distance: 36.4
click at [18, 48] on span "Clients" at bounding box center [19, 47] width 11 height 5
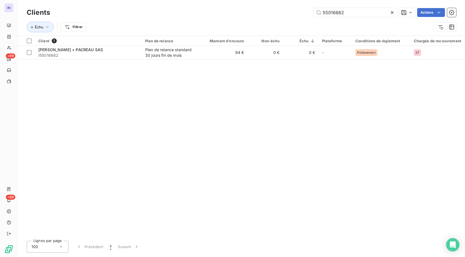
drag, startPoint x: 359, startPoint y: 12, endPoint x: 212, endPoint y: 12, distance: 147.0
click at [213, 10] on div "55016662 Actions" at bounding box center [256, 12] width 399 height 9
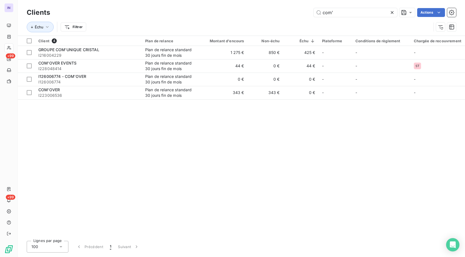
type input "com'"
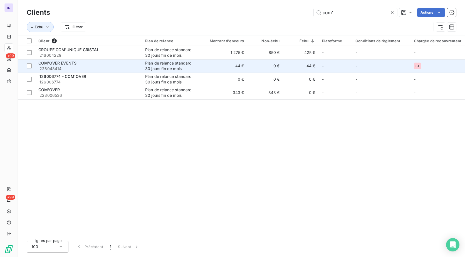
click at [79, 65] on div "COM'OVER EVENTS" at bounding box center [88, 63] width 100 height 6
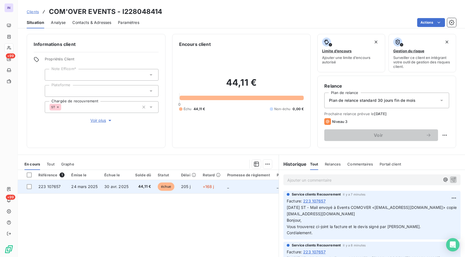
click at [84, 190] on td "24 mars 2025" at bounding box center [84, 186] width 33 height 13
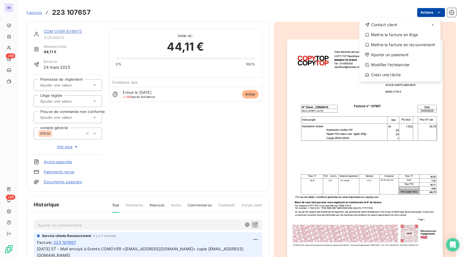
click at [414, 13] on html "IN +99 +99 Factures 223 107657 Actions Contact client Mettre la facture en liti…" at bounding box center [232, 128] width 465 height 257
click at [391, 35] on div "Mettre la facture en litige" at bounding box center [399, 34] width 77 height 9
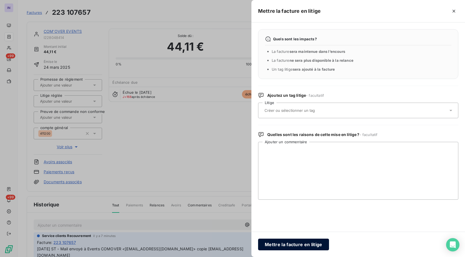
click at [300, 246] on button "Mettre la facture en litige" at bounding box center [293, 244] width 71 height 12
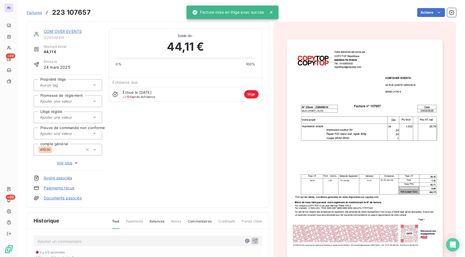
click at [64, 165] on span "Voir plus" at bounding box center [68, 163] width 22 height 6
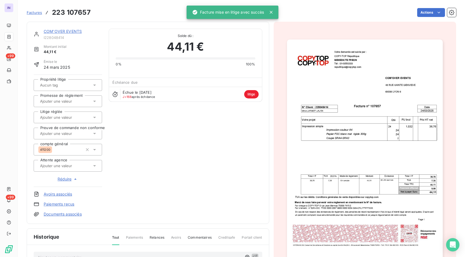
click at [71, 168] on div at bounding box center [64, 165] width 53 height 7
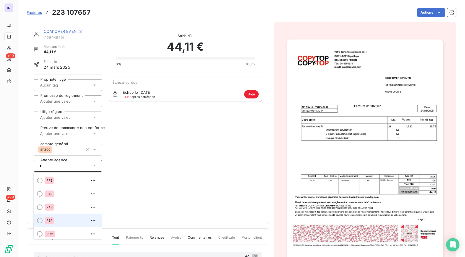
type input "r"
click at [41, 220] on div at bounding box center [40, 221] width 6 height 6
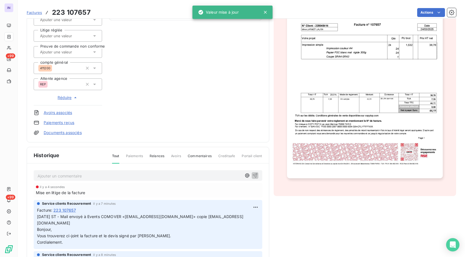
scroll to position [84, 0]
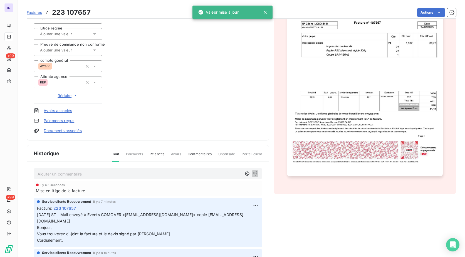
click at [55, 174] on p "Ajouter un commentaire ﻿" at bounding box center [140, 173] width 204 height 7
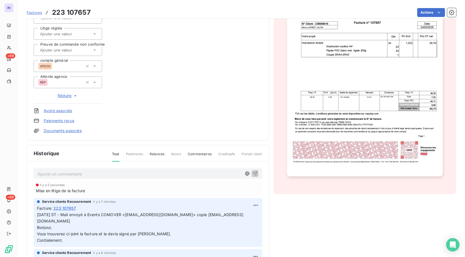
click at [57, 172] on div "Ajouter un commentaire ﻿" at bounding box center [148, 173] width 228 height 11
click at [97, 173] on p "Ajouter un commentaire ﻿" at bounding box center [140, 173] width 204 height 7
click at [103, 173] on p "15/10/2025 ST - Mail reçu de" at bounding box center [140, 173] width 204 height 6
click at [203, 175] on p "15/10/2025 ST - Mail reçu de Events COMOVER <events@com-over.com> copie" at bounding box center [140, 173] width 204 height 6
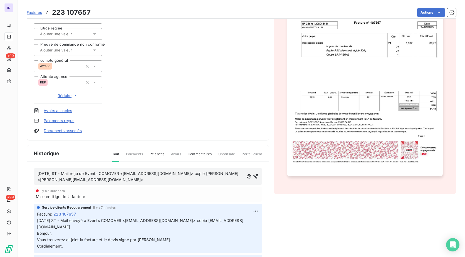
click at [48, 183] on p "15/10/2025 ST - Mail reçu de Events COMOVER <events@com-over.com> copie Laura L…" at bounding box center [141, 176] width 206 height 13
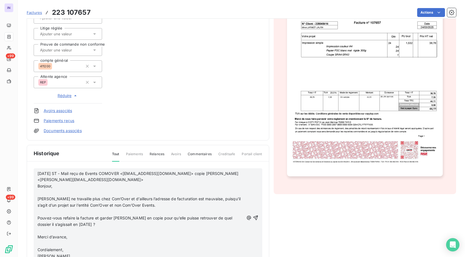
click at [49, 193] on p "﻿" at bounding box center [141, 192] width 206 height 6
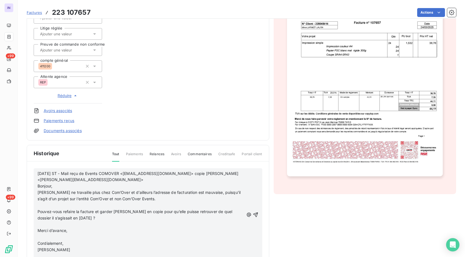
click at [43, 206] on p "﻿" at bounding box center [141, 205] width 206 height 6
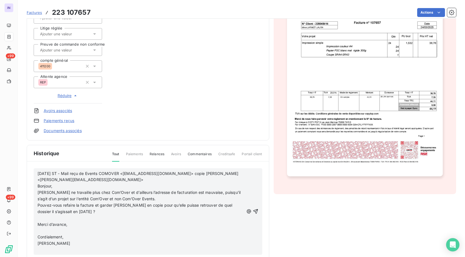
click at [42, 217] on p "﻿" at bounding box center [141, 218] width 206 height 6
click at [41, 222] on p "﻿" at bounding box center [141, 224] width 206 height 6
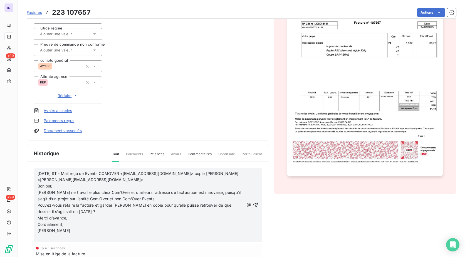
click at [42, 237] on p "﻿" at bounding box center [141, 237] width 206 height 6
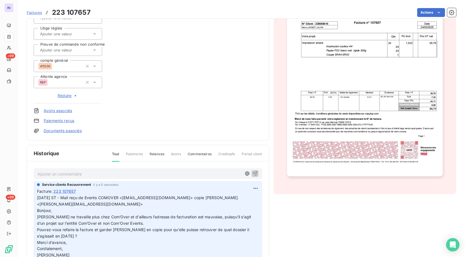
drag, startPoint x: 51, startPoint y: 176, endPoint x: 161, endPoint y: 153, distance: 112.8
click at [51, 176] on p "Ajouter un commentaire ﻿" at bounding box center [140, 173] width 204 height 7
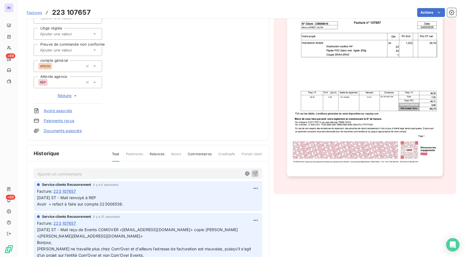
scroll to position [0, 0]
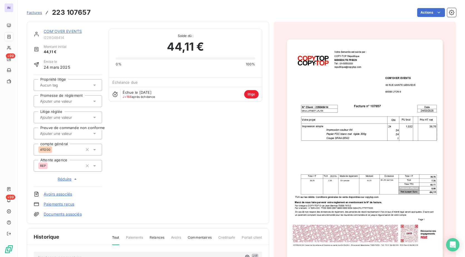
click at [75, 30] on link "COM'OVER EVENTS" at bounding box center [63, 31] width 38 height 5
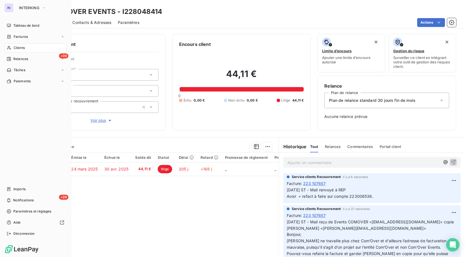
drag, startPoint x: 18, startPoint y: 48, endPoint x: 69, endPoint y: 49, distance: 50.9
click at [18, 48] on span "Clients" at bounding box center [19, 47] width 11 height 5
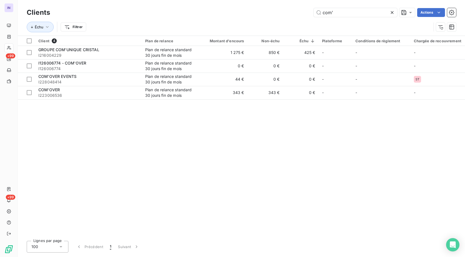
drag, startPoint x: 338, startPoint y: 14, endPoint x: 294, endPoint y: 11, distance: 43.7
click at [294, 11] on div "com' Actions" at bounding box center [256, 12] width 399 height 9
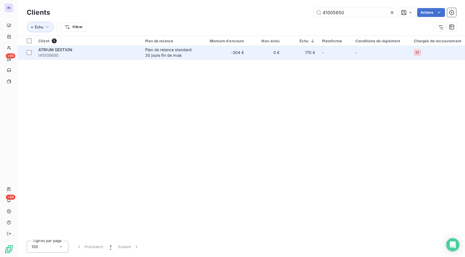
type input "41005650"
click at [146, 49] on div "Plan de relance standard 30 jours fin de mois" at bounding box center [170, 52] width 51 height 11
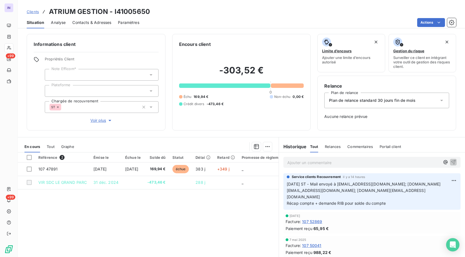
click at [309, 161] on p "Ajouter un commentaire ﻿" at bounding box center [363, 162] width 153 height 7
click at [355, 163] on p "15/10/2025 ST - Mail reçu de" at bounding box center [363, 162] width 153 height 6
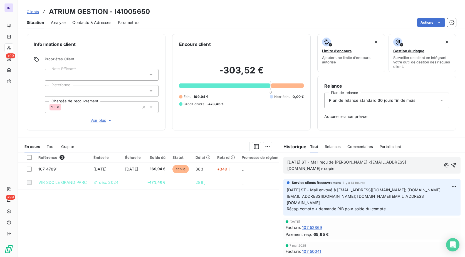
click at [316, 170] on p "15/10/2025 ST - Mail reçu de Karim LOUNES <k.lounes@atrium-gestion.fr> copie" at bounding box center [364, 165] width 154 height 13
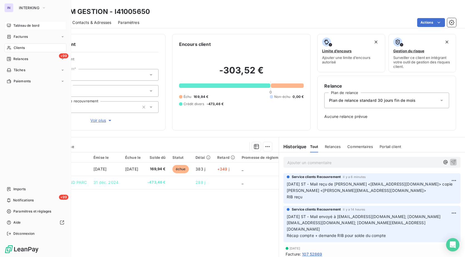
click at [16, 25] on span "Tableau de bord" at bounding box center [26, 25] width 26 height 5
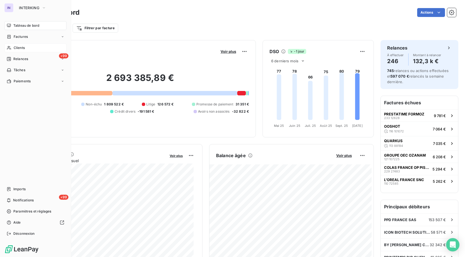
click at [22, 47] on span "Clients" at bounding box center [19, 47] width 11 height 5
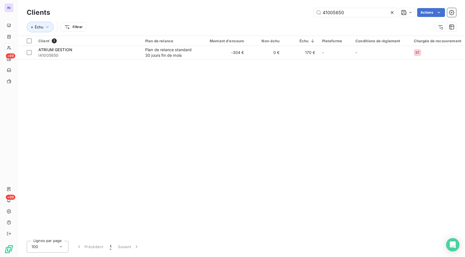
drag, startPoint x: 286, startPoint y: 15, endPoint x: 348, endPoint y: 0, distance: 63.6
click at [287, 15] on div "41005650 Actions" at bounding box center [256, 12] width 399 height 9
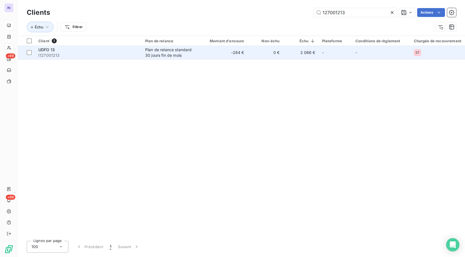
type input "127001213"
click at [173, 49] on div "Plan de relance standard 30 jours fin de mois" at bounding box center [170, 52] width 51 height 11
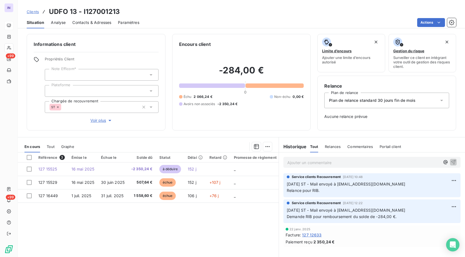
click at [302, 163] on p "Ajouter un commentaire ﻿" at bounding box center [363, 162] width 153 height 7
click at [347, 162] on p "09/10/2025 ST - Mail reçu de" at bounding box center [363, 162] width 153 height 6
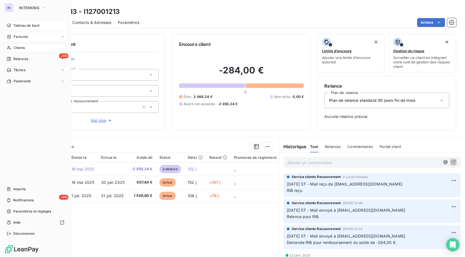
click at [19, 35] on span "Factures" at bounding box center [21, 36] width 14 height 5
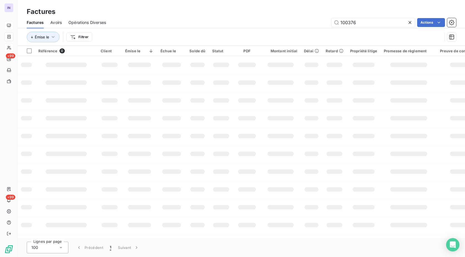
click at [291, 21] on div "100376 Actions" at bounding box center [284, 22] width 343 height 9
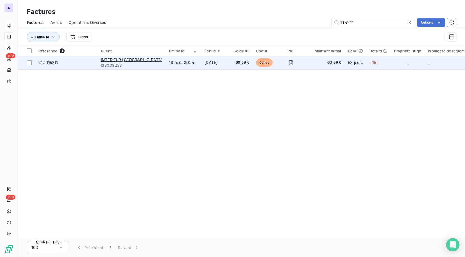
type input "115211"
click at [160, 64] on td "INTERIEUR PARIS OUEST SAS I38009253" at bounding box center [131, 62] width 68 height 13
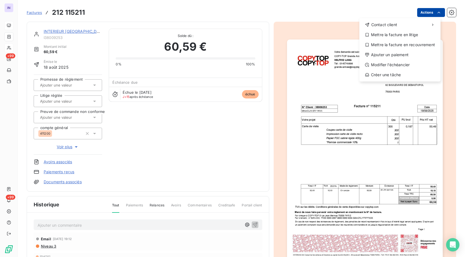
click at [420, 13] on html "IN +99 +99 Factures 212 115211 Actions Contact client Mettre la facture en liti…" at bounding box center [232, 128] width 465 height 257
click at [389, 58] on div "Ajouter un paiement" at bounding box center [399, 54] width 77 height 9
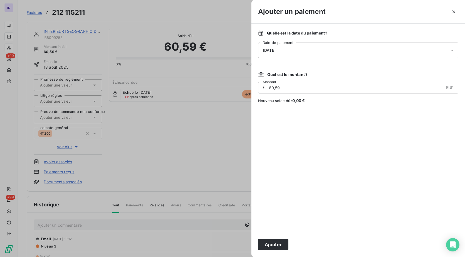
click at [311, 52] on div "[DATE]" at bounding box center [358, 51] width 200 height 16
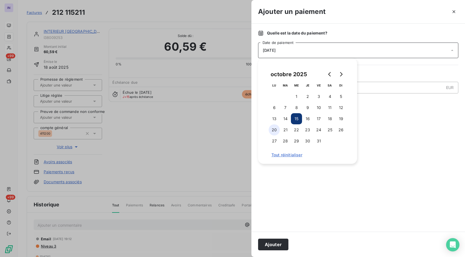
click at [276, 130] on button "20" at bounding box center [274, 129] width 11 height 11
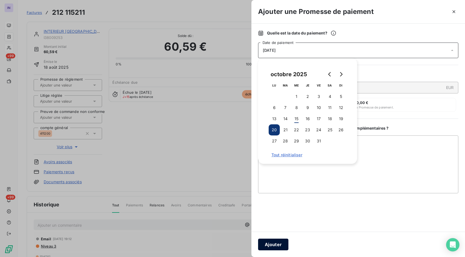
click at [275, 241] on button "Ajouter" at bounding box center [273, 244] width 30 height 12
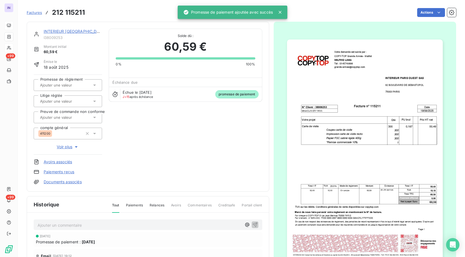
click at [59, 86] on input "text" at bounding box center [67, 85] width 56 height 5
click at [62, 98] on div "Oui" at bounding box center [71, 99] width 53 height 9
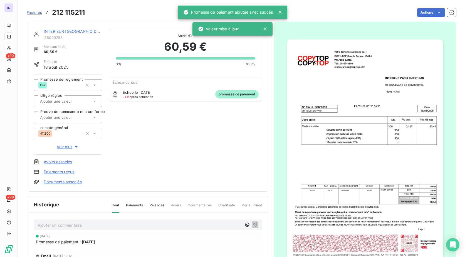
click at [77, 29] on link "INTERIEUR [GEOGRAPHIC_DATA]" at bounding box center [75, 31] width 62 height 5
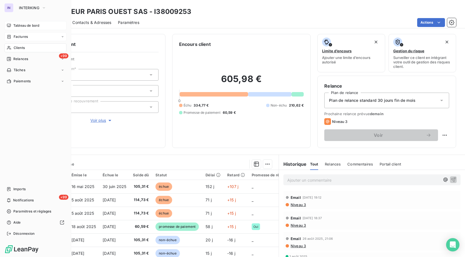
click at [17, 48] on span "Clients" at bounding box center [19, 47] width 11 height 5
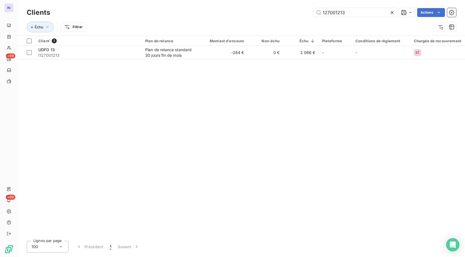
drag, startPoint x: 351, startPoint y: 13, endPoint x: 289, endPoint y: 7, distance: 63.1
click at [289, 7] on div "Clients 127001213 Actions" at bounding box center [241, 13] width 429 height 12
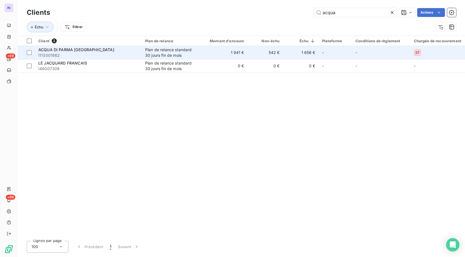
type input "acqua"
click at [94, 56] on span "I113001862" at bounding box center [88, 56] width 100 height 6
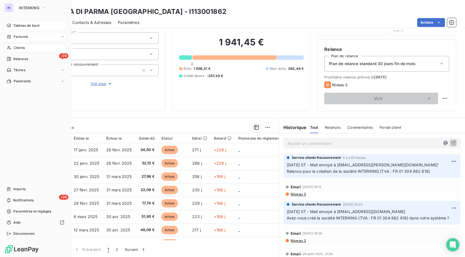
click at [19, 48] on span "Clients" at bounding box center [19, 47] width 11 height 5
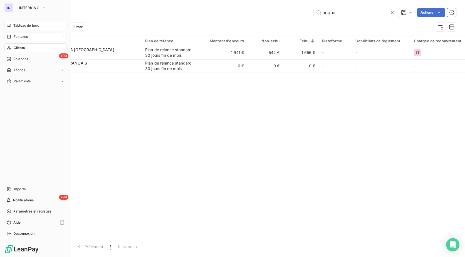
click at [17, 36] on span "Factures" at bounding box center [21, 36] width 14 height 5
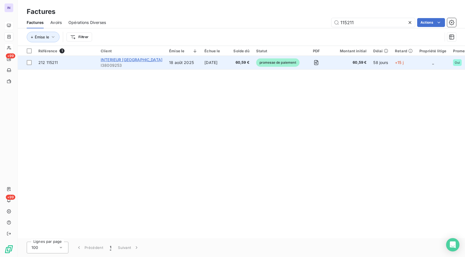
click at [129, 59] on span "INTERIEUR [GEOGRAPHIC_DATA]" at bounding box center [132, 59] width 62 height 5
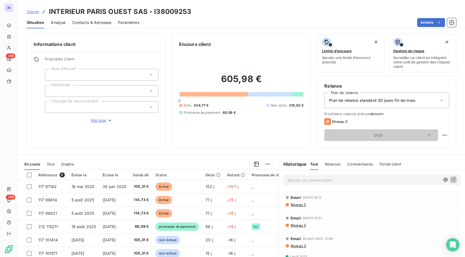
click at [197, 12] on div "Clients INTERIEUR PARIS OUEST SAS - I38009253" at bounding box center [241, 12] width 447 height 10
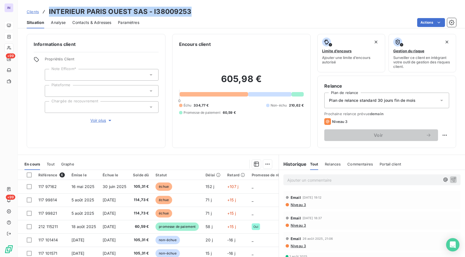
drag, startPoint x: 197, startPoint y: 10, endPoint x: 49, endPoint y: 10, distance: 147.3
click at [49, 10] on div "Clients INTERIEUR PARIS OUEST SAS - I38009253" at bounding box center [241, 12] width 447 height 10
copy h3 "INTERIEUR PARIS OUEST SAS - I38009253"
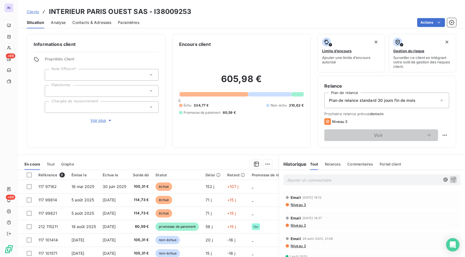
drag, startPoint x: 80, startPoint y: 107, endPoint x: 61, endPoint y: 113, distance: 19.8
click at [80, 107] on div at bounding box center [102, 107] width 114 height 12
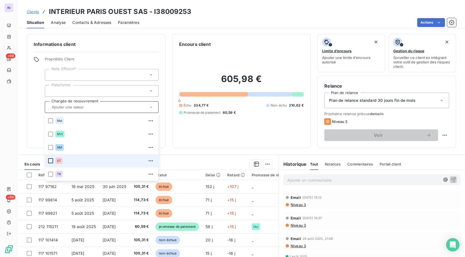
click at [50, 160] on div at bounding box center [50, 160] width 5 height 5
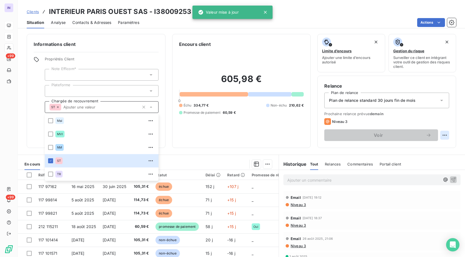
click at [438, 138] on html "IN +99 +99 Clients INTERIEUR PARIS OUEST SAS - I38009253 Situation Analyse Cont…" at bounding box center [232, 128] width 465 height 257
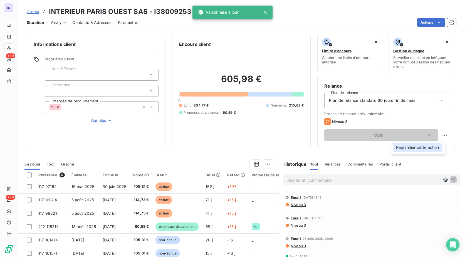
drag, startPoint x: 436, startPoint y: 148, endPoint x: 425, endPoint y: 146, distance: 10.4
click at [435, 148] on div "Replanifier cette action" at bounding box center [417, 147] width 50 height 9
select select "9"
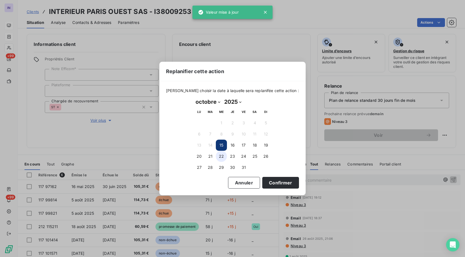
click at [221, 157] on button "22" at bounding box center [221, 156] width 11 height 11
click at [275, 184] on button "Confirmer" at bounding box center [280, 183] width 37 height 12
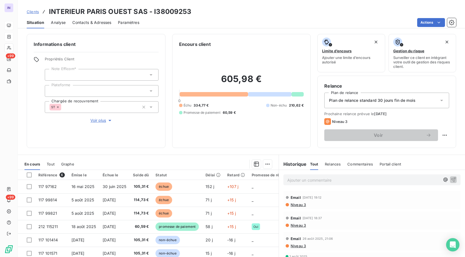
click at [310, 181] on p "Ajouter un commentaire ﻿" at bounding box center [363, 180] width 153 height 7
click at [350, 178] on p "[DATE] ST - Mail envoyé à" at bounding box center [363, 180] width 153 height 6
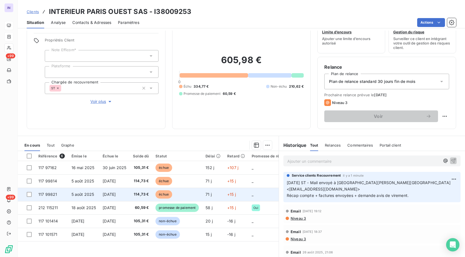
scroll to position [28, 0]
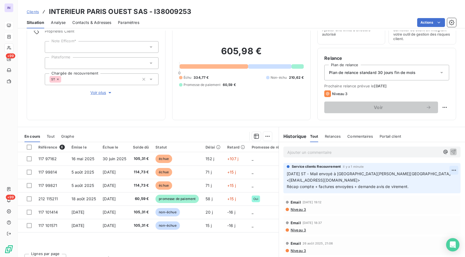
click at [448, 169] on html "IN +99 +99 Clients INTERIEUR PARIS OUEST SAS - I38009253 Situation Analyse Cont…" at bounding box center [232, 128] width 465 height 257
click at [430, 183] on div "Editer" at bounding box center [431, 182] width 31 height 9
click at [333, 186] on span "15/10/2025 ST - Mail envoyé à Da Cruz, Alexandrina <a.dacruz@roche-bobois.com> …" at bounding box center [369, 180] width 165 height 18
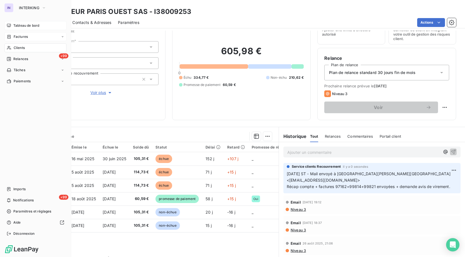
click at [23, 24] on span "Tableau de bord" at bounding box center [26, 25] width 26 height 5
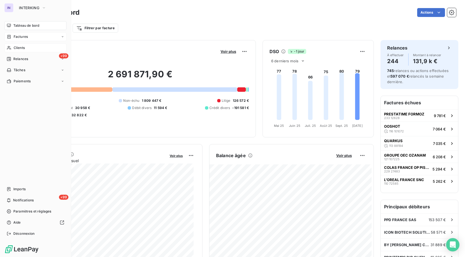
click at [19, 48] on span "Clients" at bounding box center [19, 47] width 11 height 5
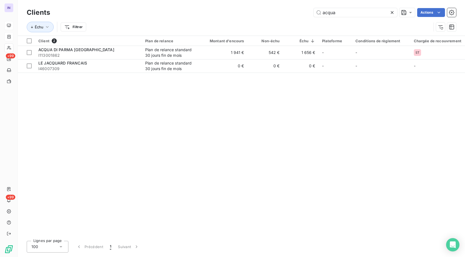
drag, startPoint x: 275, startPoint y: 16, endPoint x: 262, endPoint y: 16, distance: 13.1
click at [262, 16] on div "Clients acqua Actions" at bounding box center [241, 13] width 429 height 12
drag, startPoint x: 262, startPoint y: 16, endPoint x: 345, endPoint y: 9, distance: 82.6
click at [345, 9] on input "acqua" at bounding box center [355, 12] width 83 height 9
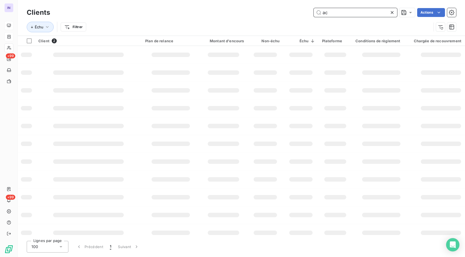
type input "a"
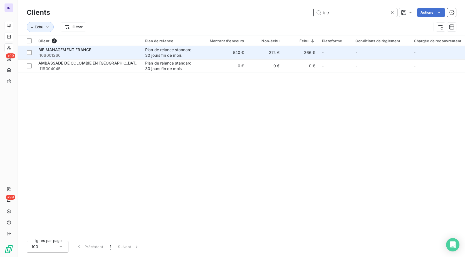
type input "bie"
click at [83, 53] on span "I106001260" at bounding box center [88, 56] width 100 height 6
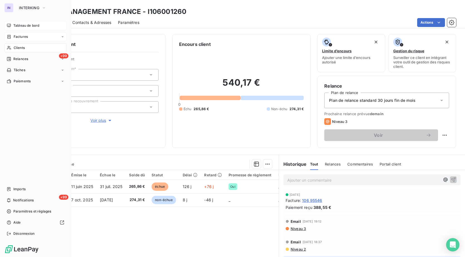
click at [17, 46] on span "Clients" at bounding box center [19, 47] width 11 height 5
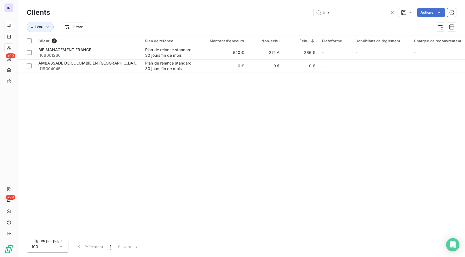
drag, startPoint x: 331, startPoint y: 13, endPoint x: 295, endPoint y: 13, distance: 35.6
click at [295, 13] on div "bie Actions" at bounding box center [256, 12] width 399 height 9
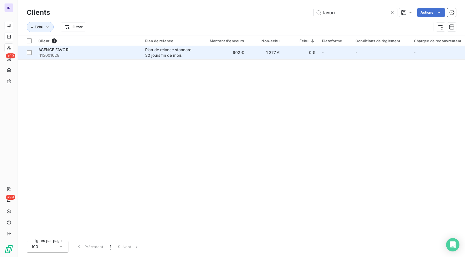
type input "favori"
click at [136, 55] on span "I115001028" at bounding box center [88, 56] width 100 height 6
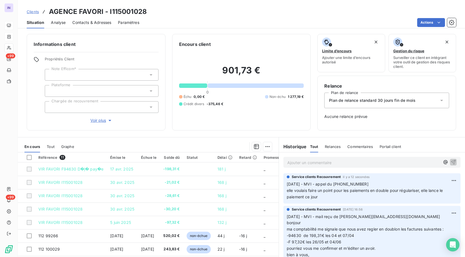
click at [80, 103] on div at bounding box center [102, 107] width 114 height 12
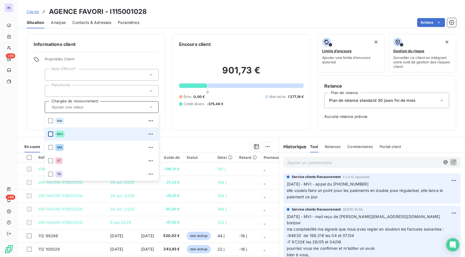
click at [48, 134] on div at bounding box center [50, 133] width 5 height 5
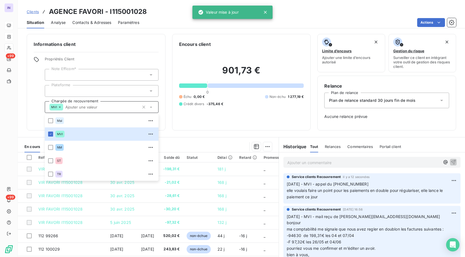
click at [216, 133] on div "Informations client Propriétés Client Note Efficom* Plateforme Chargée de recou…" at bounding box center [241, 144] width 447 height 226
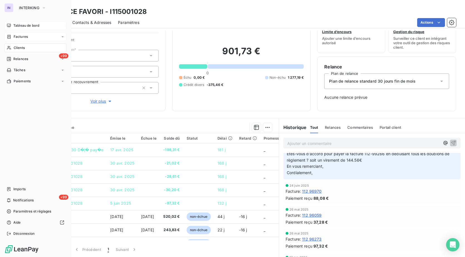
click at [27, 50] on div "Clients" at bounding box center [35, 47] width 62 height 9
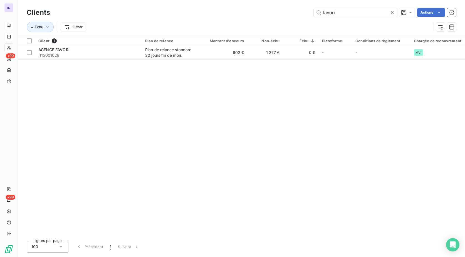
drag, startPoint x: 348, startPoint y: 12, endPoint x: 284, endPoint y: 9, distance: 64.8
click at [284, 9] on div "favori Actions" at bounding box center [256, 12] width 399 height 9
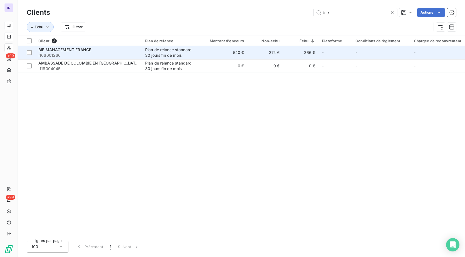
type input "bie"
click at [89, 55] on span "I106001260" at bounding box center [88, 56] width 100 height 6
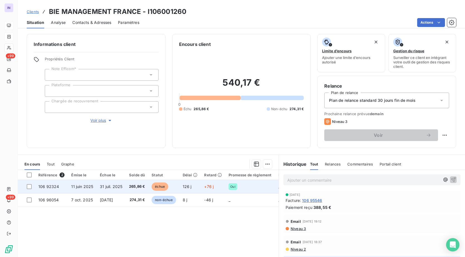
click at [111, 186] on span "31 juil. 2025" at bounding box center [111, 186] width 23 height 5
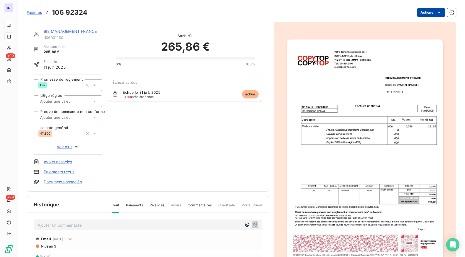
click at [416, 12] on html "IN +99 +99 Factures 106 92324 Actions BIE MANAGEMENT FRANCE I106001260 Montant …" at bounding box center [232, 128] width 465 height 257
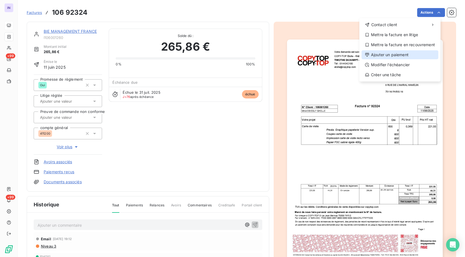
click at [385, 51] on div "Ajouter un paiement" at bounding box center [399, 54] width 77 height 9
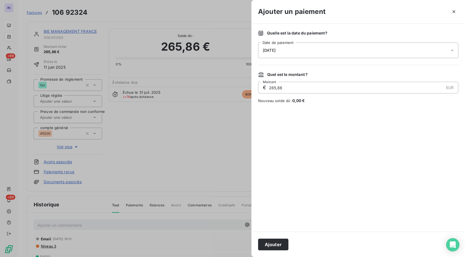
click at [328, 47] on div "[DATE]" at bounding box center [358, 51] width 200 height 16
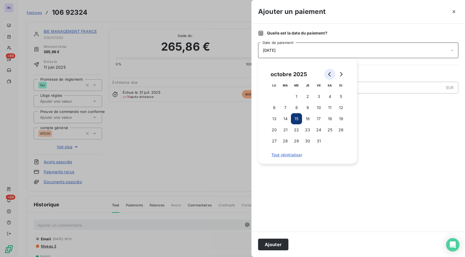
click at [332, 73] on button "Go to previous month" at bounding box center [329, 74] width 11 height 11
drag, startPoint x: 295, startPoint y: 108, endPoint x: 292, endPoint y: 137, distance: 29.4
click at [295, 109] on button "10" at bounding box center [296, 107] width 11 height 11
click at [272, 243] on button "Ajouter" at bounding box center [273, 244] width 30 height 12
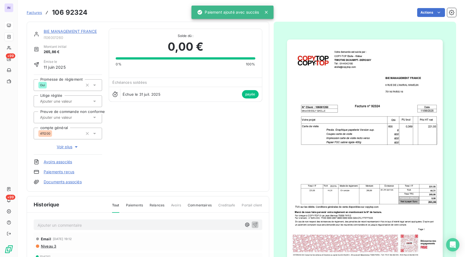
click at [75, 31] on link "BIE MANAGEMENT FRANCE" at bounding box center [70, 31] width 53 height 5
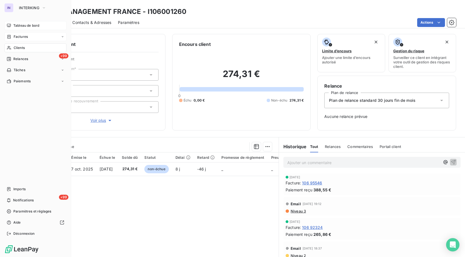
click at [26, 24] on span "Tableau de bord" at bounding box center [26, 25] width 26 height 5
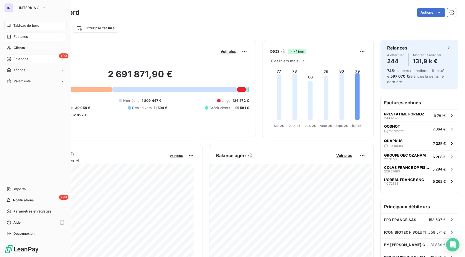
drag, startPoint x: 14, startPoint y: 49, endPoint x: 63, endPoint y: 54, distance: 48.9
click at [14, 49] on span "Clients" at bounding box center [19, 47] width 11 height 5
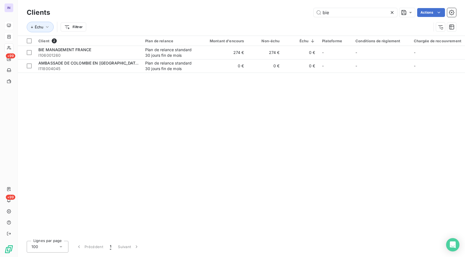
drag, startPoint x: 320, startPoint y: 11, endPoint x: 300, endPoint y: 11, distance: 20.6
click at [300, 11] on div "bie Actions" at bounding box center [256, 12] width 399 height 9
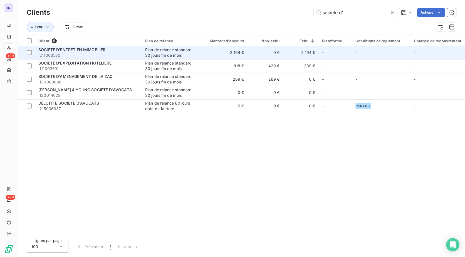
type input "societe d'"
click at [113, 57] on span "I211006580" at bounding box center [88, 56] width 100 height 6
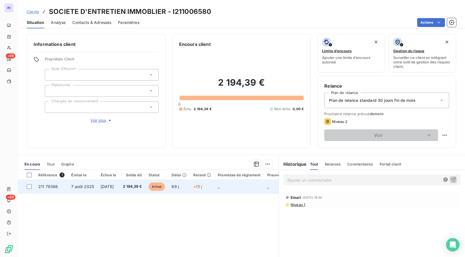
click at [130, 185] on td "2 194,39 €" at bounding box center [133, 186] width 26 height 13
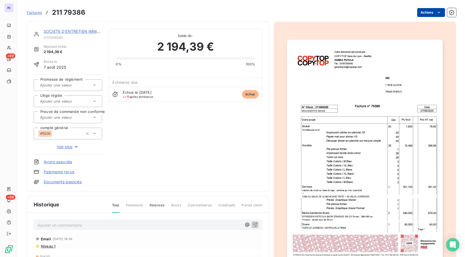
click at [418, 14] on html "IN +99 +99 Factures 211 79386 Actions SOCIETE D'ENTRETIEN IMMOBLIER I211006580 …" at bounding box center [232, 128] width 465 height 257
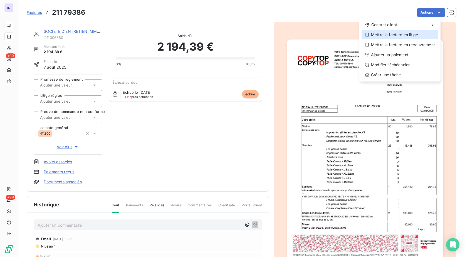
click at [388, 35] on div "Mettre la facture en litige" at bounding box center [399, 34] width 77 height 9
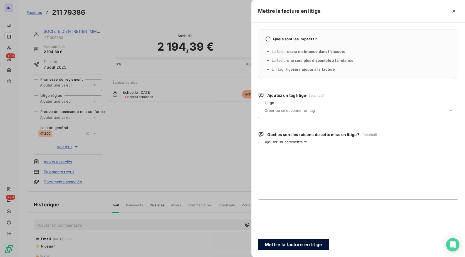
click at [299, 244] on button "Mettre la facture en litige" at bounding box center [293, 244] width 71 height 12
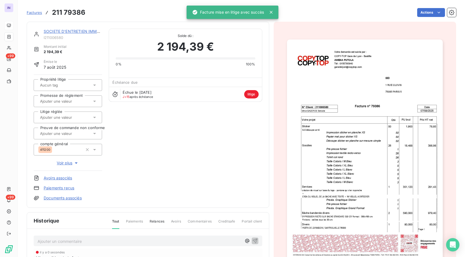
click at [68, 163] on span "Voir plus" at bounding box center [68, 163] width 22 height 6
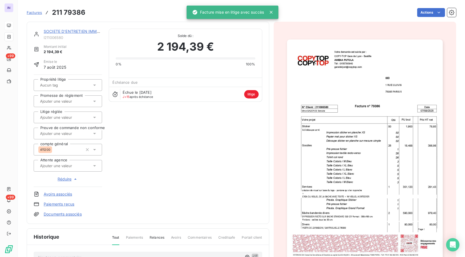
click at [74, 167] on input "text" at bounding box center [67, 165] width 56 height 5
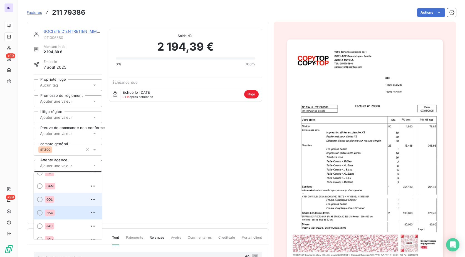
scroll to position [139, 0]
click at [39, 203] on div at bounding box center [40, 202] width 6 height 6
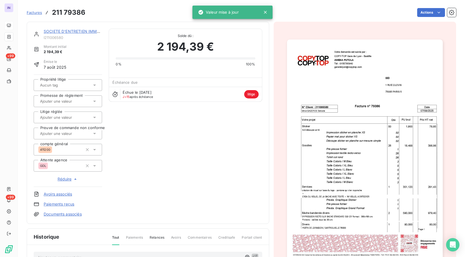
scroll to position [28, 0]
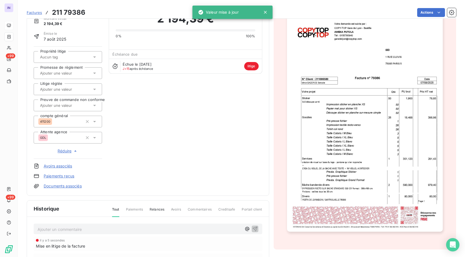
click at [53, 228] on p "Ajouter un commentaire ﻿" at bounding box center [140, 229] width 204 height 7
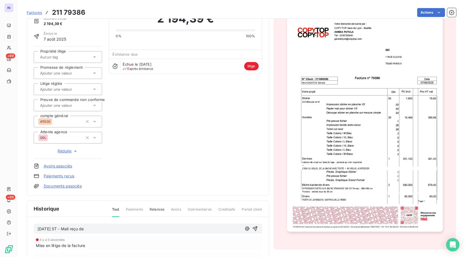
click at [108, 227] on p "15/10/2025 ST - Mail reçu de" at bounding box center [140, 229] width 204 height 6
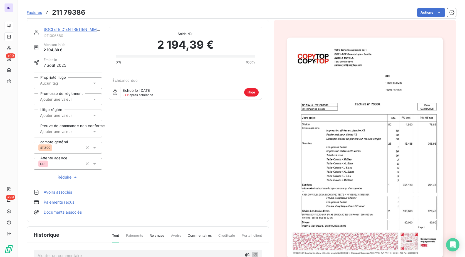
scroll to position [0, 0]
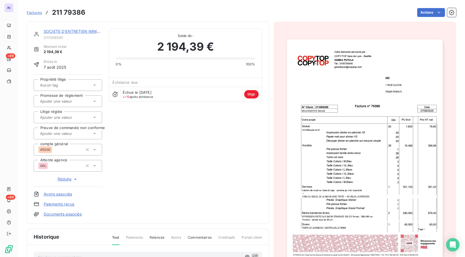
click at [63, 32] on link "SOCIETE D'ENTRETIEN IMMOBLIER" at bounding box center [77, 31] width 67 height 5
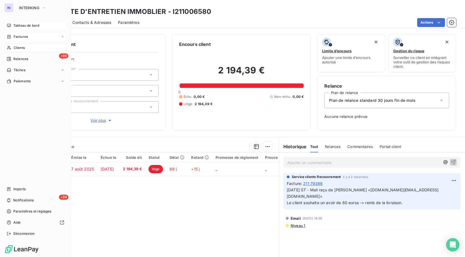
click at [24, 47] on span "Clients" at bounding box center [19, 47] width 11 height 5
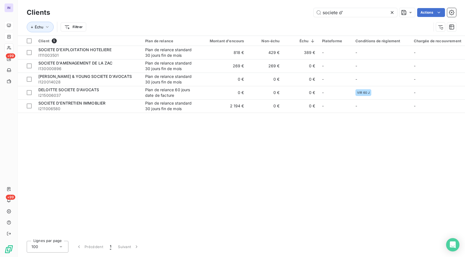
drag, startPoint x: 346, startPoint y: 12, endPoint x: 293, endPoint y: 14, distance: 52.6
click at [293, 14] on div "societe d' Actions" at bounding box center [256, 12] width 399 height 9
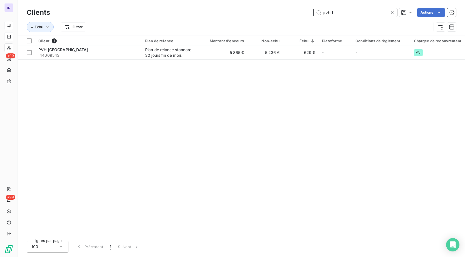
drag, startPoint x: 348, startPoint y: 14, endPoint x: 300, endPoint y: 14, distance: 47.8
click at [300, 14] on div "pvh f Actions" at bounding box center [256, 12] width 399 height 9
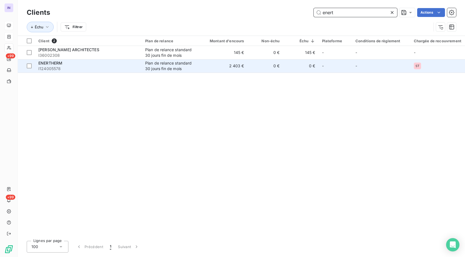
type input "enert"
click at [88, 71] on span "I124005578" at bounding box center [88, 69] width 100 height 6
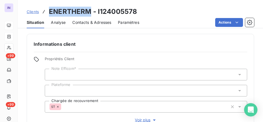
drag, startPoint x: 91, startPoint y: 12, endPoint x: 49, endPoint y: 12, distance: 41.7
click at [49, 12] on h3 "ENERTHERM - I124005578" at bounding box center [93, 12] width 88 height 10
copy h3 "ENERTHERM"
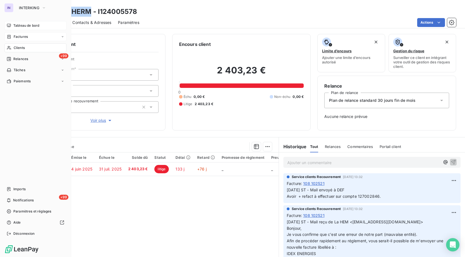
drag, startPoint x: 18, startPoint y: 46, endPoint x: 37, endPoint y: 46, distance: 18.9
click at [18, 46] on span "Clients" at bounding box center [19, 47] width 11 height 5
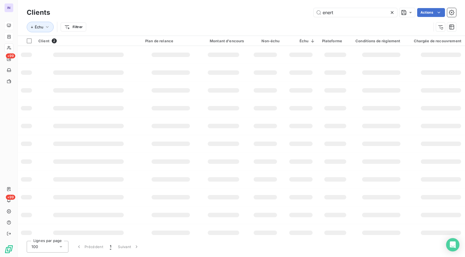
drag, startPoint x: 342, startPoint y: 13, endPoint x: 297, endPoint y: 14, distance: 45.6
click at [297, 14] on div "enert Actions" at bounding box center [256, 12] width 399 height 9
type input "arcag"
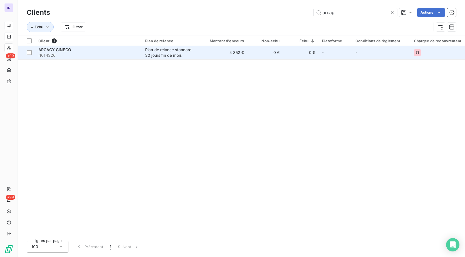
click at [131, 53] on span "I1014326" at bounding box center [88, 56] width 100 height 6
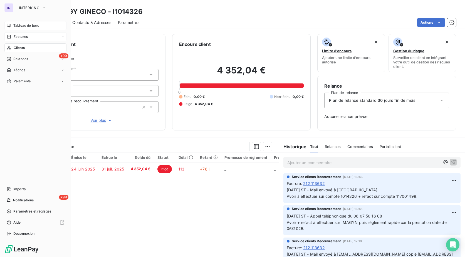
click at [16, 21] on div "Tableau de bord" at bounding box center [35, 25] width 62 height 9
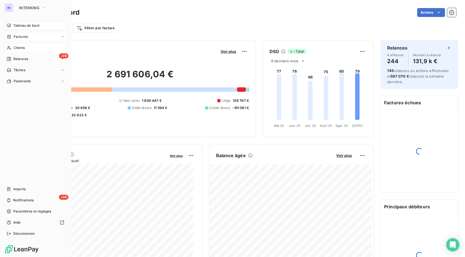
click at [24, 48] on span "Clients" at bounding box center [19, 47] width 11 height 5
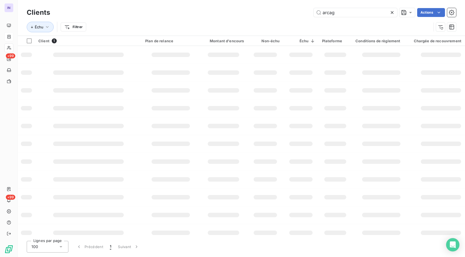
drag, startPoint x: 343, startPoint y: 13, endPoint x: 289, endPoint y: 12, distance: 53.6
click at [289, 12] on div "arcag Actions" at bounding box center [256, 12] width 399 height 9
type input "baby"
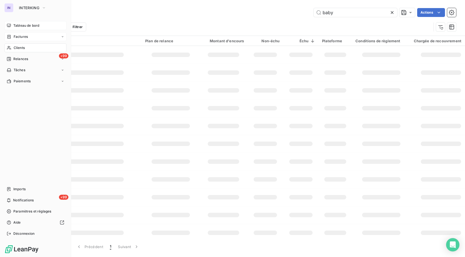
click at [22, 27] on span "Tableau de bord" at bounding box center [26, 25] width 26 height 5
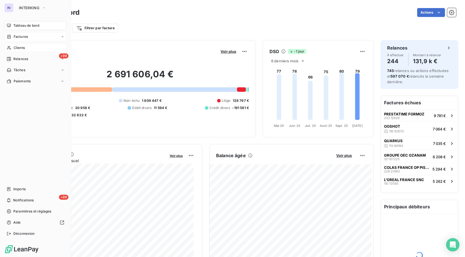
click at [18, 49] on span "Clients" at bounding box center [19, 47] width 11 height 5
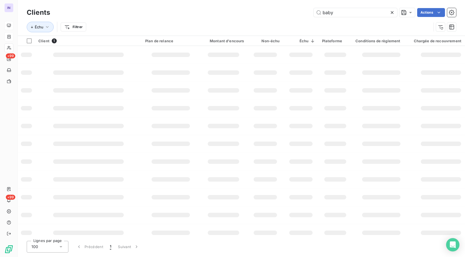
drag, startPoint x: 328, startPoint y: 12, endPoint x: 307, endPoint y: 11, distance: 20.9
click at [307, 11] on div "baby Actions" at bounding box center [256, 12] width 399 height 9
type input "baby di"
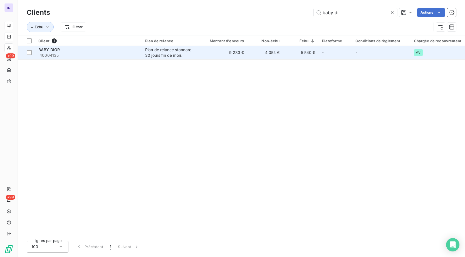
click at [69, 50] on div "BABY DIOR" at bounding box center [88, 50] width 100 height 6
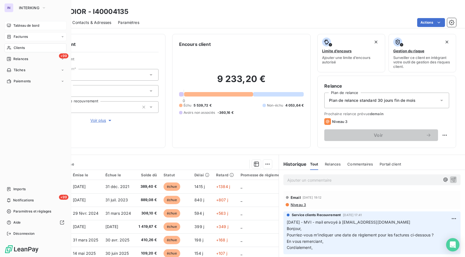
click at [26, 46] on div "Clients" at bounding box center [35, 47] width 62 height 9
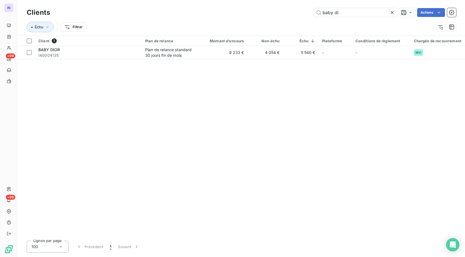
drag, startPoint x: 277, startPoint y: 19, endPoint x: 266, endPoint y: 21, distance: 11.3
click at [268, 19] on div "Clients baby di Actions Échu Filtrer" at bounding box center [241, 21] width 429 height 29
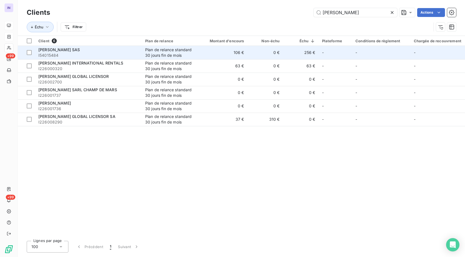
type input "barnes"
click at [69, 54] on span "I54015484" at bounding box center [88, 56] width 100 height 6
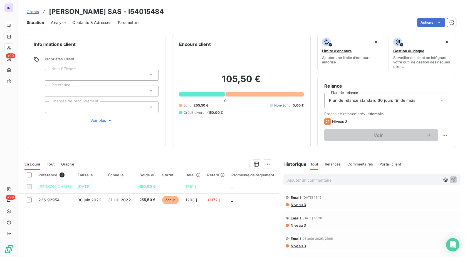
click at [135, 11] on div "Clients BARNES SAS - I54015484" at bounding box center [241, 12] width 447 height 10
drag, startPoint x: 137, startPoint y: 11, endPoint x: 50, endPoint y: 8, distance: 87.3
click at [50, 8] on div "Clients BARNES SAS - I54015484" at bounding box center [241, 12] width 447 height 10
copy h3 "BARNES SAS - I54015484"
click at [76, 108] on div at bounding box center [102, 107] width 114 height 12
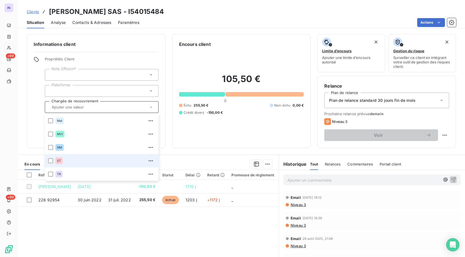
click at [54, 163] on li "ST" at bounding box center [102, 160] width 114 height 13
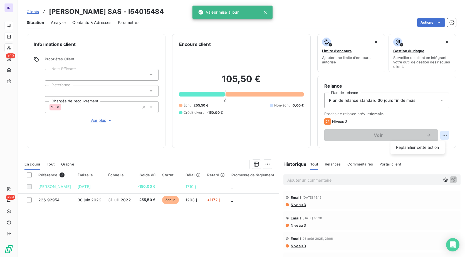
click at [442, 137] on html "IN +99 +99 Clients BARNES SAS - I54015484 Situation Analyse Contacts & Adresses…" at bounding box center [232, 128] width 465 height 257
click at [430, 148] on div "Replanifier cette action" at bounding box center [417, 147] width 50 height 9
select select "9"
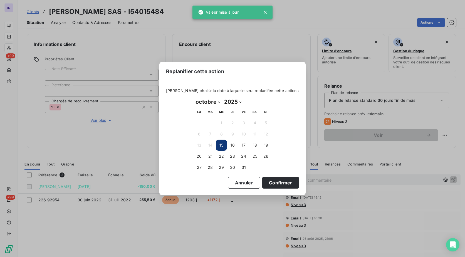
drag, startPoint x: 222, startPoint y: 156, endPoint x: 251, endPoint y: 162, distance: 30.1
click at [222, 156] on button "22" at bounding box center [221, 156] width 11 height 11
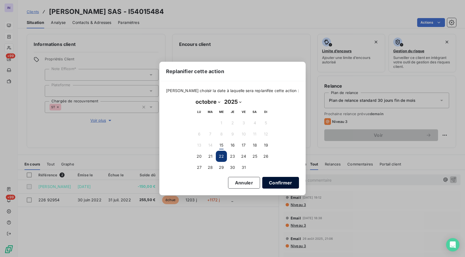
click at [279, 182] on button "Confirmer" at bounding box center [280, 183] width 37 height 12
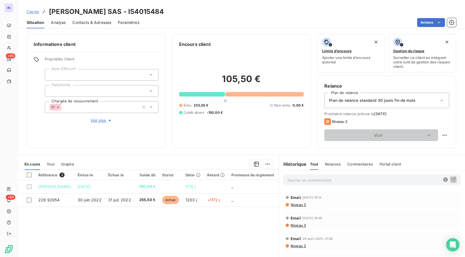
click at [296, 208] on div "Email 9 oct. 2025, 19:12 Niveau 3" at bounding box center [371, 200] width 177 height 18
click at [296, 205] on span "Niveau 3" at bounding box center [298, 204] width 16 height 4
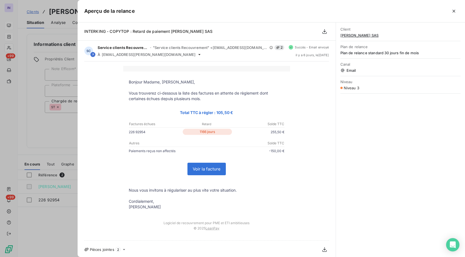
drag, startPoint x: 454, startPoint y: 11, endPoint x: 218, endPoint y: 10, distance: 236.0
click at [454, 11] on icon "button" at bounding box center [454, 11] width 6 height 6
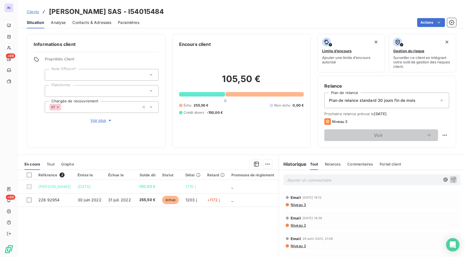
click at [86, 21] on span "Contacts & Adresses" at bounding box center [91, 23] width 39 height 6
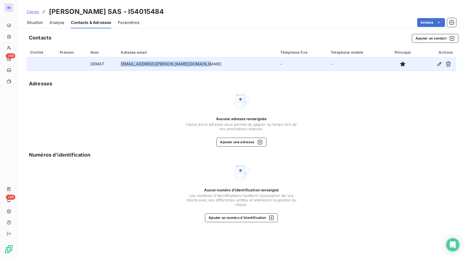
drag, startPoint x: 193, startPoint y: 65, endPoint x: 128, endPoint y: 66, distance: 64.8
click at [128, 66] on td "comptabilite@barnes-international.com" at bounding box center [196, 63] width 159 height 13
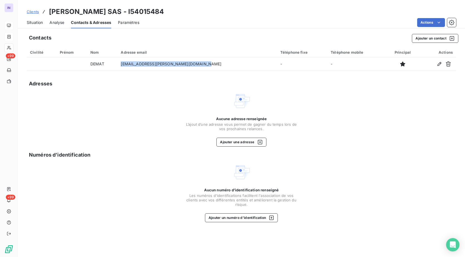
copy td "comptabilite@barnes-international.com"
click at [36, 25] on div "Situation" at bounding box center [35, 23] width 16 height 12
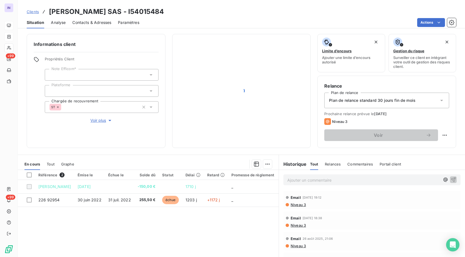
click at [315, 178] on p "Ajouter un commentaire ﻿" at bounding box center [363, 180] width 153 height 7
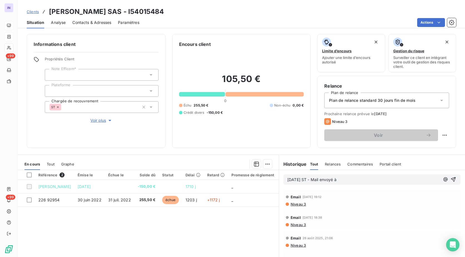
click at [366, 180] on p "[DATE] ST - Mail envoyé à" at bounding box center [363, 180] width 153 height 6
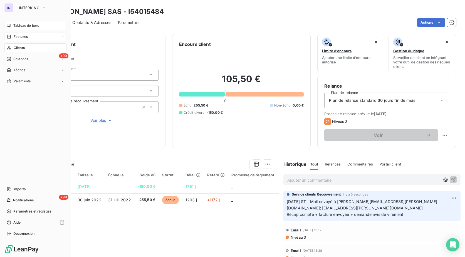
click at [22, 48] on span "Clients" at bounding box center [19, 47] width 11 height 5
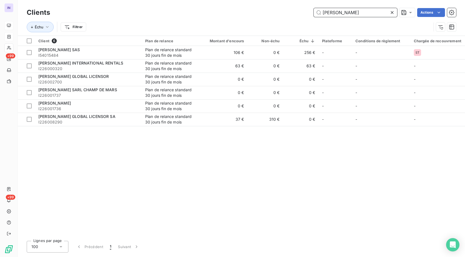
drag, startPoint x: 329, startPoint y: 13, endPoint x: 357, endPoint y: 8, distance: 28.8
click at [357, 8] on input "barnes" at bounding box center [355, 12] width 83 height 9
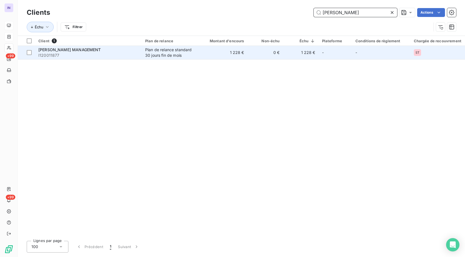
type input "bartle"
click at [111, 49] on div "BARTLE MANAGEMENT" at bounding box center [88, 50] width 100 height 6
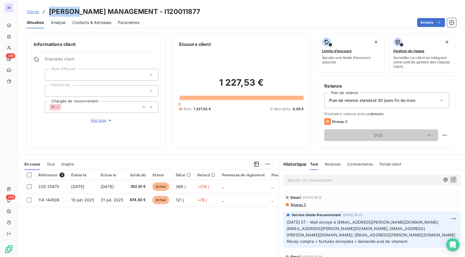
drag, startPoint x: 76, startPoint y: 13, endPoint x: 51, endPoint y: 11, distance: 25.1
click at [51, 11] on h3 "BARTLE MANAGEMENT - I120011877" at bounding box center [124, 12] width 151 height 10
copy h3 "BARTLE"
click at [316, 177] on div "Ajouter un commentaire ﻿" at bounding box center [371, 179] width 177 height 11
click at [325, 179] on p "Ajouter un commentaire ﻿" at bounding box center [363, 180] width 153 height 7
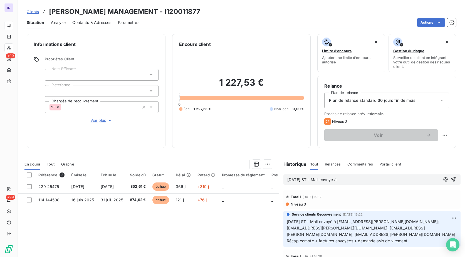
click at [361, 178] on p "[DATE] ST - Mail envoyé à" at bounding box center [363, 180] width 153 height 6
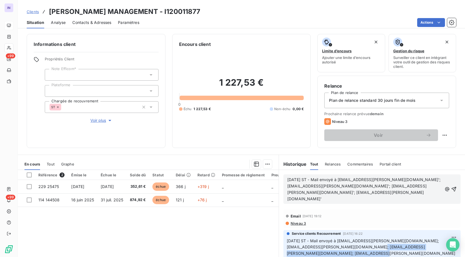
drag, startPoint x: 409, startPoint y: 249, endPoint x: 284, endPoint y: 248, distance: 124.5
click at [287, 248] on p "23/09/2025 ST - Mail envoyé à jbsourice@bartle.fr; jpkosmala@bartle.fr; plaunay…" at bounding box center [372, 251] width 170 height 26
click at [309, 195] on p "15/10/2025 ST - Mail envoyé à 'jbsourice@bartle.fr'; 'jpkosmala@bartle.fr'; 'pl…" at bounding box center [364, 190] width 155 height 26
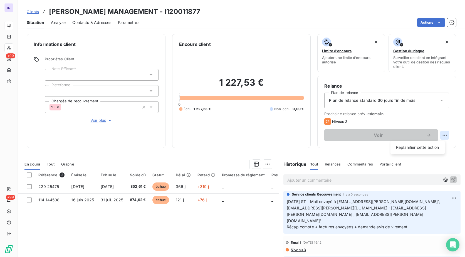
click at [441, 134] on html "IN +99 +99 Clients BARTLE MANAGEMENT - I120011877 Situation Analyse Contacts & …" at bounding box center [232, 128] width 465 height 257
click at [433, 149] on div "Replanifier cette action" at bounding box center [417, 147] width 50 height 9
select select "9"
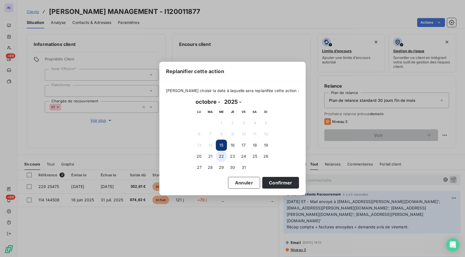
click at [221, 156] on button "22" at bounding box center [221, 156] width 11 height 11
click at [264, 182] on button "Confirmer" at bounding box center [280, 183] width 37 height 12
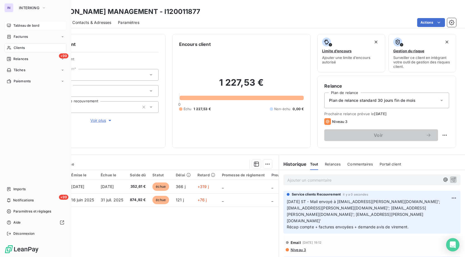
drag, startPoint x: 18, startPoint y: 47, endPoint x: 45, endPoint y: 49, distance: 27.1
click at [18, 47] on span "Clients" at bounding box center [19, 47] width 11 height 5
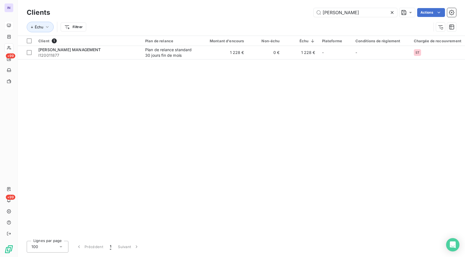
drag, startPoint x: 294, startPoint y: 14, endPoint x: 255, endPoint y: 19, distance: 39.5
click at [262, 16] on div "bartle Actions" at bounding box center [256, 12] width 399 height 9
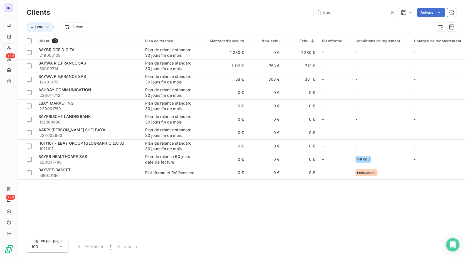
type input "bayb"
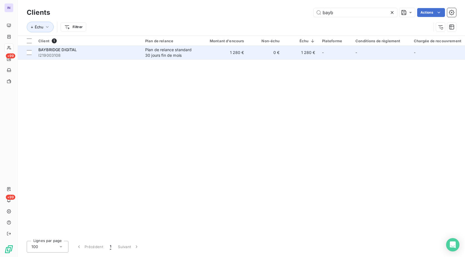
type input "bayb"
click at [70, 54] on span "I219003108" at bounding box center [88, 56] width 100 height 6
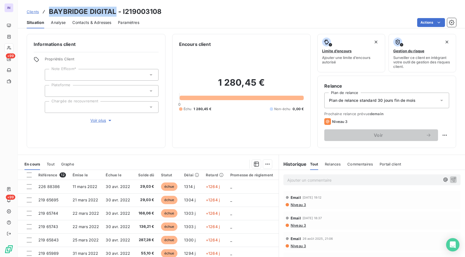
drag, startPoint x: 116, startPoint y: 12, endPoint x: 45, endPoint y: 8, distance: 71.0
click at [45, 8] on div "Clients BAYBRIDGE DIGITAL - I219003108" at bounding box center [94, 12] width 135 height 10
click at [161, 10] on div "Clients BAYBRIDGE DIGITAL - I219003108" at bounding box center [241, 12] width 447 height 10
drag, startPoint x: 163, startPoint y: 10, endPoint x: 122, endPoint y: 8, distance: 40.4
click at [122, 8] on div "Clients BAYBRIDGE DIGITAL - I219003108" at bounding box center [241, 12] width 447 height 10
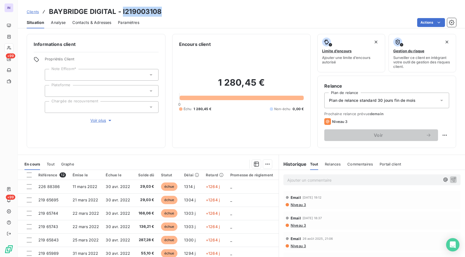
copy h3 "I219003108"
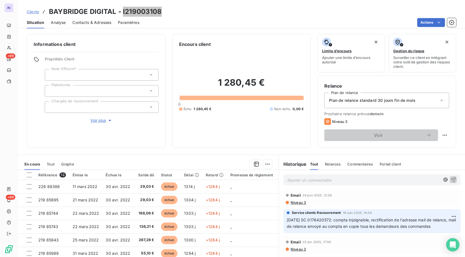
scroll to position [118, 0]
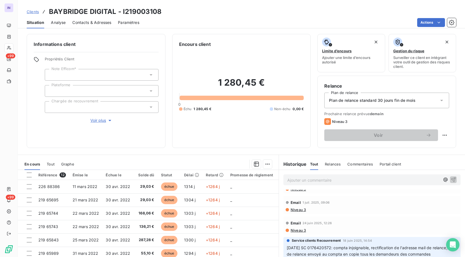
click at [297, 231] on span "Niveau 3" at bounding box center [298, 230] width 16 height 4
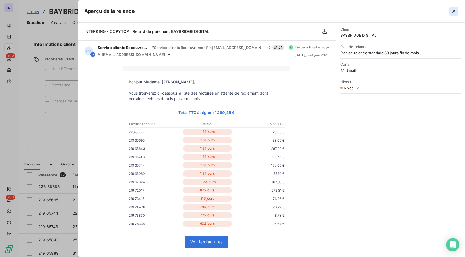
click at [454, 11] on icon "button" at bounding box center [453, 11] width 3 height 3
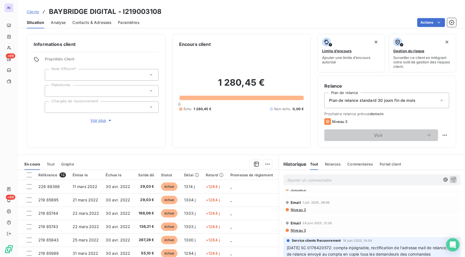
click at [170, 10] on div "Clients BAYBRIDGE DIGITAL - I219003108" at bounding box center [241, 12] width 447 height 10
drag, startPoint x: 143, startPoint y: 9, endPoint x: 48, endPoint y: 8, distance: 95.3
click at [48, 8] on div "Clients BAYBRIDGE DIGITAL - I219003108" at bounding box center [241, 12] width 447 height 10
copy h3 "BAYBRIDGE DIGITAL - I219003108"
click at [77, 105] on div at bounding box center [102, 107] width 114 height 12
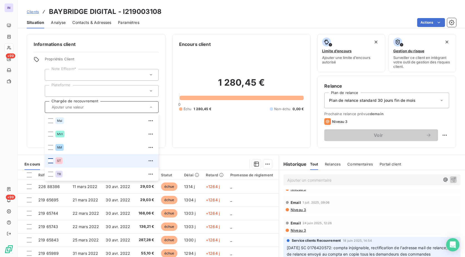
click at [51, 161] on div at bounding box center [50, 160] width 5 height 5
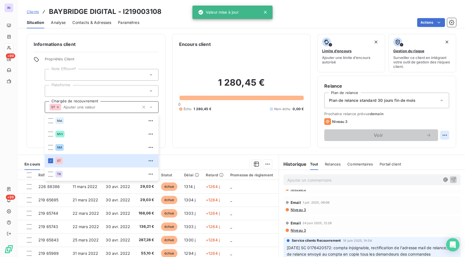
click at [443, 133] on html "IN +99 +99 Clients BAYBRIDGE DIGITAL - I219003108 Situation Analyse Contacts & …" at bounding box center [232, 128] width 465 height 257
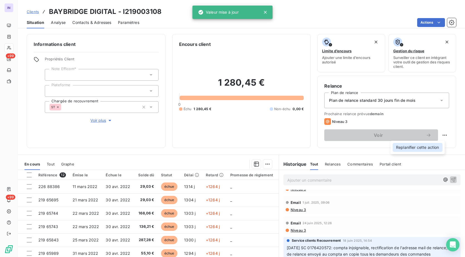
drag, startPoint x: 432, startPoint y: 148, endPoint x: 411, endPoint y: 147, distance: 20.3
click at [431, 148] on div "Replanifier cette action" at bounding box center [417, 147] width 50 height 9
select select "9"
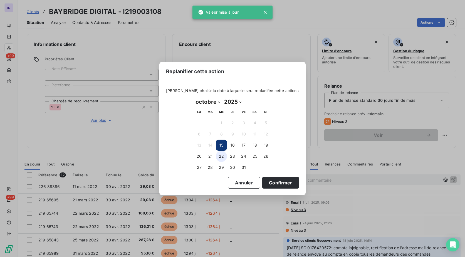
click at [220, 158] on button "22" at bounding box center [221, 156] width 11 height 11
click at [268, 184] on button "Confirmer" at bounding box center [280, 183] width 37 height 12
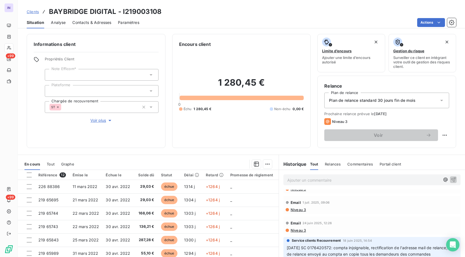
click at [309, 180] on p "Ajouter un commentaire ﻿" at bounding box center [363, 180] width 153 height 7
click at [356, 182] on p "[DATE] ST - Mail envoyé à" at bounding box center [363, 180] width 153 height 6
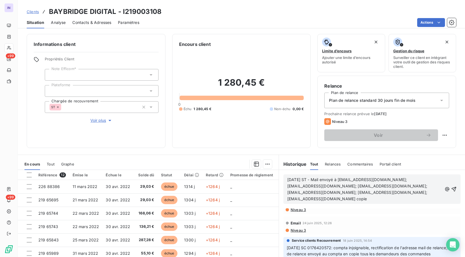
click at [368, 201] on p "[DATE] ST - Mail envoyé à [EMAIL_ADDRESS][DOMAIN_NAME]; [EMAIL_ADDRESS][DOMAIN_…" at bounding box center [364, 190] width 155 height 26
click at [287, 204] on span "[DATE] ST - Mail envoyé à [EMAIL_ADDRESS][DOMAIN_NAME]; [EMAIL_ADDRESS][DOMAIN_…" at bounding box center [361, 192] width 149 height 30
click at [325, 207] on p "[DATE] ST - Mail envoyé à [EMAIL_ADDRESS][DOMAIN_NAME]; [EMAIL_ADDRESS][DOMAIN_…" at bounding box center [364, 193] width 155 height 32
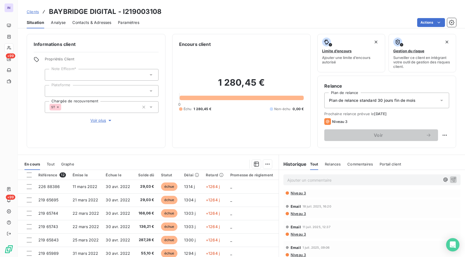
scroll to position [163, 0]
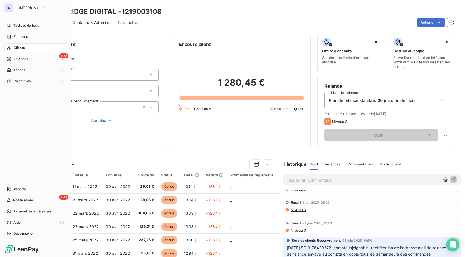
click at [25, 48] on div "Clients" at bounding box center [35, 47] width 62 height 9
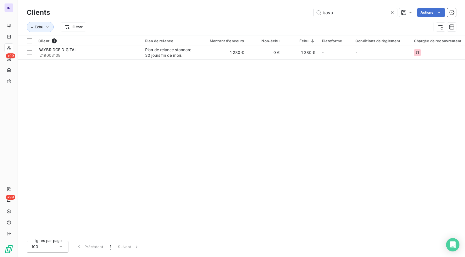
click at [304, 11] on div "bayb Actions" at bounding box center [256, 12] width 399 height 9
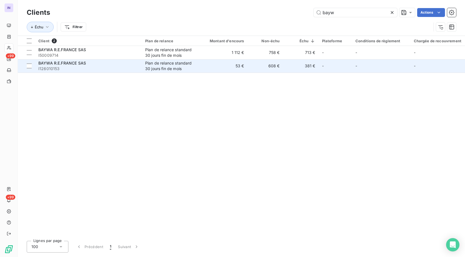
type input "bayw"
click at [91, 68] on span "I126010153" at bounding box center [88, 69] width 100 height 6
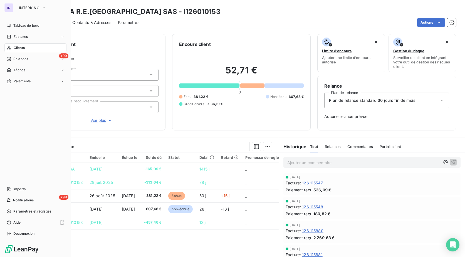
click at [16, 49] on span "Clients" at bounding box center [19, 47] width 11 height 5
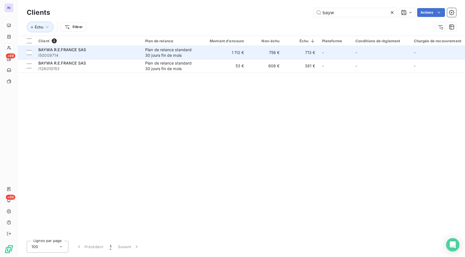
click at [100, 53] on span "I50009714" at bounding box center [88, 56] width 100 height 6
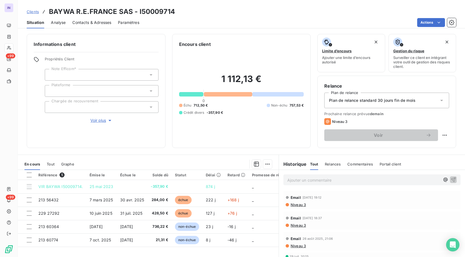
drag, startPoint x: 185, startPoint y: 13, endPoint x: 182, endPoint y: 11, distance: 3.3
click at [185, 13] on div "Clients BAYWA R.E.[GEOGRAPHIC_DATA] SAS - I50009714" at bounding box center [241, 12] width 447 height 10
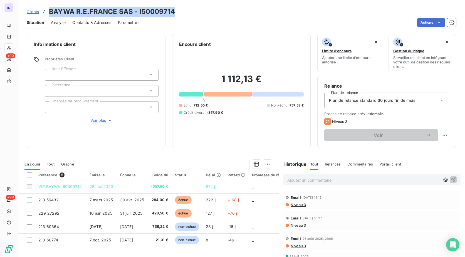
drag, startPoint x: 182, startPoint y: 10, endPoint x: 49, endPoint y: 7, distance: 132.9
click at [49, 7] on div "Clients BAYWA R.E.[GEOGRAPHIC_DATA] SAS - I50009714" at bounding box center [241, 12] width 447 height 10
copy h3 "BAYWA R.E.FRANCE SAS - I50009714"
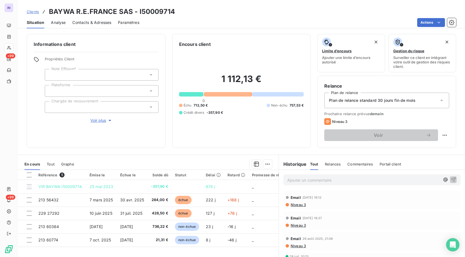
click at [74, 112] on div at bounding box center [102, 107] width 114 height 12
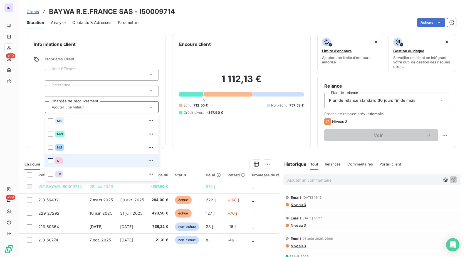
click at [51, 161] on div at bounding box center [50, 160] width 5 height 5
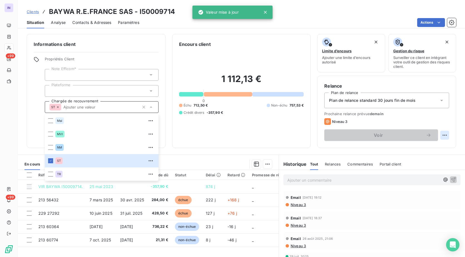
click at [440, 136] on html "IN +99 +99 Clients BAYWA R.E.[GEOGRAPHIC_DATA] SAS - I50009714 Situation Analys…" at bounding box center [232, 128] width 465 height 257
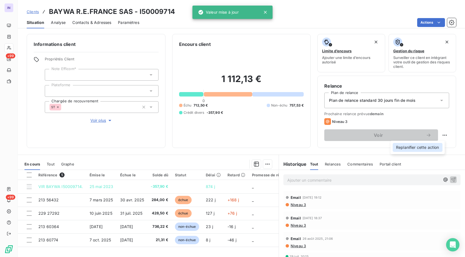
click at [431, 149] on div "Replanifier cette action" at bounding box center [417, 147] width 50 height 9
select select "9"
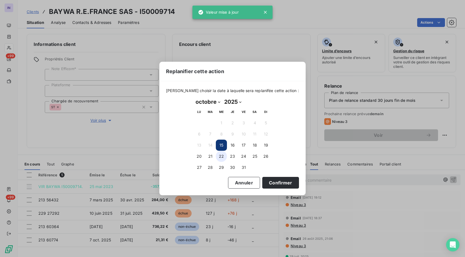
click at [222, 155] on button "22" at bounding box center [221, 156] width 11 height 11
click at [270, 186] on button "Confirmer" at bounding box center [280, 183] width 37 height 12
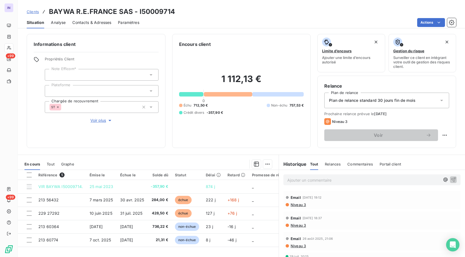
click at [326, 181] on p "Ajouter un commentaire ﻿" at bounding box center [363, 180] width 153 height 7
click at [373, 180] on p "[DATE] ST - Mail envoyé à" at bounding box center [363, 180] width 153 height 6
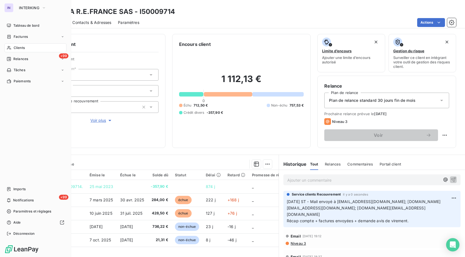
drag, startPoint x: 22, startPoint y: 45, endPoint x: 45, endPoint y: 46, distance: 23.6
click at [22, 45] on span "Clients" at bounding box center [19, 47] width 11 height 5
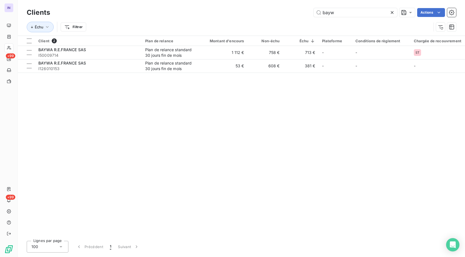
drag, startPoint x: 339, startPoint y: 11, endPoint x: 273, endPoint y: 13, distance: 65.9
click at [273, 13] on div "bayw Actions" at bounding box center [256, 12] width 399 height 9
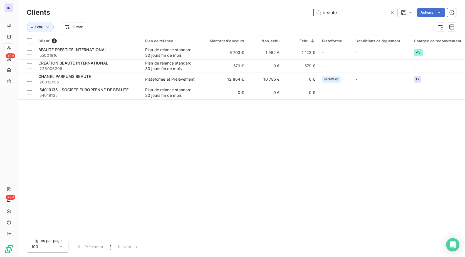
click at [342, 12] on input "beaute" at bounding box center [355, 12] width 83 height 9
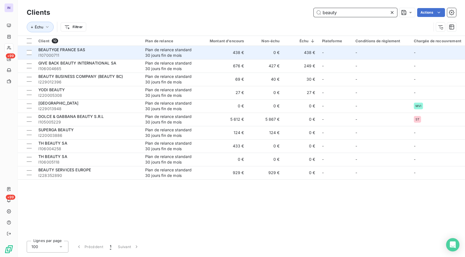
type input "beauty"
click at [85, 49] on span "BEAUTYGE FRANCE SAS" at bounding box center [61, 49] width 47 height 5
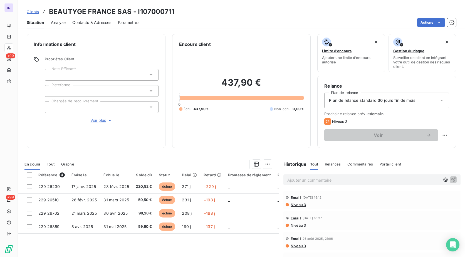
click at [187, 13] on div "Clients BEAUTYGE FRANCE SAS - I107000711" at bounding box center [241, 12] width 447 height 10
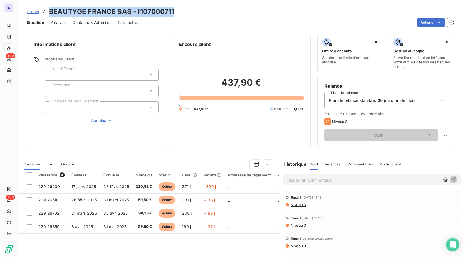
drag, startPoint x: 179, startPoint y: 12, endPoint x: 49, endPoint y: 14, distance: 130.7
click at [49, 14] on div "Clients BEAUTYGE FRANCE SAS - I107000711" at bounding box center [241, 12] width 447 height 10
copy h3 "BEAUTYGE FRANCE SAS - I107000711"
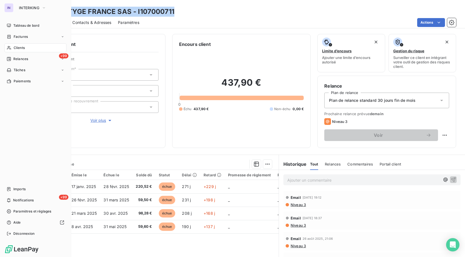
click at [22, 46] on span "Clients" at bounding box center [19, 47] width 11 height 5
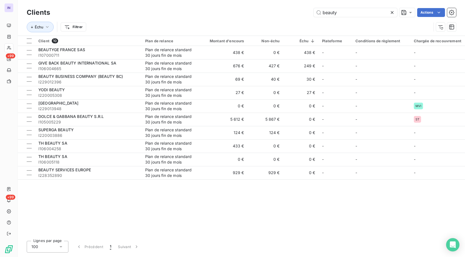
drag, startPoint x: 263, startPoint y: 9, endPoint x: 256, endPoint y: 8, distance: 7.5
click at [258, 9] on div "beauty Actions" at bounding box center [256, 12] width 399 height 9
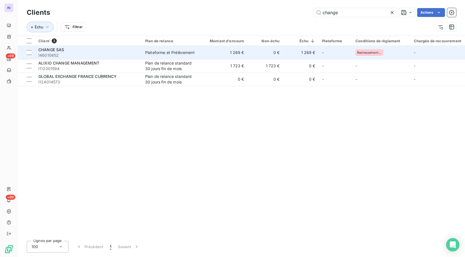
type input "change"
click at [81, 51] on div "CHANGE SAS" at bounding box center [88, 50] width 100 height 6
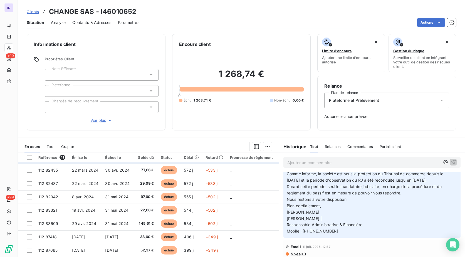
scroll to position [52, 0]
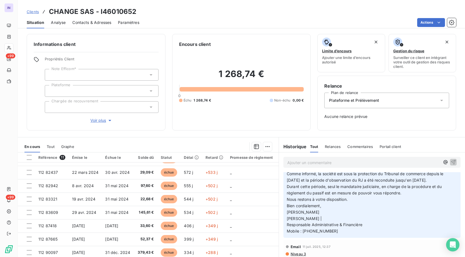
click at [67, 76] on div at bounding box center [102, 75] width 114 height 12
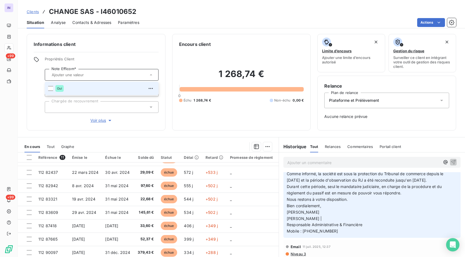
click at [44, 75] on div "Propriétés Client Note Efficom* Oui Plateforme Chargée de recouvrement Voir plus" at bounding box center [96, 90] width 125 height 67
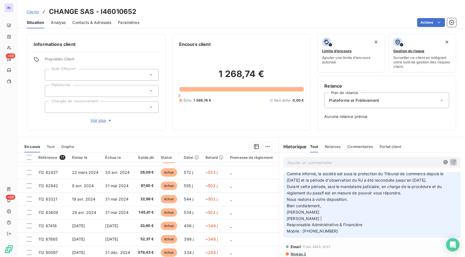
click at [67, 115] on div "Propriétés Client Note Efficom* Plateforme Chargée de recouvrement Voir plus" at bounding box center [102, 90] width 114 height 67
click at [64, 108] on div at bounding box center [102, 107] width 114 height 12
click at [65, 90] on div at bounding box center [102, 91] width 114 height 12
click at [24, 90] on div "Informations client Propriétés Client Note Efficom* Plateforme Chargée de recou…" at bounding box center [241, 82] width 447 height 96
drag, startPoint x: 99, startPoint y: 120, endPoint x: 74, endPoint y: 117, distance: 24.4
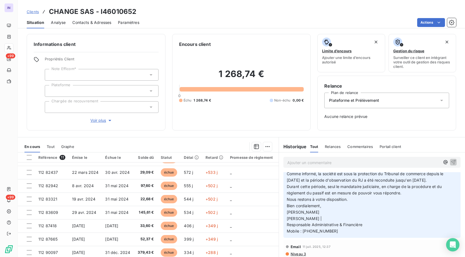
click at [98, 120] on span "Voir plus" at bounding box center [101, 121] width 22 height 6
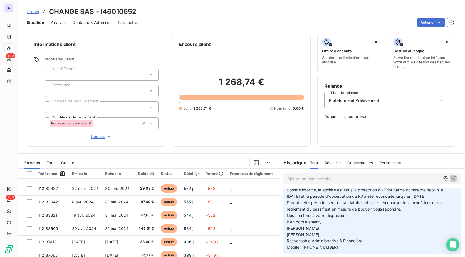
click at [216, 136] on div "1 268,74 € 0 Échu 1 268,74 € Non-échu 0,00 €" at bounding box center [241, 94] width 125 height 92
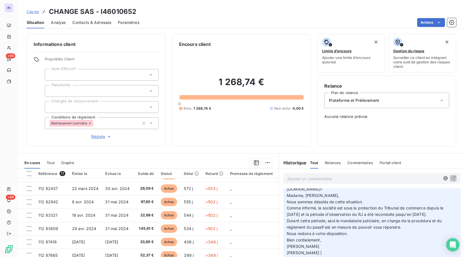
scroll to position [56, 0]
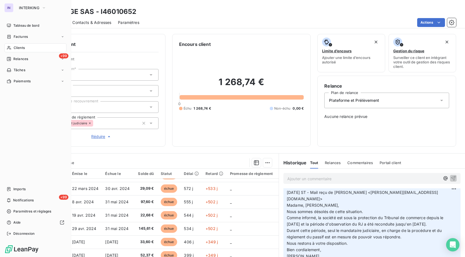
click at [17, 49] on span "Clients" at bounding box center [19, 47] width 11 height 5
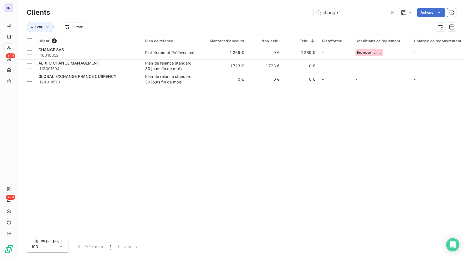
drag, startPoint x: 307, startPoint y: 11, endPoint x: 263, endPoint y: 12, distance: 44.2
click at [263, 12] on div "change Actions" at bounding box center [256, 12] width 399 height 9
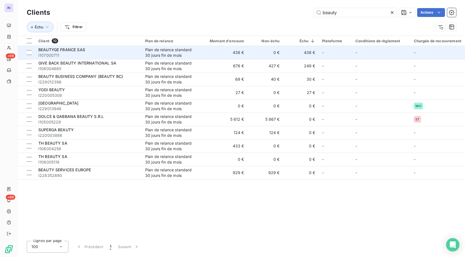
type input "beauty"
click at [88, 53] on span "I107000711" at bounding box center [88, 56] width 100 height 6
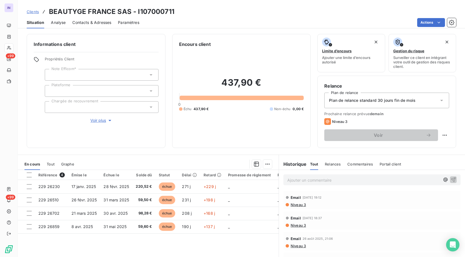
drag, startPoint x: 305, startPoint y: 180, endPoint x: 395, endPoint y: 159, distance: 92.0
click at [306, 180] on p "Ajouter un commentaire ﻿" at bounding box center [363, 180] width 153 height 7
click at [350, 179] on p "[DATE] ST - Mail envoyé à" at bounding box center [363, 180] width 153 height 6
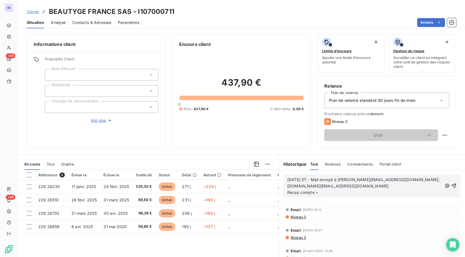
click at [330, 195] on p "[DATE] ST - Mail envoyé à [PERSON_NAME][EMAIL_ADDRESS][DOMAIN_NAME]; [DOMAIN_NA…" at bounding box center [364, 186] width 155 height 19
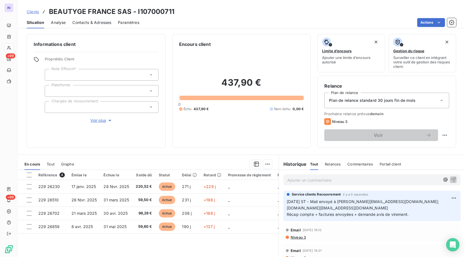
click at [70, 108] on div at bounding box center [102, 107] width 114 height 12
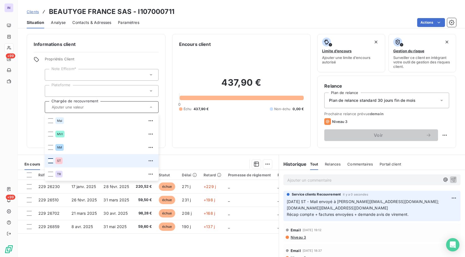
click at [52, 159] on div at bounding box center [50, 160] width 5 height 5
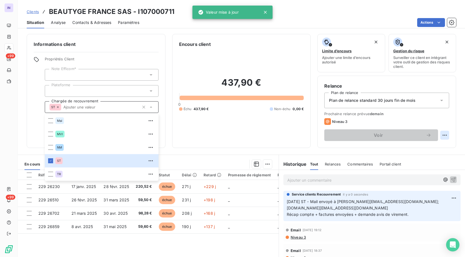
click at [439, 135] on html "IN +99 +99 Clients BEAUTYGE [GEOGRAPHIC_DATA] SAS - I107000711 Situation Analys…" at bounding box center [232, 128] width 465 height 257
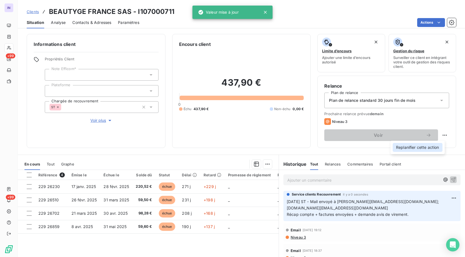
click at [433, 146] on div "Replanifier cette action" at bounding box center [417, 147] width 50 height 9
select select "9"
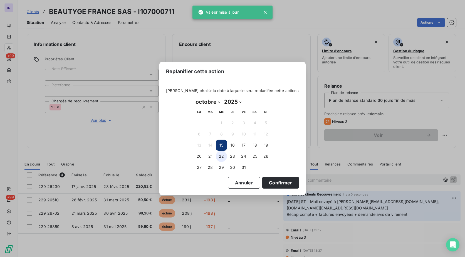
click at [223, 155] on button "22" at bounding box center [221, 156] width 11 height 11
click at [272, 180] on button "Confirmer" at bounding box center [280, 183] width 37 height 12
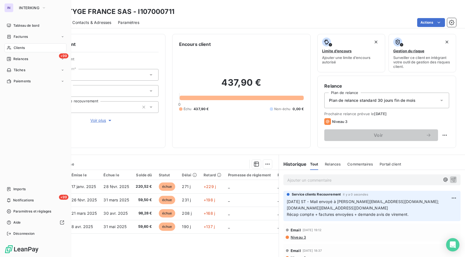
click at [22, 48] on span "Clients" at bounding box center [19, 47] width 11 height 5
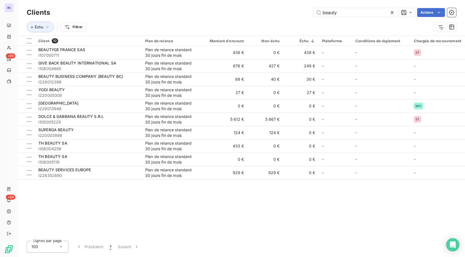
drag, startPoint x: 339, startPoint y: 15, endPoint x: 263, endPoint y: 14, distance: 76.2
click at [263, 14] on div "beauty Actions" at bounding box center [256, 12] width 399 height 9
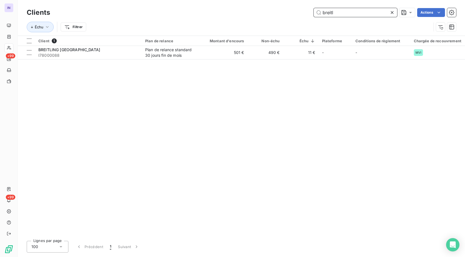
drag, startPoint x: 322, startPoint y: 18, endPoint x: 285, endPoint y: 17, distance: 37.3
click at [285, 17] on div "breitl Actions" at bounding box center [256, 12] width 399 height 9
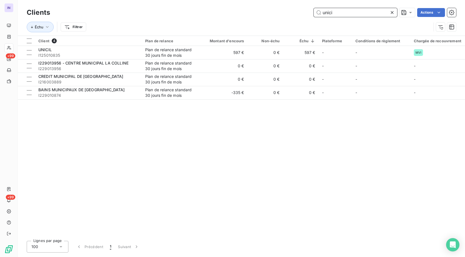
drag, startPoint x: 292, startPoint y: 13, endPoint x: 287, endPoint y: 14, distance: 5.4
click at [287, 14] on div "unici Actions" at bounding box center [256, 12] width 399 height 9
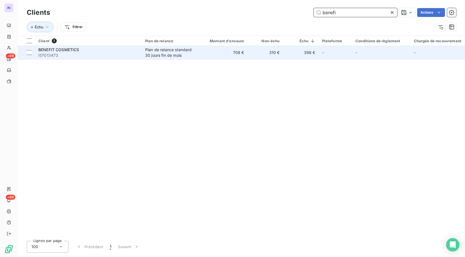
type input "benefi"
click at [133, 50] on div "BENEFIT COSMETICS" at bounding box center [88, 50] width 100 height 6
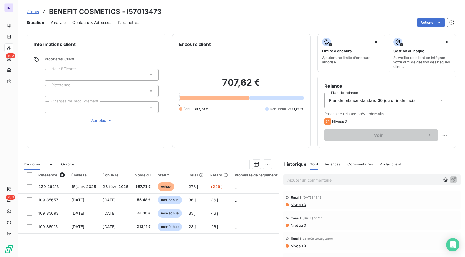
click at [162, 11] on div "Clients BENEFIT COSMETICS - I57013473" at bounding box center [241, 12] width 447 height 10
drag, startPoint x: 165, startPoint y: 11, endPoint x: 46, endPoint y: 9, distance: 119.0
click at [46, 9] on div "Clients BENEFIT COSMETICS - I57013473" at bounding box center [241, 12] width 447 height 10
copy h3 "BENEFIT COSMETICS - I57013473"
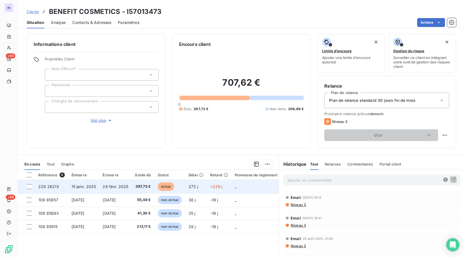
click at [86, 187] on span "15 janv. 2025" at bounding box center [83, 186] width 25 height 5
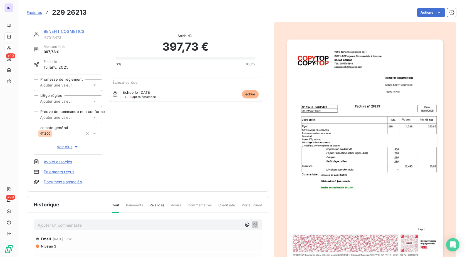
click at [58, 227] on p "Ajouter un commentaire ﻿" at bounding box center [140, 225] width 204 height 7
click at [111, 224] on p "[DATE] ST - Mail envoyé à" at bounding box center [140, 225] width 204 height 6
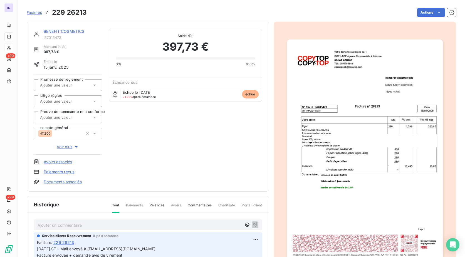
click at [78, 31] on link "BENEFIT COSMETICS" at bounding box center [64, 31] width 41 height 5
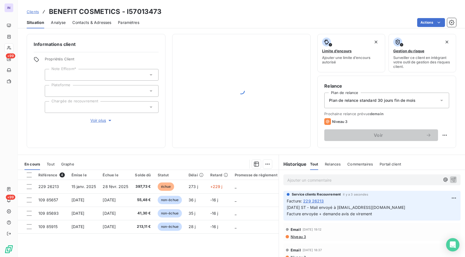
click at [69, 108] on div at bounding box center [102, 107] width 114 height 12
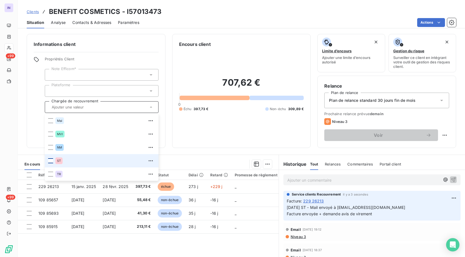
click at [50, 160] on div at bounding box center [50, 160] width 5 height 5
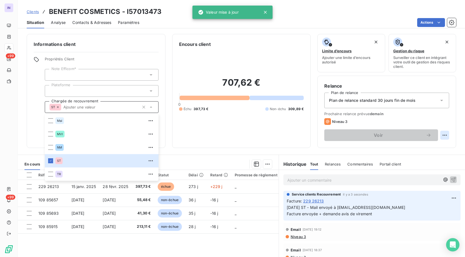
click at [439, 135] on html "IN +99 +99 Clients BENEFIT COSMETICS - I57013473 Situation Analyse Contacts & A…" at bounding box center [232, 128] width 465 height 257
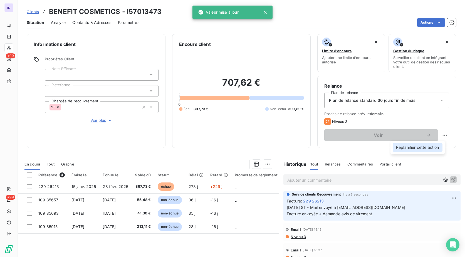
click at [434, 148] on div "Replanifier cette action" at bounding box center [417, 147] width 50 height 9
select select "9"
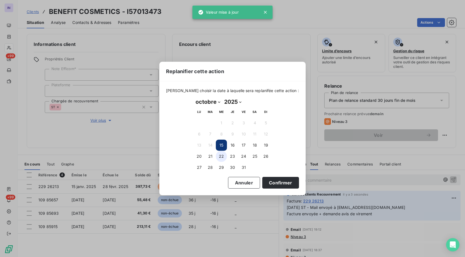
click at [223, 156] on button "22" at bounding box center [221, 156] width 11 height 11
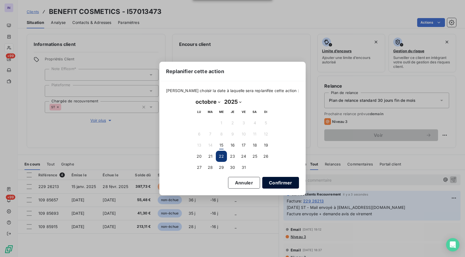
click at [270, 183] on button "Confirmer" at bounding box center [280, 183] width 37 height 12
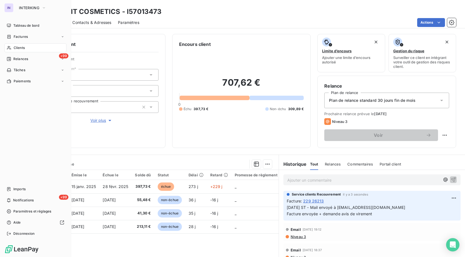
drag, startPoint x: 19, startPoint y: 48, endPoint x: 57, endPoint y: 50, distance: 38.1
click at [19, 48] on span "Clients" at bounding box center [19, 47] width 11 height 5
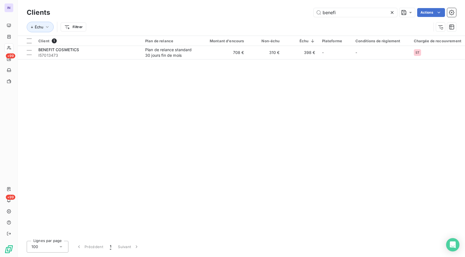
drag, startPoint x: 337, startPoint y: 15, endPoint x: 288, endPoint y: 16, distance: 49.2
click at [288, 16] on div "benefi Actions" at bounding box center [256, 12] width 399 height 9
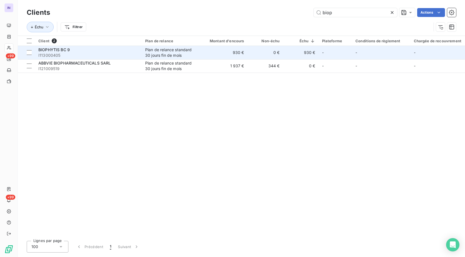
type input "biop"
click at [64, 53] on span "I113000405" at bounding box center [88, 56] width 100 height 6
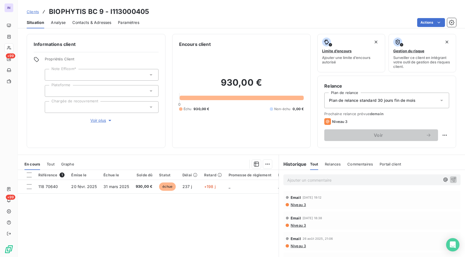
drag, startPoint x: 145, startPoint y: 10, endPoint x: 156, endPoint y: 10, distance: 10.8
click at [145, 10] on h3 "BIOPHYTIS BC 9 - I113000405" at bounding box center [99, 12] width 100 height 10
drag, startPoint x: 156, startPoint y: 10, endPoint x: 46, endPoint y: 9, distance: 109.8
click at [46, 9] on div "Clients BIOPHYTIS BC 9 - I113000405" at bounding box center [241, 12] width 447 height 10
copy h3 "BIOPHYTIS BC 9 - I113000405"
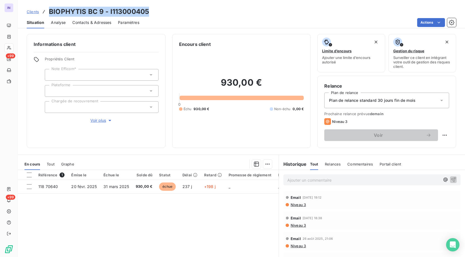
click at [89, 22] on span "Contacts & Adresses" at bounding box center [91, 23] width 39 height 6
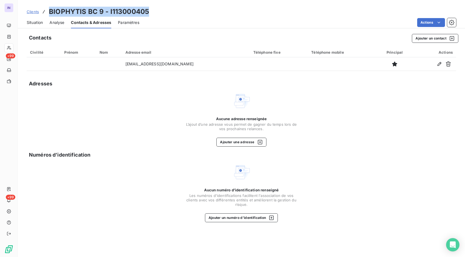
click at [37, 24] on span "Situation" at bounding box center [35, 23] width 16 height 6
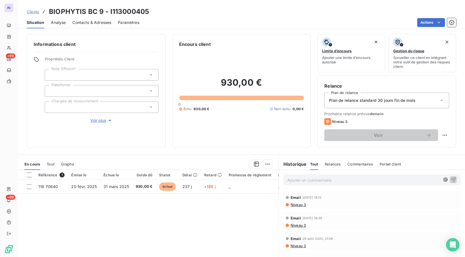
click at [313, 181] on p "Ajouter un commentaire ﻿" at bounding box center [363, 180] width 153 height 7
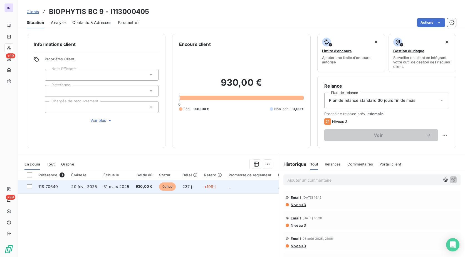
click at [83, 184] on span "20 févr. 2025" at bounding box center [84, 186] width 26 height 5
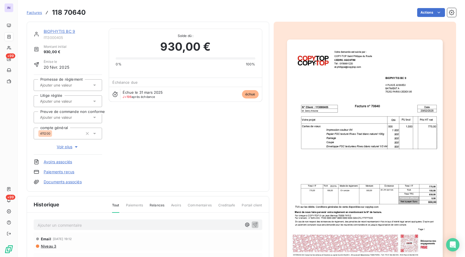
click at [96, 223] on p "Ajouter un commentaire ﻿" at bounding box center [140, 225] width 204 height 7
click at [102, 224] on p "[DATE] ST - Mail envoyé à" at bounding box center [140, 225] width 204 height 6
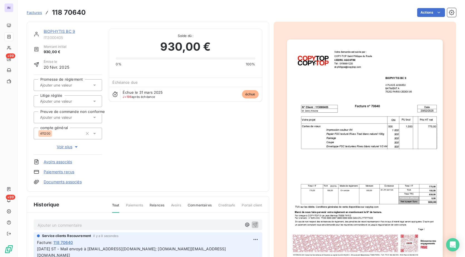
click at [69, 31] on link "BIOPHYTIS BC 9" at bounding box center [59, 31] width 31 height 5
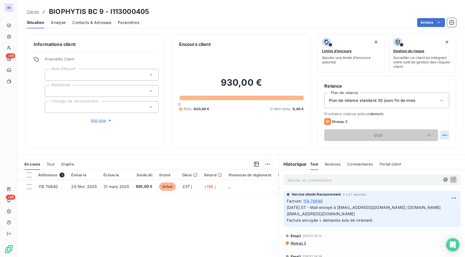
click at [444, 137] on html "IN +99 +99 Clients BIOPHYTIS BC 9 - I113000405 Situation Analyse Contacts & Adr…" at bounding box center [232, 128] width 465 height 257
click at [429, 150] on div "Replanifier cette action" at bounding box center [417, 147] width 50 height 9
select select "9"
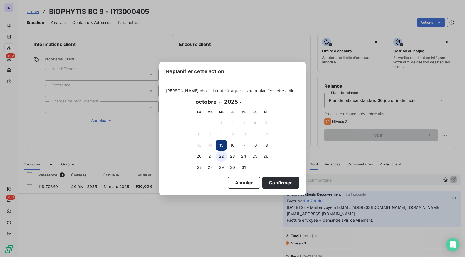
click at [225, 156] on button "22" at bounding box center [221, 156] width 11 height 11
drag, startPoint x: 273, startPoint y: 181, endPoint x: 147, endPoint y: 145, distance: 131.3
click at [272, 182] on button "Confirmer" at bounding box center [280, 183] width 37 height 12
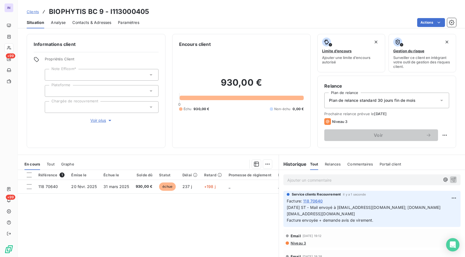
drag, startPoint x: 50, startPoint y: 104, endPoint x: 51, endPoint y: 108, distance: 3.4
click at [50, 106] on div at bounding box center [102, 107] width 114 height 12
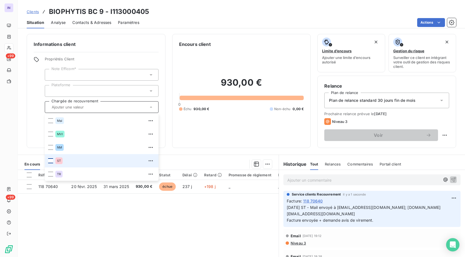
click at [51, 160] on div at bounding box center [50, 160] width 5 height 5
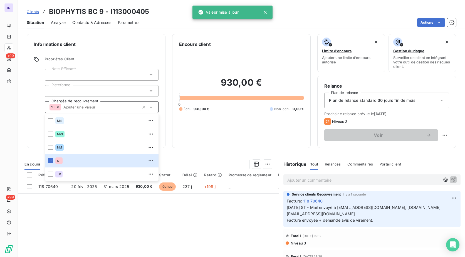
click at [230, 144] on div "Encours client 930,00 € 0 Échu 930,00 € Non-échu 0,00 €" at bounding box center [241, 91] width 139 height 114
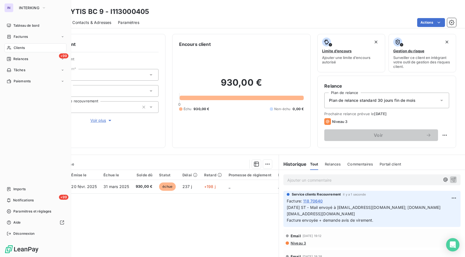
drag, startPoint x: 19, startPoint y: 46, endPoint x: 56, endPoint y: 50, distance: 37.7
click at [19, 46] on span "Clients" at bounding box center [19, 47] width 11 height 5
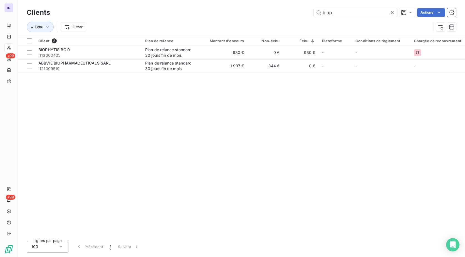
drag, startPoint x: 325, startPoint y: 13, endPoint x: 282, endPoint y: 13, distance: 43.1
click at [282, 13] on div "biop Actions" at bounding box center [256, 12] width 399 height 9
type input "j"
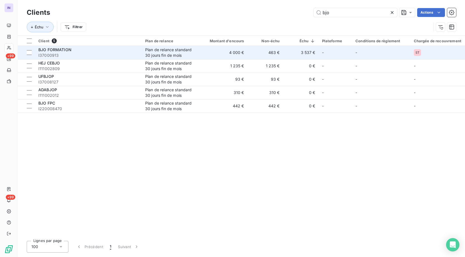
type input "bjo"
click at [58, 53] on span "I37000913" at bounding box center [88, 56] width 100 height 6
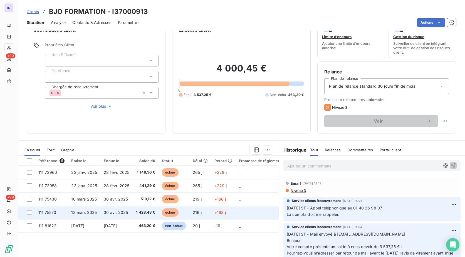
scroll to position [28, 0]
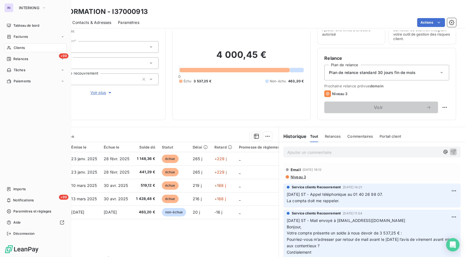
click at [21, 48] on span "Clients" at bounding box center [19, 47] width 11 height 5
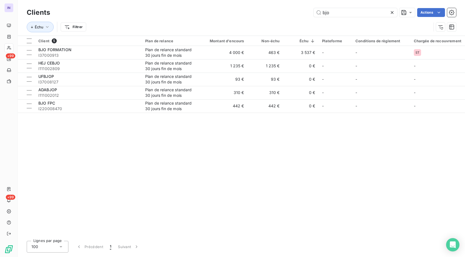
drag, startPoint x: 340, startPoint y: 13, endPoint x: 270, endPoint y: 12, distance: 69.8
click at [270, 12] on div "bjo Actions" at bounding box center [256, 12] width 399 height 9
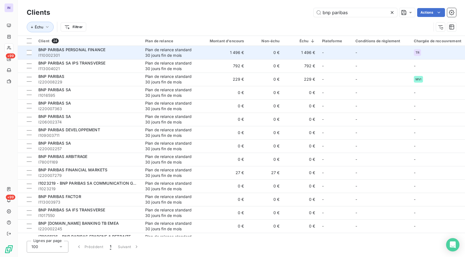
type input "bnp paribas"
click at [72, 53] on span "I110002301" at bounding box center [88, 56] width 100 height 6
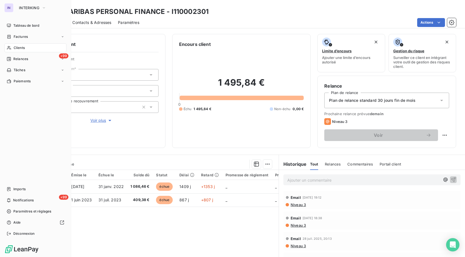
drag, startPoint x: 17, startPoint y: 49, endPoint x: 30, endPoint y: 49, distance: 12.8
click at [17, 49] on span "Clients" at bounding box center [19, 47] width 11 height 5
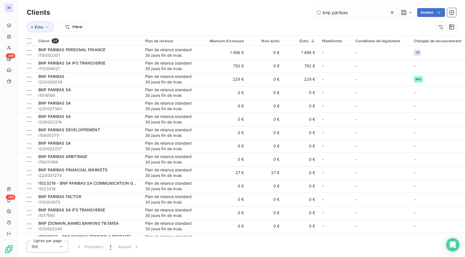
drag, startPoint x: 354, startPoint y: 14, endPoint x: 218, endPoint y: 16, distance: 136.2
click at [218, 16] on div "bnp paribas Actions" at bounding box center [256, 12] width 399 height 9
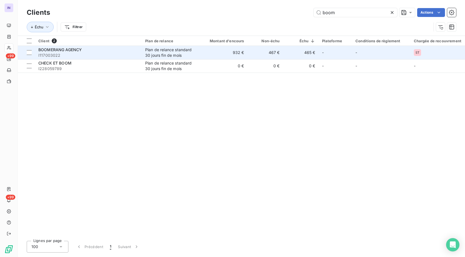
type input "boom"
click at [101, 51] on div "BOOMERANG AGENCY" at bounding box center [88, 50] width 100 height 6
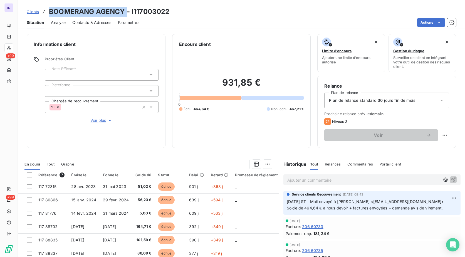
drag, startPoint x: 125, startPoint y: 11, endPoint x: 51, endPoint y: 12, distance: 73.9
click at [51, 12] on h3 "BOOMERANG AGENCY - I117003022" at bounding box center [109, 12] width 120 height 10
copy h3 "BOOMERANG AGENCY"
click at [318, 178] on p "Ajouter un commentaire ﻿" at bounding box center [363, 180] width 153 height 7
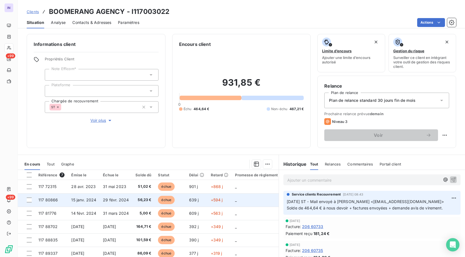
drag, startPoint x: 445, startPoint y: 207, endPoint x: 276, endPoint y: 202, distance: 169.1
click at [276, 202] on div "En cours Tout Graphe Référence 7 Émise le Échue le Solde dû Statut Délai Retard…" at bounding box center [241, 224] width 447 height 139
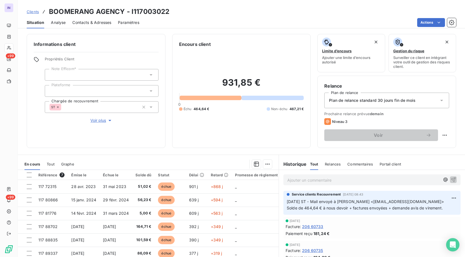
copy div "_ _ 411200 _ 117 81776 [DATE] [DATE] 5,00 € échue 609 j +563 j _ _ _ 411200 _ 1…"
click at [307, 179] on p "Ajouter un commentaire ﻿" at bounding box center [363, 180] width 153 height 7
click at [393, 198] on p "[DATE] ST - Mail envoyé à [PERSON_NAME] <[EMAIL_ADDRESS][DOMAIN_NAME]> Solde de…" at bounding box center [372, 204] width 170 height 13
drag, startPoint x: 440, startPoint y: 208, endPoint x: 285, endPoint y: 200, distance: 155.3
click at [287, 200] on span "[DATE] ST - Mail envoyé à [PERSON_NAME] <[EMAIL_ADDRESS][DOMAIN_NAME]> Solde de…" at bounding box center [365, 204] width 157 height 11
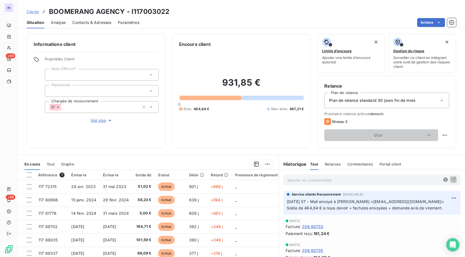
copy span "[DATE] ST - Mail envoyé à [PERSON_NAME] <[EMAIL_ADDRESS][DOMAIN_NAME]> Solde de…"
click at [292, 182] on p "Ajouter un commentaire ﻿" at bounding box center [363, 180] width 153 height 7
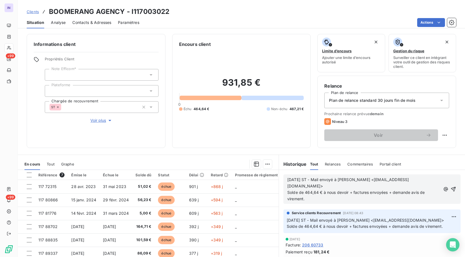
click at [289, 178] on span "[DATE] ST - Mail envoyé à [PERSON_NAME] <[EMAIL_ADDRESS][DOMAIN_NAME]>" at bounding box center [347, 182] width 121 height 11
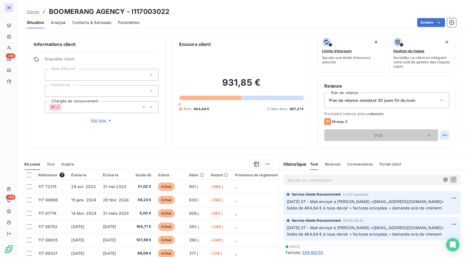
click at [442, 133] on html "IN +99 +99 Clients BOOMERANG AGENCY - I117003022 Situation Analyse Contacts & A…" at bounding box center [232, 128] width 465 height 257
click at [435, 150] on div "Replanifier cette action" at bounding box center [417, 147] width 50 height 9
select select "9"
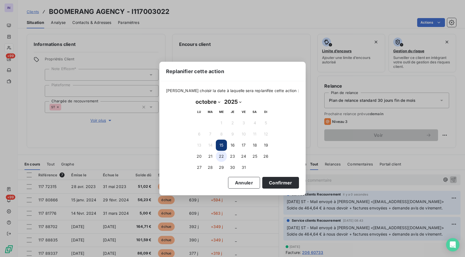
click at [223, 155] on button "22" at bounding box center [221, 156] width 11 height 11
click at [270, 178] on button "Confirmer" at bounding box center [280, 183] width 37 height 12
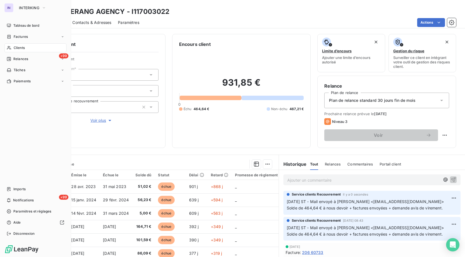
drag, startPoint x: 18, startPoint y: 48, endPoint x: 53, endPoint y: 49, distance: 34.2
click at [18, 48] on span "Clients" at bounding box center [19, 47] width 11 height 5
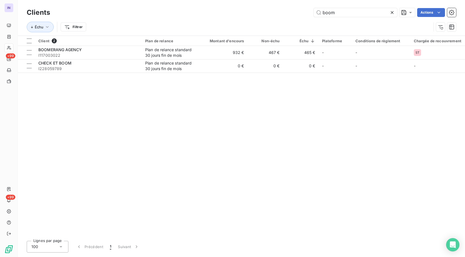
drag, startPoint x: 306, startPoint y: 12, endPoint x: 291, endPoint y: 12, distance: 14.7
click at [291, 12] on div "boom Actions" at bounding box center [256, 12] width 399 height 9
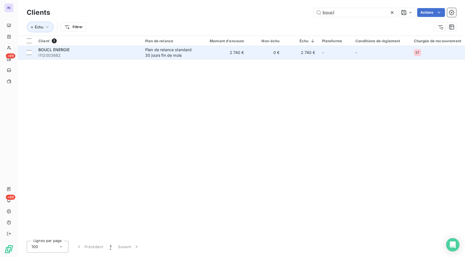
type input "boucl"
click at [113, 53] on span "I112003862" at bounding box center [88, 56] width 100 height 6
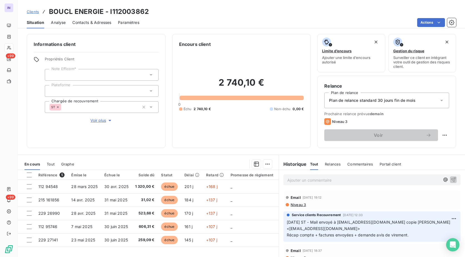
click at [382, 224] on span "[DATE] ST - Mail envoyé à [EMAIL_ADDRESS][DOMAIN_NAME] copie [PERSON_NAME] <[EM…" at bounding box center [369, 229] width 165 height 18
drag, startPoint x: 398, startPoint y: 221, endPoint x: 344, endPoint y: 223, distance: 54.5
click at [344, 223] on span "[DATE] ST - Mail envoyé à [EMAIL_ADDRESS][DOMAIN_NAME] copie [PERSON_NAME] <[EM…" at bounding box center [369, 229] width 165 height 18
copy span "[EMAIL_ADDRESS][DOMAIN_NAME]"
click at [406, 237] on p "[DATE] ST - Mail envoyé à [EMAIL_ADDRESS][DOMAIN_NAME] copie [PERSON_NAME] <[EM…" at bounding box center [372, 228] width 170 height 19
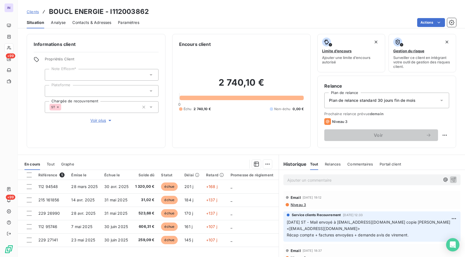
drag, startPoint x: 411, startPoint y: 235, endPoint x: 284, endPoint y: 221, distance: 128.1
click at [284, 221] on div "Service clients Recouvrement 19 sept. 2025, 12:33 [DATE] ST - Mail envoyé à [EM…" at bounding box center [371, 226] width 177 height 30
click at [304, 181] on p "Ajouter un commentaire ﻿" at bounding box center [363, 180] width 153 height 7
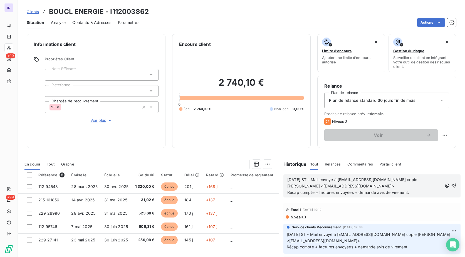
click at [288, 179] on span "[DATE] ST - Mail envoyé à [EMAIL_ADDRESS][DOMAIN_NAME] copie [PERSON_NAME] <[EM…" at bounding box center [352, 182] width 131 height 11
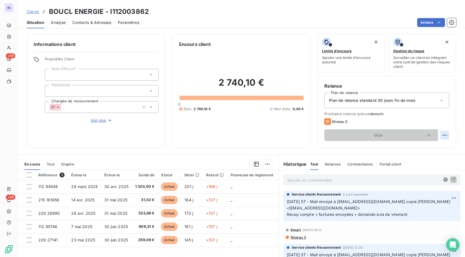
click at [436, 134] on html "IN +99 +99 Clients BOUCL ENERGIE - I112003862 Situation Analyse Contacts & Adre…" at bounding box center [232, 128] width 465 height 257
click at [432, 146] on div "Replanifier cette action" at bounding box center [417, 147] width 50 height 9
select select "9"
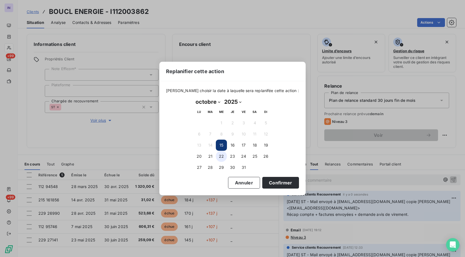
click at [222, 155] on button "22" at bounding box center [221, 156] width 11 height 11
click at [268, 182] on button "Confirmer" at bounding box center [280, 183] width 37 height 12
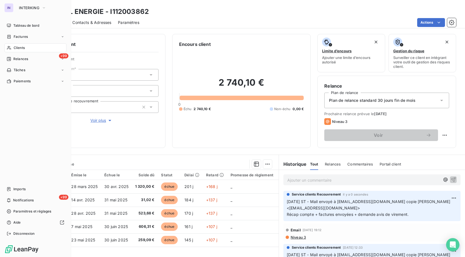
drag, startPoint x: 18, startPoint y: 48, endPoint x: 54, endPoint y: 51, distance: 36.2
click at [18, 48] on span "Clients" at bounding box center [19, 47] width 11 height 5
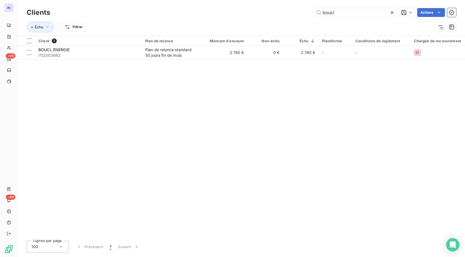
drag, startPoint x: 292, startPoint y: 13, endPoint x: 243, endPoint y: 12, distance: 48.7
click at [243, 12] on div "boucl Actions" at bounding box center [256, 12] width 399 height 9
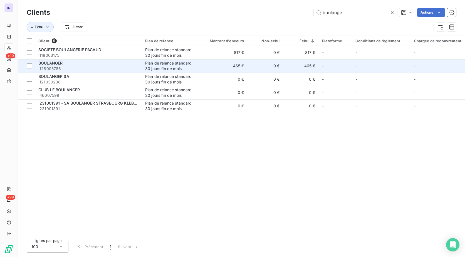
type input "boulange"
click at [96, 66] on span "I128005786" at bounding box center [88, 69] width 100 height 6
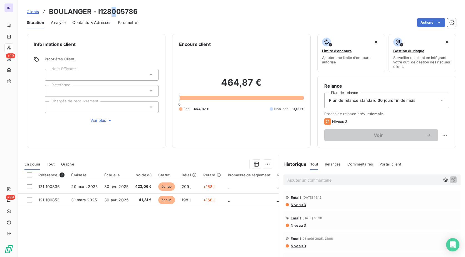
click at [113, 14] on h3 "BOULANGER - I128005786" at bounding box center [93, 12] width 89 height 10
drag, startPoint x: 113, startPoint y: 14, endPoint x: 247, endPoint y: 18, distance: 133.5
click at [247, 18] on div "Actions" at bounding box center [301, 22] width 310 height 9
drag, startPoint x: 144, startPoint y: 10, endPoint x: 50, endPoint y: 12, distance: 93.4
click at [50, 12] on div "Clients BOULANGER - I128005786" at bounding box center [241, 12] width 447 height 10
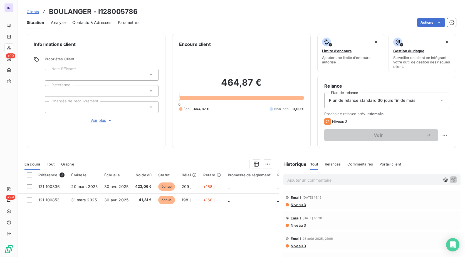
click at [300, 179] on p "Ajouter un commentaire ﻿" at bounding box center [363, 180] width 153 height 7
click at [382, 179] on p "[DATE] ST - Mail envoyé à" at bounding box center [363, 180] width 153 height 6
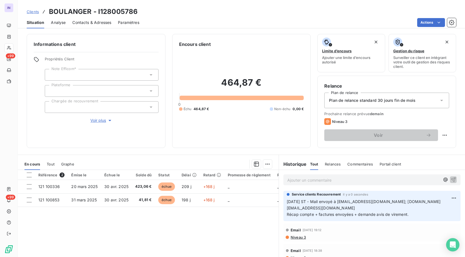
click at [73, 108] on div at bounding box center [102, 107] width 114 height 12
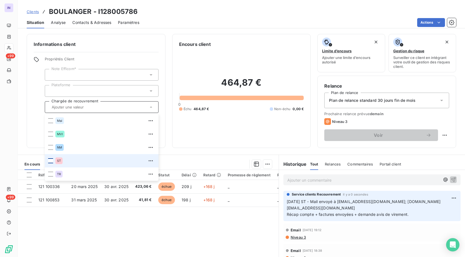
click at [48, 159] on div at bounding box center [50, 160] width 5 height 5
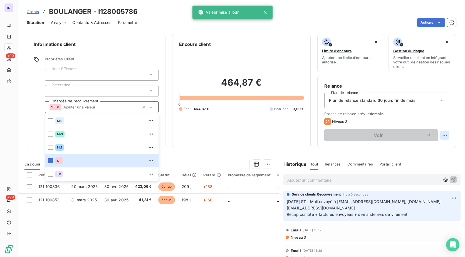
click at [437, 132] on html "IN +99 +99 Clients BOULANGER - I128005786 Situation Analyse Contacts & Adresses…" at bounding box center [232, 128] width 465 height 257
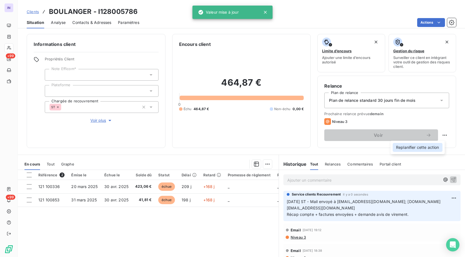
click at [429, 150] on div "Replanifier cette action" at bounding box center [417, 147] width 50 height 9
select select "9"
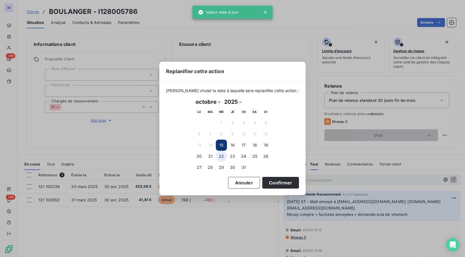
click at [223, 158] on button "22" at bounding box center [221, 156] width 11 height 11
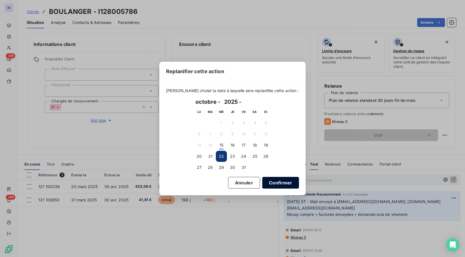
click at [267, 178] on button "Confirmer" at bounding box center [280, 183] width 37 height 12
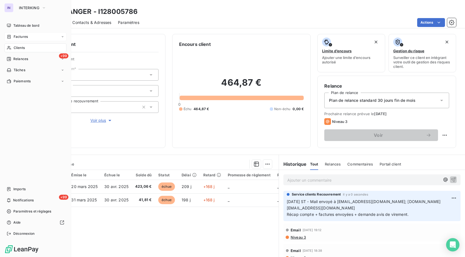
drag, startPoint x: 19, startPoint y: 25, endPoint x: 46, endPoint y: 34, distance: 28.7
click at [19, 25] on span "Tableau de bord" at bounding box center [26, 25] width 26 height 5
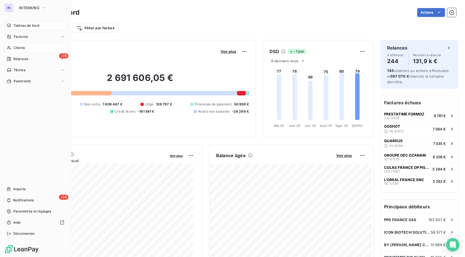
click at [23, 48] on span "Clients" at bounding box center [19, 47] width 11 height 5
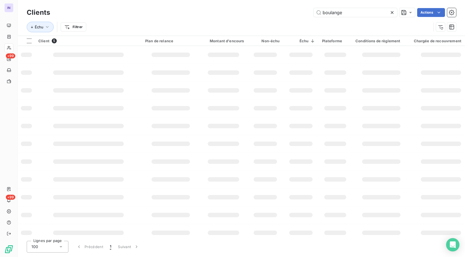
drag, startPoint x: 349, startPoint y: 13, endPoint x: 278, endPoint y: 12, distance: 71.7
click at [278, 12] on div "boulange Actions" at bounding box center [256, 12] width 399 height 9
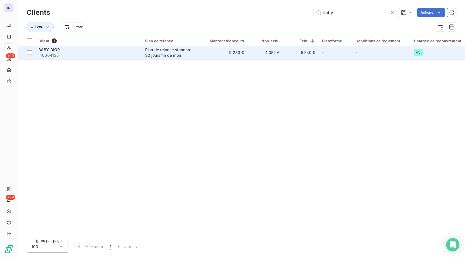
type input "baby"
click at [84, 54] on span "I40004135" at bounding box center [88, 56] width 100 height 6
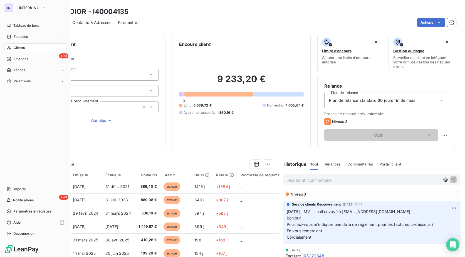
click at [19, 48] on span "Clients" at bounding box center [19, 47] width 11 height 5
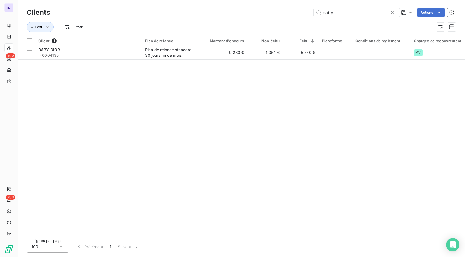
drag, startPoint x: 349, startPoint y: 12, endPoint x: 255, endPoint y: 11, distance: 93.4
click at [255, 11] on div "baby Actions" at bounding box center [256, 12] width 399 height 9
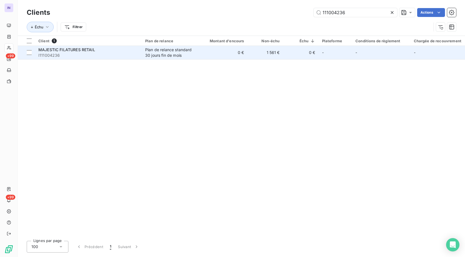
type input "111004236"
click at [175, 54] on div "Plan de relance standard 30 jours fin de mois" at bounding box center [170, 52] width 51 height 11
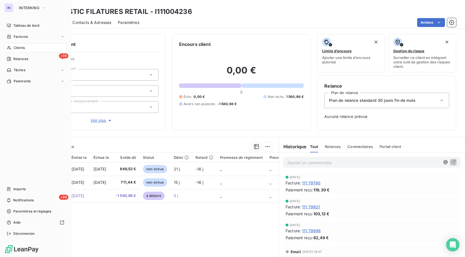
drag, startPoint x: 24, startPoint y: 26, endPoint x: 43, endPoint y: 32, distance: 19.9
click at [24, 26] on span "Tableau de bord" at bounding box center [26, 25] width 26 height 5
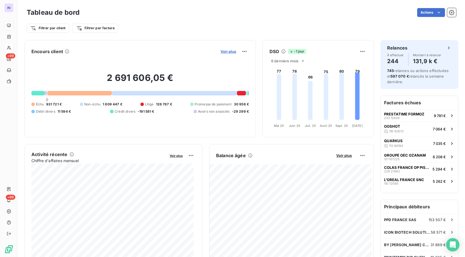
click at [227, 52] on span "Voir plus" at bounding box center [228, 51] width 16 height 4
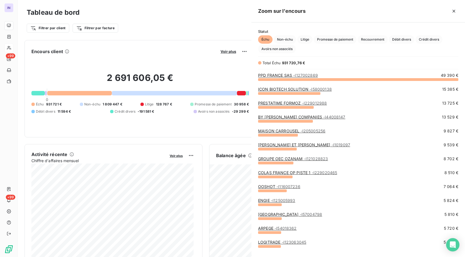
scroll to position [173, 209]
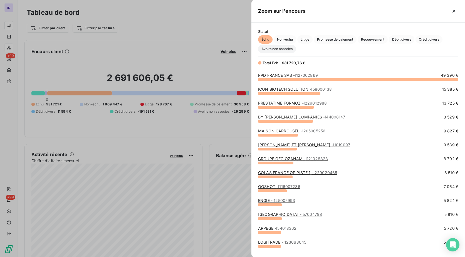
click at [285, 46] on span "Avoirs non associés" at bounding box center [277, 49] width 38 height 8
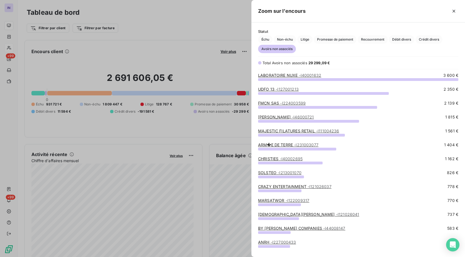
click at [287, 100] on div "FMCN SAS - I224003599" at bounding box center [282, 103] width 48 height 6
click at [284, 103] on span "- I224003599" at bounding box center [293, 103] width 26 height 5
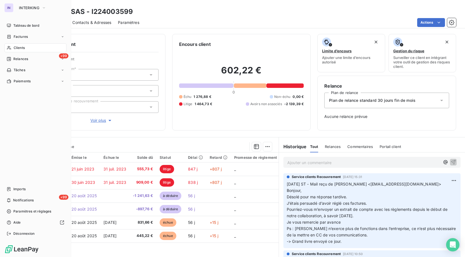
click at [14, 49] on span "Clients" at bounding box center [19, 47] width 11 height 5
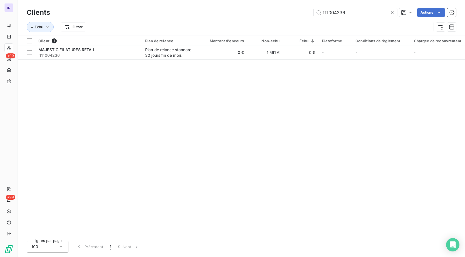
drag, startPoint x: 350, startPoint y: 13, endPoint x: 294, endPoint y: 12, distance: 56.2
click at [294, 12] on div "111004236 Actions" at bounding box center [256, 12] width 399 height 9
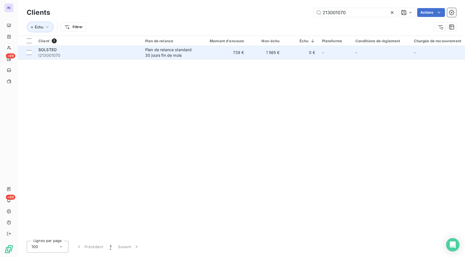
type input "213001070"
click at [144, 57] on td "Plan de relance standard 30 jours fin de mois" at bounding box center [171, 52] width 58 height 13
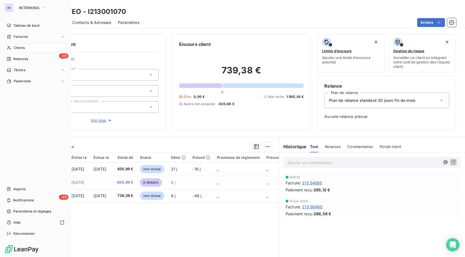
click at [19, 48] on span "Clients" at bounding box center [19, 47] width 11 height 5
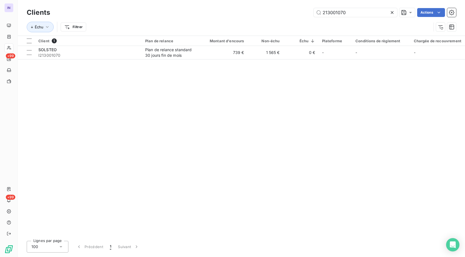
drag, startPoint x: 352, startPoint y: 13, endPoint x: 252, endPoint y: 14, distance: 100.9
click at [252, 14] on div "213001070 Actions" at bounding box center [256, 12] width 399 height 9
type input "V"
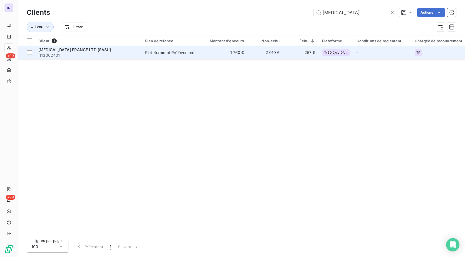
type input "[MEDICAL_DATA]"
click at [130, 51] on div "[MEDICAL_DATA] FRANCE LTD (SASU)" at bounding box center [88, 50] width 100 height 6
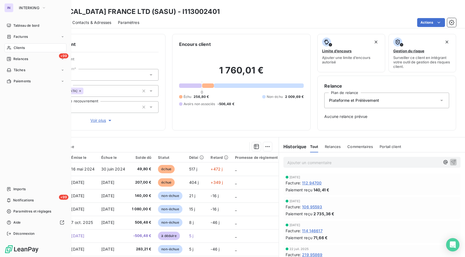
click at [21, 46] on span "Clients" at bounding box center [19, 47] width 11 height 5
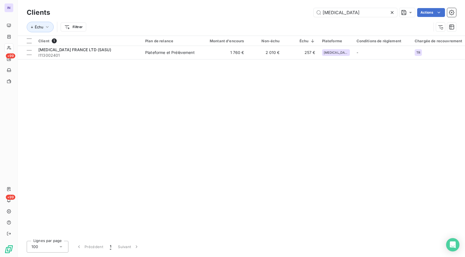
drag, startPoint x: 307, startPoint y: 13, endPoint x: 262, endPoint y: 15, distance: 44.8
click at [262, 15] on div "[MEDICAL_DATA] Actions" at bounding box center [256, 12] width 399 height 9
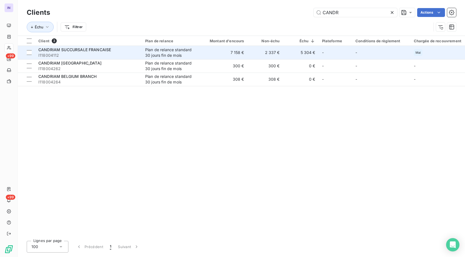
type input "CANDR"
click at [130, 51] on div "CANDRIAM SUCCURSALE FRANCAISE" at bounding box center [88, 50] width 100 height 6
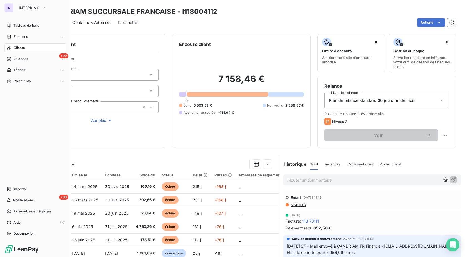
click at [21, 48] on span "Clients" at bounding box center [19, 47] width 11 height 5
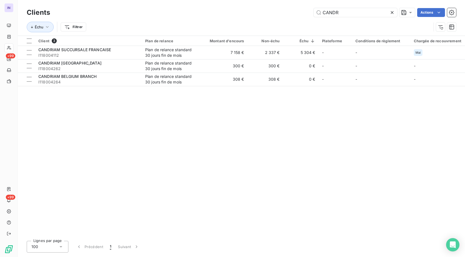
drag, startPoint x: 351, startPoint y: 15, endPoint x: 181, endPoint y: 19, distance: 169.3
click at [181, 19] on div "Clients CANDR Actions Échu Filtrer" at bounding box center [241, 21] width 429 height 29
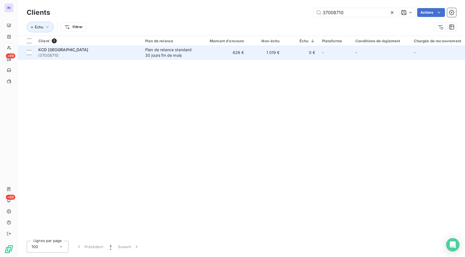
type input "37008710"
click at [81, 55] on span "I37008710" at bounding box center [88, 56] width 100 height 6
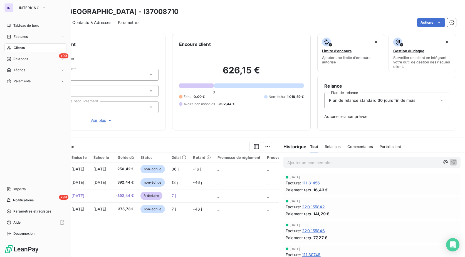
click at [16, 47] on span "Clients" at bounding box center [19, 47] width 11 height 5
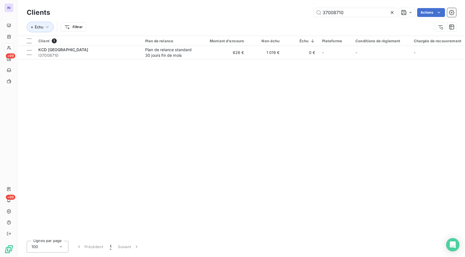
drag, startPoint x: 347, startPoint y: 12, endPoint x: 241, endPoint y: 14, distance: 105.9
click at [241, 14] on div "37008710 Actions" at bounding box center [256, 12] width 399 height 9
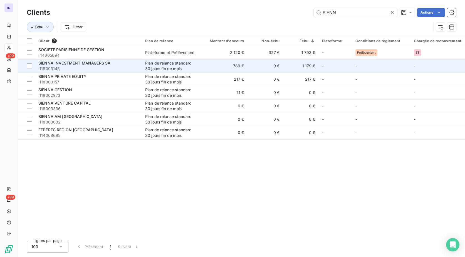
type input "SIENN"
click at [110, 66] on span "I118003143" at bounding box center [88, 69] width 100 height 6
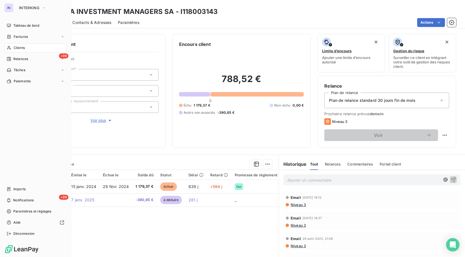
click at [19, 49] on span "Clients" at bounding box center [19, 47] width 11 height 5
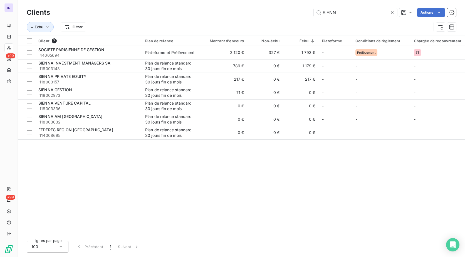
click at [228, 15] on div "SIENN Actions" at bounding box center [256, 12] width 399 height 9
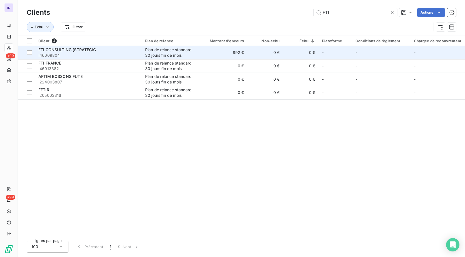
type input "FTI"
click at [81, 54] on span "I46009804" at bounding box center [88, 56] width 100 height 6
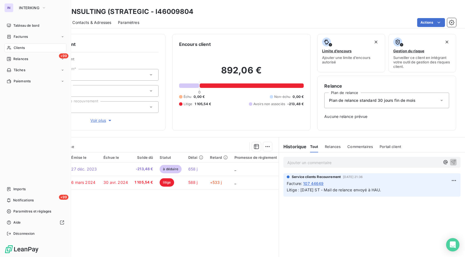
click at [24, 48] on span "Clients" at bounding box center [19, 47] width 11 height 5
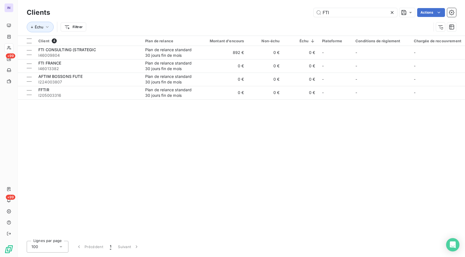
drag, startPoint x: 348, startPoint y: 13, endPoint x: 283, endPoint y: 16, distance: 64.6
click at [283, 16] on div "FTI Actions" at bounding box center [256, 12] width 399 height 9
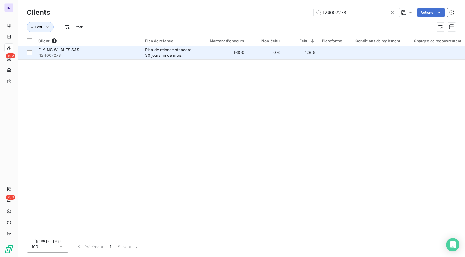
type input "124007278"
click at [166, 53] on div "Plan de relance standard 30 jours fin de mois" at bounding box center [170, 52] width 51 height 11
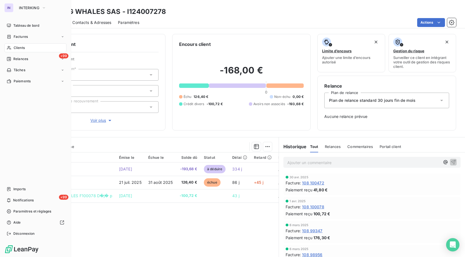
click at [24, 49] on span "Clients" at bounding box center [19, 47] width 11 height 5
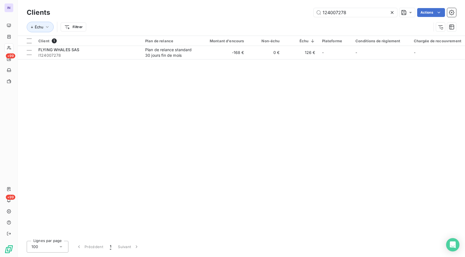
drag, startPoint x: 319, startPoint y: 12, endPoint x: 250, endPoint y: 13, distance: 68.7
click at [250, 13] on div "124007278 Actions" at bounding box center [256, 12] width 399 height 9
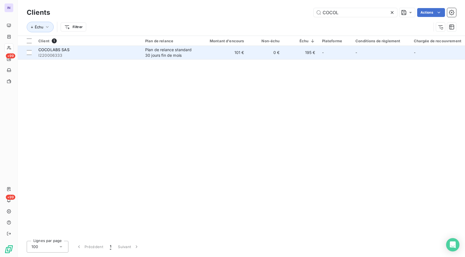
type input "COCOL"
click at [113, 53] on span "I220006333" at bounding box center [88, 56] width 100 height 6
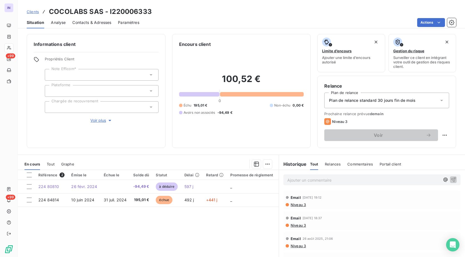
drag, startPoint x: 148, startPoint y: 13, endPoint x: 152, endPoint y: 11, distance: 4.3
click at [148, 13] on h3 "COCOLABS SAS - I220006333" at bounding box center [100, 12] width 103 height 10
drag, startPoint x: 152, startPoint y: 11, endPoint x: 49, endPoint y: 8, distance: 103.7
click at [49, 8] on div "Clients COCOLABS SAS - I220006333" at bounding box center [241, 12] width 447 height 10
click at [156, 12] on div "Clients COCOLABS SAS - I220006333" at bounding box center [241, 12] width 447 height 10
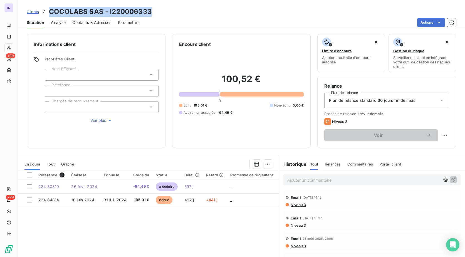
drag, startPoint x: 149, startPoint y: 10, endPoint x: 41, endPoint y: 10, distance: 107.3
click at [41, 10] on div "Clients COCOLABS SAS - I220006333" at bounding box center [241, 12] width 447 height 10
click at [154, 12] on div "Clients COCOLABS SAS - I220006333" at bounding box center [241, 12] width 447 height 10
drag, startPoint x: 139, startPoint y: 11, endPoint x: 49, endPoint y: 11, distance: 89.8
click at [49, 11] on div "Clients COCOLABS SAS - I220006333" at bounding box center [241, 12] width 447 height 10
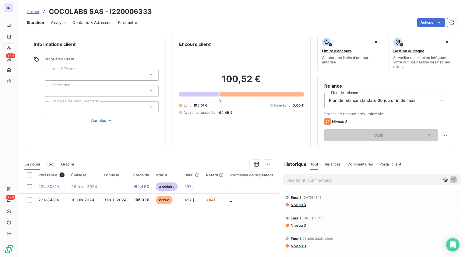
click at [63, 108] on div at bounding box center [102, 107] width 114 height 12
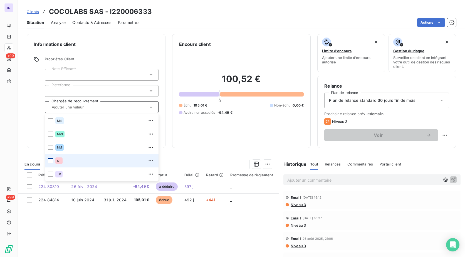
click at [51, 159] on div at bounding box center [50, 160] width 5 height 5
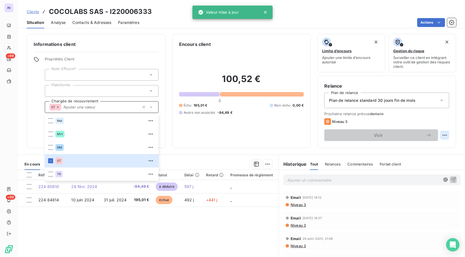
click at [441, 132] on html "IN +99 +99 Clients COCOLABS SAS - I220006333 Situation Analyse Contacts & Adres…" at bounding box center [232, 128] width 465 height 257
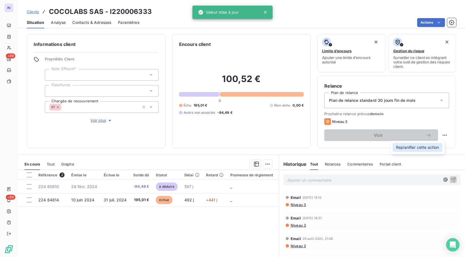
click at [431, 146] on div "Replanifier cette action" at bounding box center [417, 147] width 50 height 9
select select "9"
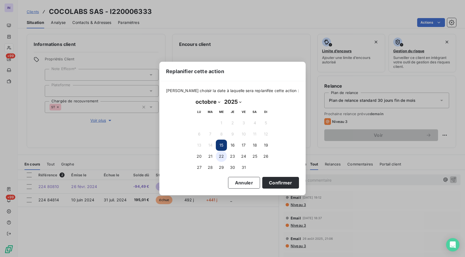
click at [220, 154] on button "22" at bounding box center [221, 156] width 11 height 11
click at [269, 182] on button "Confirmer" at bounding box center [280, 183] width 37 height 12
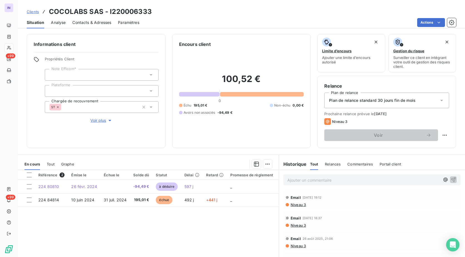
click at [306, 178] on p "Ajouter un commentaire ﻿" at bounding box center [363, 180] width 153 height 7
click at [364, 181] on p "[DATE] ST - Mail envoyé à" at bounding box center [363, 180] width 153 height 6
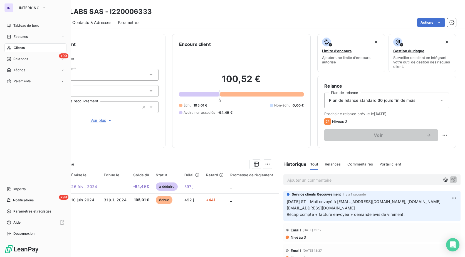
click at [23, 46] on span "Clients" at bounding box center [19, 47] width 11 height 5
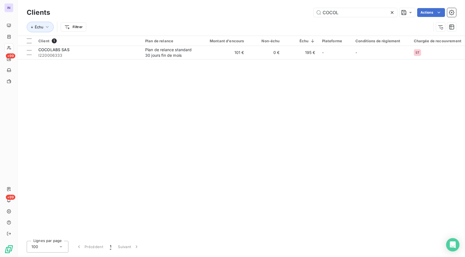
drag, startPoint x: 339, startPoint y: 13, endPoint x: 272, endPoint y: 13, distance: 66.7
click at [272, 13] on div "COCOL Actions" at bounding box center [256, 12] width 399 height 9
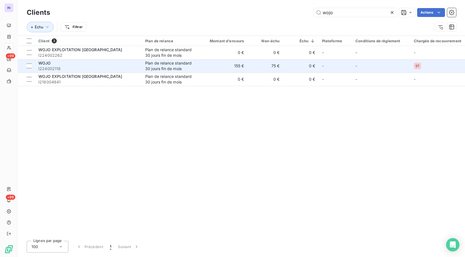
type input "wojo"
click at [107, 66] on span "I224002118" at bounding box center [88, 69] width 100 height 6
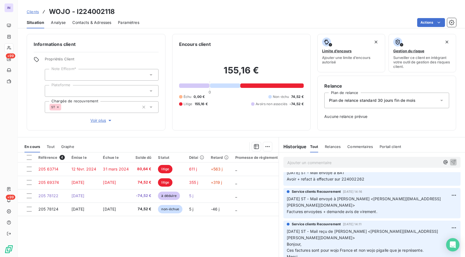
scroll to position [83, 0]
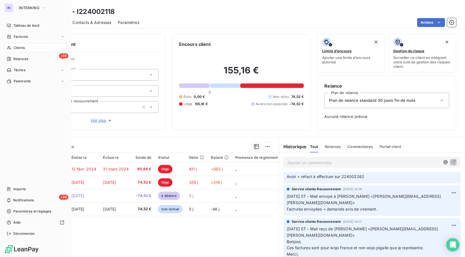
click at [17, 49] on span "Clients" at bounding box center [19, 47] width 11 height 5
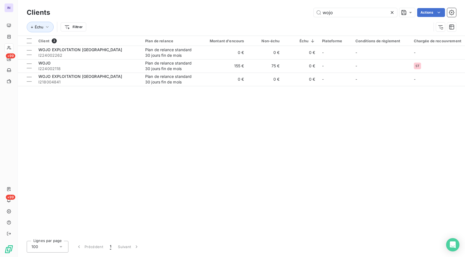
drag, startPoint x: 255, startPoint y: 3, endPoint x: 242, endPoint y: 2, distance: 12.3
click at [242, 2] on div "Clients wojo Actions Échu Filtrer" at bounding box center [241, 18] width 447 height 36
drag, startPoint x: 332, startPoint y: 11, endPoint x: 211, endPoint y: 11, distance: 121.5
click at [211, 11] on div "wojo Actions" at bounding box center [256, 12] width 399 height 9
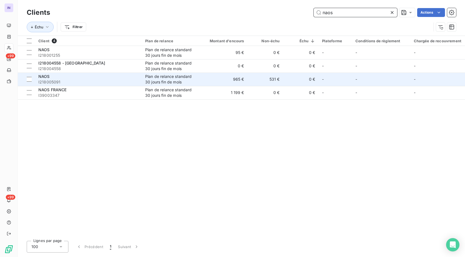
type input "naos"
click at [103, 82] on span "I218005091" at bounding box center [88, 82] width 100 height 6
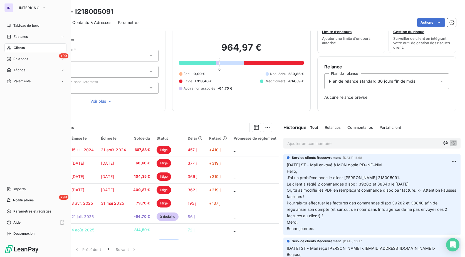
click at [29, 48] on div "Clients" at bounding box center [35, 47] width 62 height 9
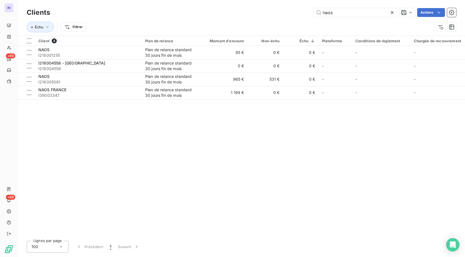
drag, startPoint x: 335, startPoint y: 14, endPoint x: 284, endPoint y: 13, distance: 52.0
click at [284, 13] on div "naos Actions" at bounding box center [256, 12] width 399 height 9
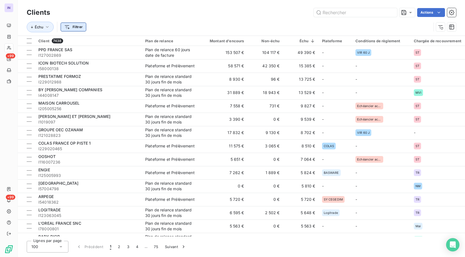
click at [81, 30] on html "IN +99 +99 Clients Actions Échu Filtrer Client 7438 Plan de relance Montant d'e…" at bounding box center [232, 128] width 465 height 257
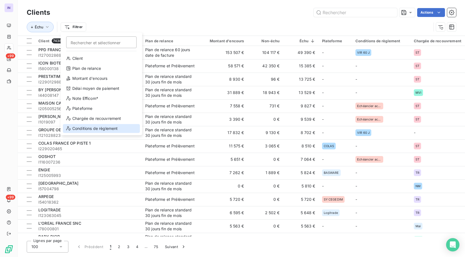
click at [96, 131] on div "Conditions de règlement" at bounding box center [101, 128] width 77 height 9
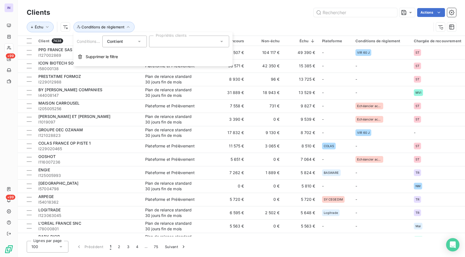
drag, startPoint x: 163, startPoint y: 43, endPoint x: 166, endPoint y: 47, distance: 4.9
click at [163, 43] on div at bounding box center [189, 42] width 80 height 12
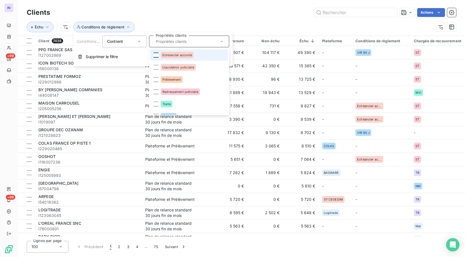
drag, startPoint x: 154, startPoint y: 55, endPoint x: 158, endPoint y: 56, distance: 3.9
click at [154, 55] on div at bounding box center [155, 55] width 5 height 5
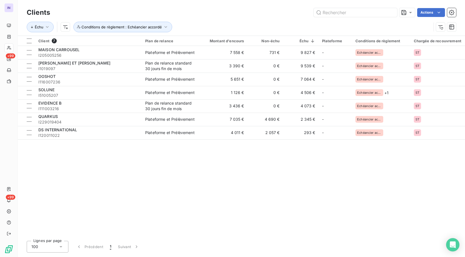
click at [280, 10] on div "Actions" at bounding box center [256, 12] width 399 height 9
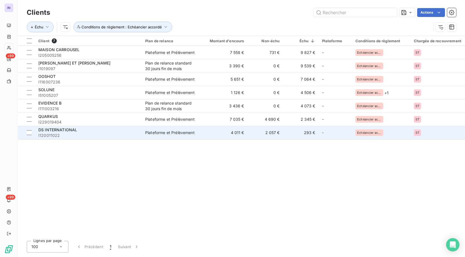
click at [106, 133] on span "I120011022" at bounding box center [88, 136] width 100 height 6
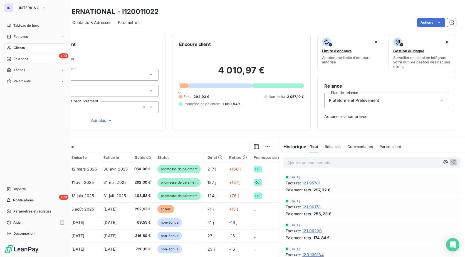
drag, startPoint x: 22, startPoint y: 47, endPoint x: 29, endPoint y: 56, distance: 12.2
click at [22, 48] on span "Clients" at bounding box center [19, 47] width 11 height 5
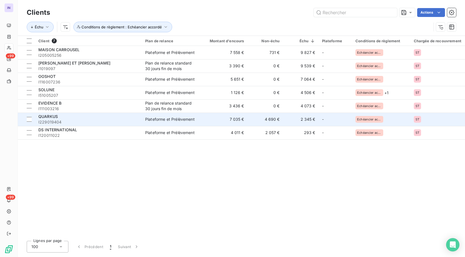
click at [214, 123] on td "7 035 €" at bounding box center [224, 119] width 48 height 13
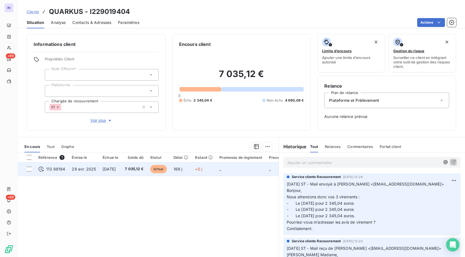
click at [121, 172] on td "[DATE]" at bounding box center [110, 168] width 22 height 13
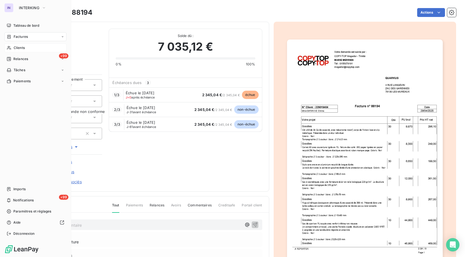
click at [22, 48] on span "Clients" at bounding box center [19, 47] width 11 height 5
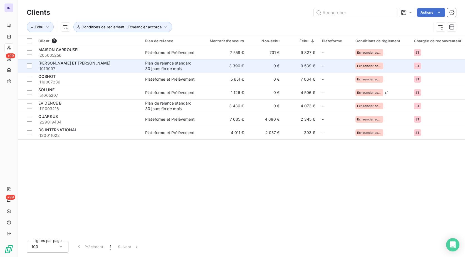
click at [280, 67] on td "0 €" at bounding box center [265, 65] width 36 height 13
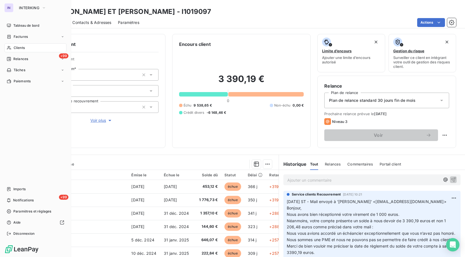
click at [18, 50] on span "Clients" at bounding box center [19, 47] width 11 height 5
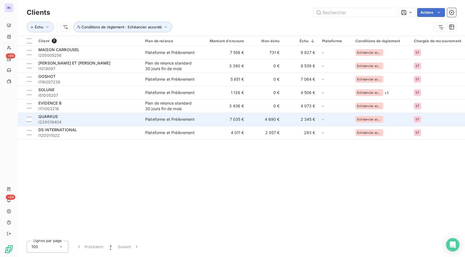
click at [235, 119] on td "7 035 €" at bounding box center [224, 119] width 48 height 13
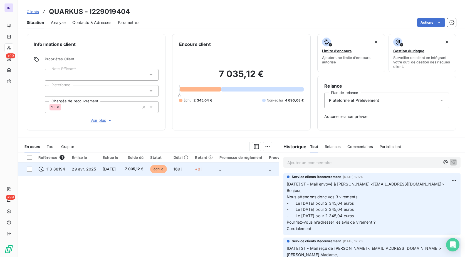
click at [135, 171] on span "7 035,12 €" at bounding box center [134, 169] width 19 height 6
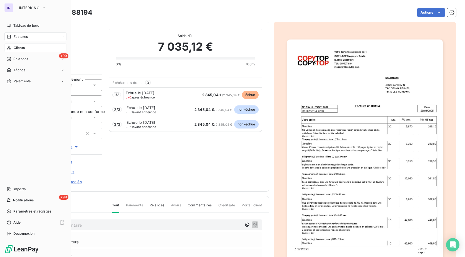
click at [22, 47] on span "Clients" at bounding box center [19, 47] width 11 height 5
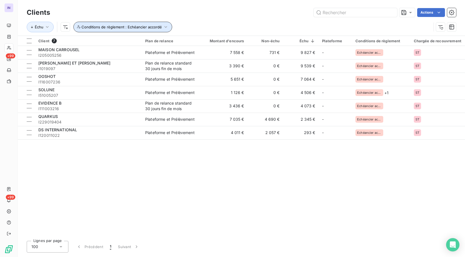
click at [111, 27] on span "Conditions de règlement : Echéancier accordé" at bounding box center [121, 27] width 80 height 4
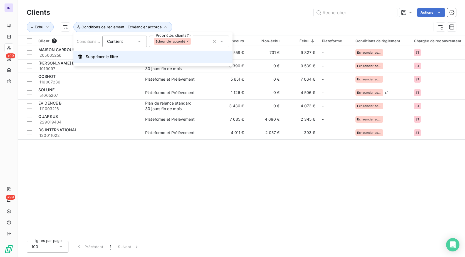
click at [92, 56] on span "Supprimer le filtre" at bounding box center [102, 57] width 32 height 6
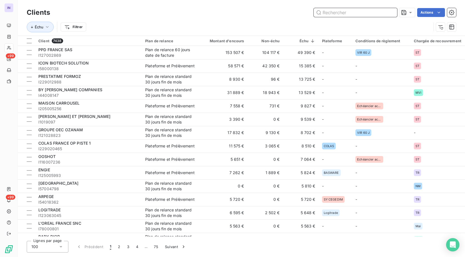
click at [323, 11] on input "text" at bounding box center [355, 12] width 83 height 9
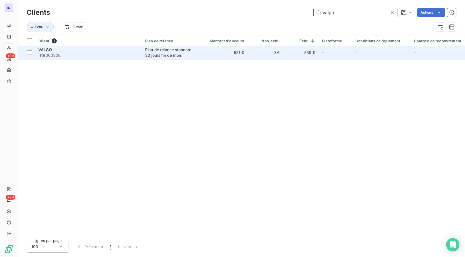
type input "valgo"
click at [183, 54] on div "Plan de relance standard 30 jours fin de mois" at bounding box center [170, 52] width 51 height 11
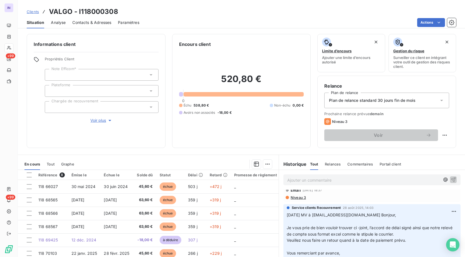
click at [73, 108] on div at bounding box center [102, 107] width 114 height 12
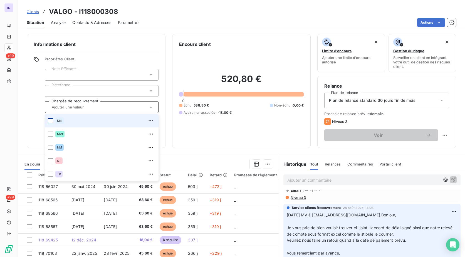
click at [49, 121] on div at bounding box center [50, 120] width 5 height 5
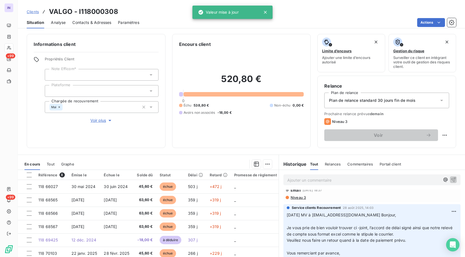
drag, startPoint x: 193, startPoint y: 152, endPoint x: 182, endPoint y: 146, distance: 13.0
click at [194, 152] on div "Informations client Propriétés Client Note Efficom* Plateforme Chargée de recou…" at bounding box center [241, 144] width 447 height 226
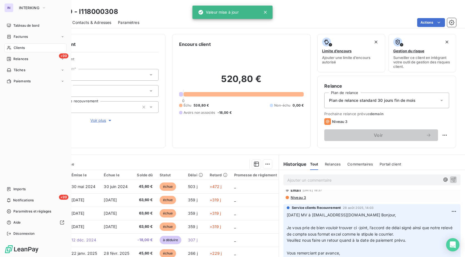
click at [10, 46] on icon at bounding box center [9, 48] width 5 height 4
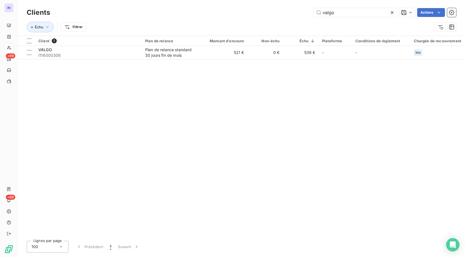
drag, startPoint x: 342, startPoint y: 12, endPoint x: 282, endPoint y: 13, distance: 60.1
click at [282, 13] on div "valgo Actions" at bounding box center [256, 12] width 399 height 9
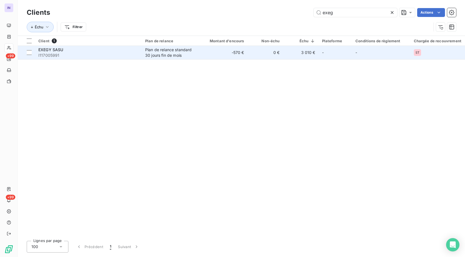
type input "exeg"
click at [48, 49] on span "EXEGY SASU" at bounding box center [50, 49] width 25 height 5
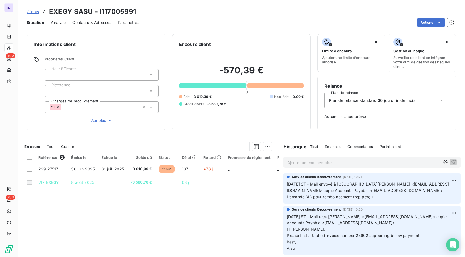
click at [394, 188] on p "[DATE] ST - Mail envoyé à [GEOGRAPHIC_DATA][PERSON_NAME] <[EMAIL_ADDRESS][DOMAI…" at bounding box center [372, 190] width 170 height 19
drag, startPoint x: 408, startPoint y: 184, endPoint x: 371, endPoint y: 184, distance: 37.2
click at [371, 184] on span "[DATE] ST - Mail envoyé à [GEOGRAPHIC_DATA][PERSON_NAME] <[EMAIL_ADDRESS][DOMAI…" at bounding box center [368, 191] width 162 height 18
drag, startPoint x: 299, startPoint y: 157, endPoint x: 302, endPoint y: 159, distance: 3.4
click at [300, 158] on div "Ajouter un commentaire ﻿" at bounding box center [371, 162] width 177 height 11
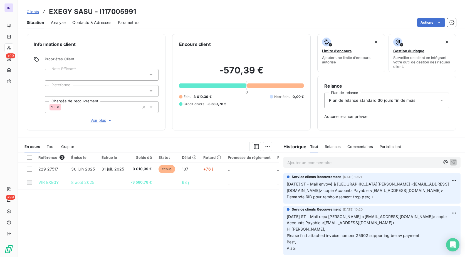
click at [300, 163] on p "Ajouter un commentaire ﻿" at bounding box center [363, 162] width 153 height 7
click at [355, 161] on p "[DATE] ST - Mail envoyé à" at bounding box center [363, 162] width 153 height 6
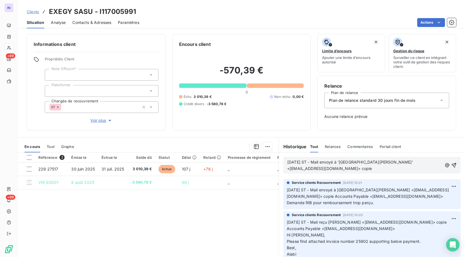
click at [430, 162] on p "[DATE] ST - Mail envoyé à '[GEOGRAPHIC_DATA][PERSON_NAME]' <[EMAIL_ADDRESS][DOM…" at bounding box center [364, 165] width 155 height 13
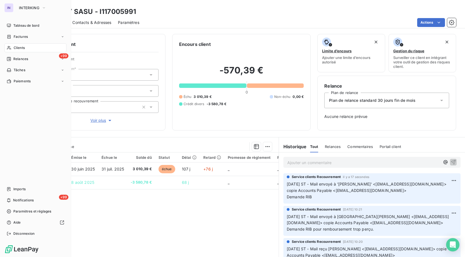
click at [21, 48] on span "Clients" at bounding box center [19, 47] width 11 height 5
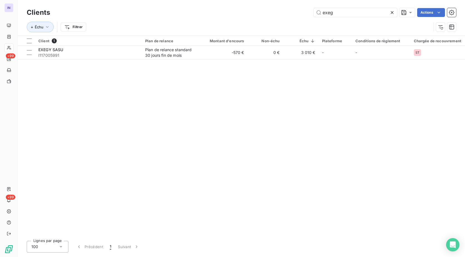
drag, startPoint x: 344, startPoint y: 11, endPoint x: 258, endPoint y: 14, distance: 86.2
click at [258, 14] on div "exeg Actions" at bounding box center [256, 12] width 399 height 9
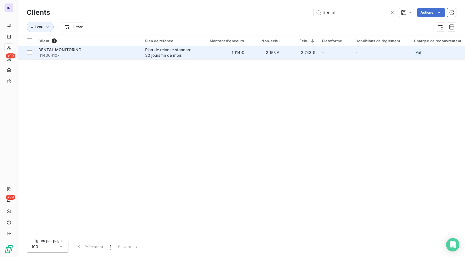
type input "dental"
click at [68, 50] on span "DENTAL MONITORING" at bounding box center [59, 49] width 43 height 5
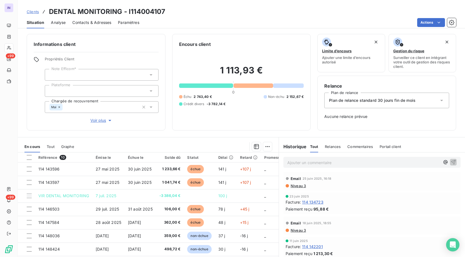
scroll to position [167, 0]
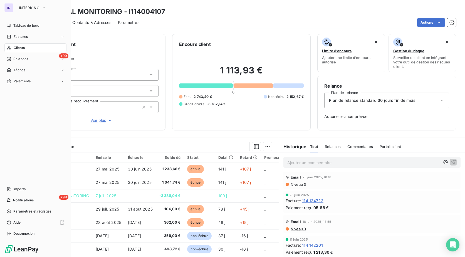
click at [21, 45] on span "Clients" at bounding box center [19, 47] width 11 height 5
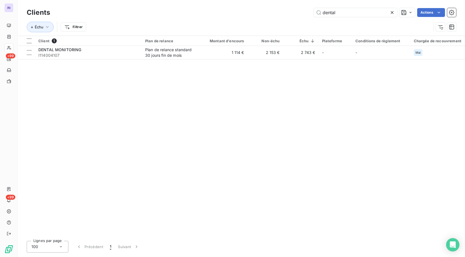
drag, startPoint x: 339, startPoint y: 13, endPoint x: 295, endPoint y: 12, distance: 43.9
click at [295, 12] on div "dental Actions" at bounding box center [256, 12] width 399 height 9
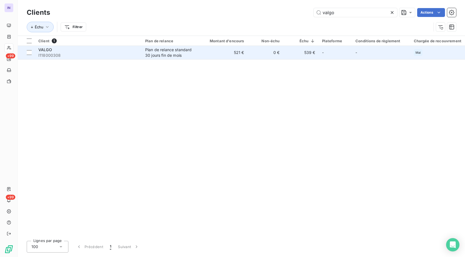
type input "valgo"
click at [130, 53] on span "I118000308" at bounding box center [88, 56] width 100 height 6
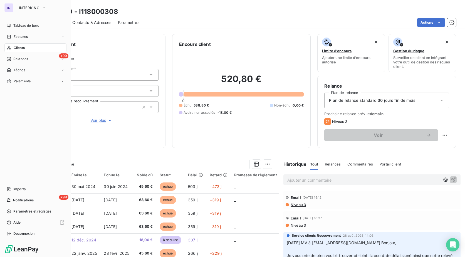
click at [15, 46] on span "Clients" at bounding box center [19, 47] width 11 height 5
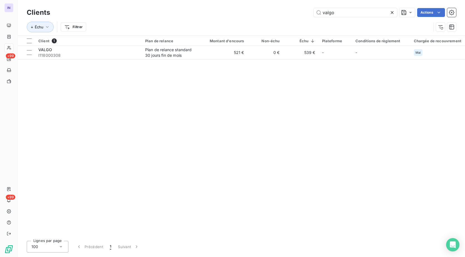
click at [225, 14] on div "valgo Actions" at bounding box center [256, 12] width 399 height 9
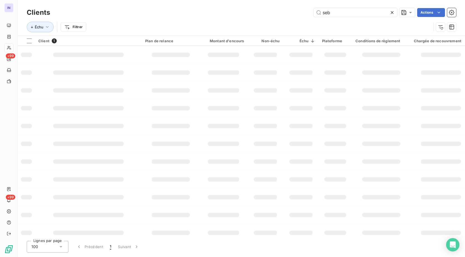
type input "seb"
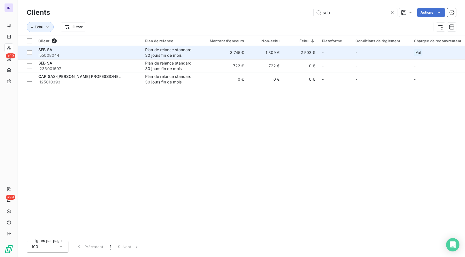
click at [115, 52] on div "SEB SA" at bounding box center [88, 50] width 100 height 6
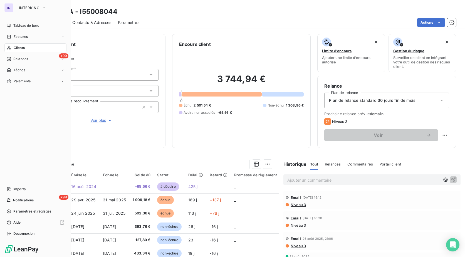
drag, startPoint x: 17, startPoint y: 48, endPoint x: 20, endPoint y: 48, distance: 3.3
click at [17, 48] on span "Clients" at bounding box center [19, 47] width 11 height 5
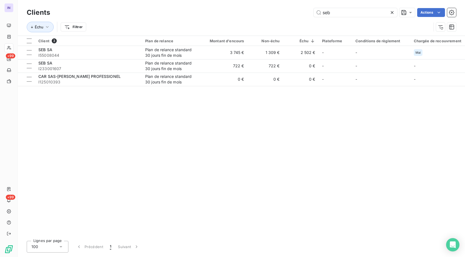
drag, startPoint x: 349, startPoint y: 13, endPoint x: 273, endPoint y: 11, distance: 76.2
click at [273, 11] on div "seb Actions" at bounding box center [256, 12] width 399 height 9
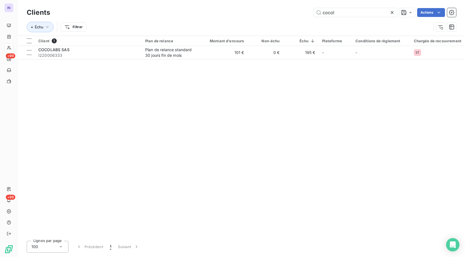
drag, startPoint x: 337, startPoint y: 15, endPoint x: 276, endPoint y: 13, distance: 60.6
click at [271, 16] on div "cocol Actions" at bounding box center [256, 12] width 399 height 9
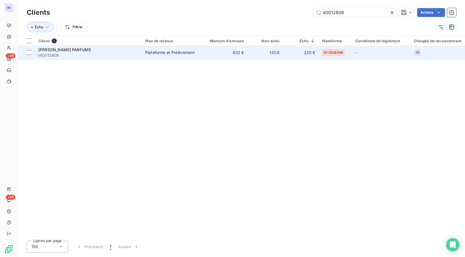
type input "40012808"
click at [199, 54] on td "Plateforme et Prélèvement" at bounding box center [171, 52] width 58 height 13
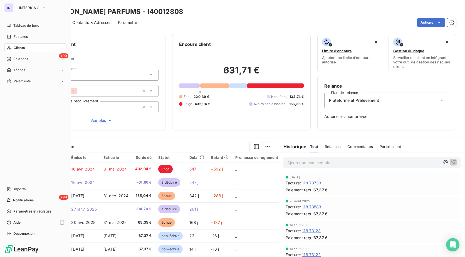
click at [18, 49] on span "Clients" at bounding box center [19, 47] width 11 height 5
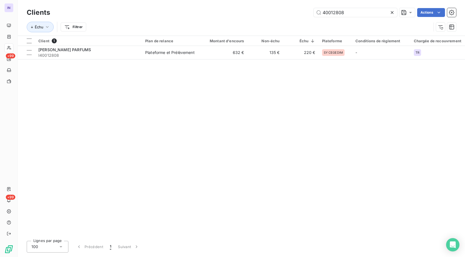
drag, startPoint x: 345, startPoint y: 13, endPoint x: 282, endPoint y: 13, distance: 63.1
click at [283, 13] on div "40012808 Actions" at bounding box center [256, 12] width 399 height 9
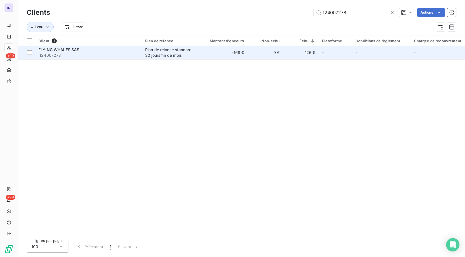
type input "124007278"
click at [158, 54] on div "Plan de relance standard 30 jours fin de mois" at bounding box center [170, 52] width 51 height 11
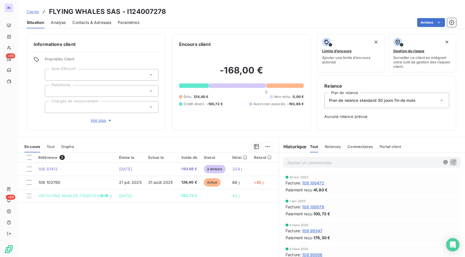
click at [170, 10] on div "Clients FLYING WHALES SAS - I124007278" at bounding box center [241, 12] width 447 height 10
drag, startPoint x: 123, startPoint y: 12, endPoint x: 46, endPoint y: 9, distance: 77.3
click at [46, 9] on div "Clients FLYING WHALES SAS - I124007278" at bounding box center [241, 12] width 447 height 10
click at [96, 21] on span "Contacts & Adresses" at bounding box center [91, 23] width 39 height 6
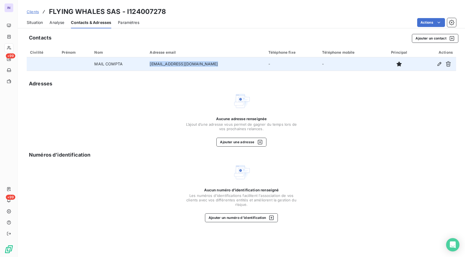
drag, startPoint x: 214, startPoint y: 63, endPoint x: 149, endPoint y: 64, distance: 65.3
click at [149, 64] on tr "MAIL COMPTA [EMAIL_ADDRESS][DOMAIN_NAME] - -" at bounding box center [241, 63] width 429 height 13
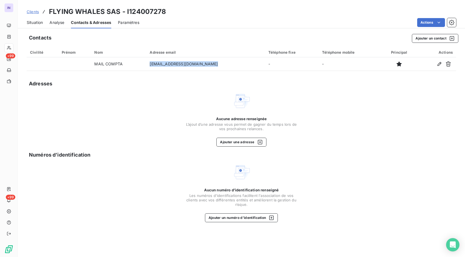
click at [42, 23] on span "Situation" at bounding box center [35, 23] width 16 height 6
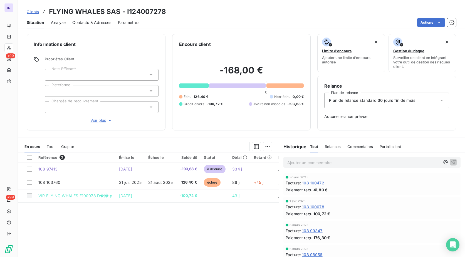
click at [306, 161] on p "Ajouter un commentaire ﻿" at bounding box center [363, 162] width 153 height 7
click at [350, 163] on span "[DATE] ST - Mail envoyé à [EMAIL_ADDRESS][DOMAIN_NAME]" at bounding box center [347, 162] width 121 height 5
click at [405, 160] on p "[DATE] ST - Mail envoyé à [EMAIL_ADDRESS][DOMAIN_NAME]" at bounding box center [363, 162] width 153 height 6
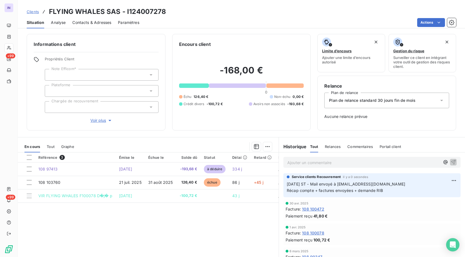
click at [78, 110] on div at bounding box center [102, 107] width 114 height 12
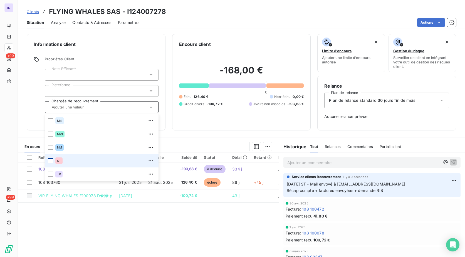
click at [49, 161] on div at bounding box center [50, 160] width 5 height 5
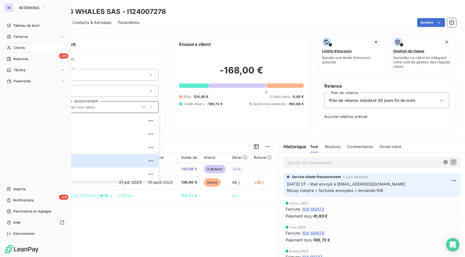
drag, startPoint x: 20, startPoint y: 47, endPoint x: 57, endPoint y: 46, distance: 37.3
click at [20, 47] on span "Clients" at bounding box center [19, 47] width 11 height 5
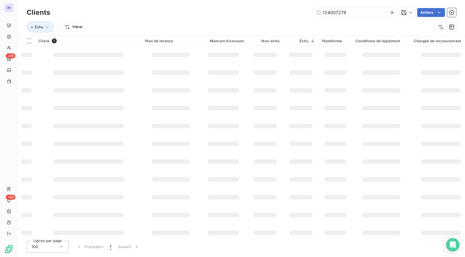
drag, startPoint x: 363, startPoint y: 14, endPoint x: 270, endPoint y: 12, distance: 93.1
click at [270, 12] on div "124007278 Actions" at bounding box center [256, 12] width 399 height 9
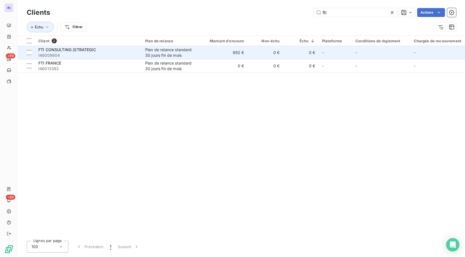
type input "fti"
click at [100, 51] on div "FTI CONSULTING (STRATEGIC" at bounding box center [88, 50] width 100 height 6
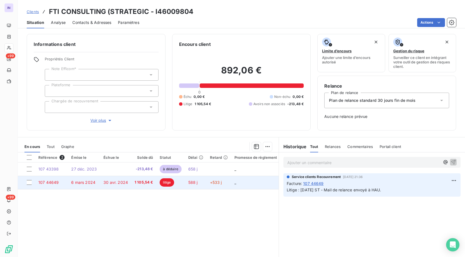
click at [91, 185] on td "6 mars 2024" at bounding box center [84, 182] width 32 height 13
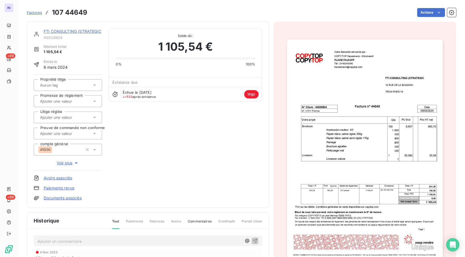
click at [74, 31] on link "FTI CONSULTING (STRATEGIC" at bounding box center [73, 31] width 58 height 5
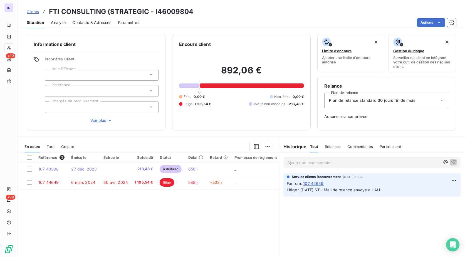
click at [95, 11] on h3 "FTI CONSULTING (STRATEGIC - I46009804" at bounding box center [121, 12] width 145 height 10
drag, startPoint x: 106, startPoint y: 14, endPoint x: 48, endPoint y: 14, distance: 57.5
click at [48, 14] on div "Clients FTI CONSULTING (STRATEGIC - I46009804" at bounding box center [110, 12] width 167 height 10
click at [299, 161] on p "Ajouter un commentaire ﻿" at bounding box center [363, 162] width 153 height 7
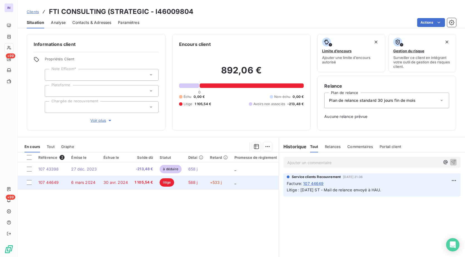
click at [100, 183] on td "30 avr. 2024" at bounding box center [115, 182] width 31 height 13
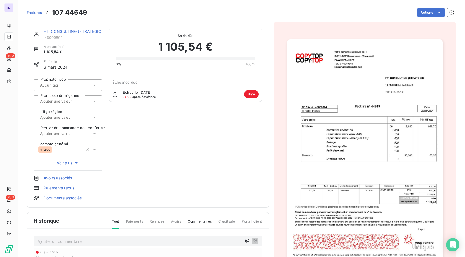
click at [78, 239] on p "Ajouter un commentaire ﻿" at bounding box center [140, 241] width 204 height 7
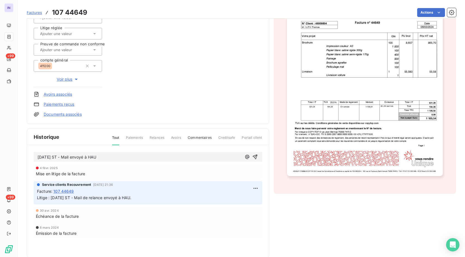
click at [113, 157] on p "[DATE] ST - Mail envoyé à HAU" at bounding box center [140, 157] width 204 height 6
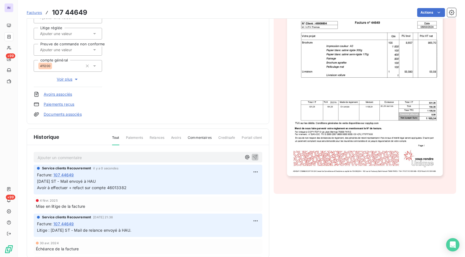
scroll to position [0, 0]
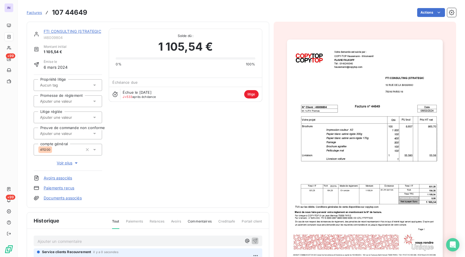
click at [77, 30] on link "FTI CONSULTING (STRATEGIC" at bounding box center [73, 31] width 58 height 5
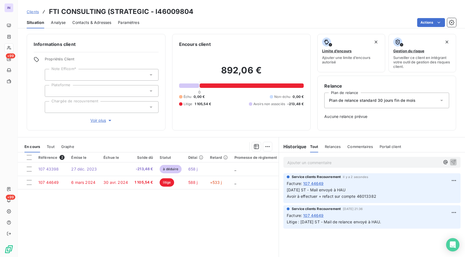
click at [74, 103] on div at bounding box center [102, 107] width 114 height 12
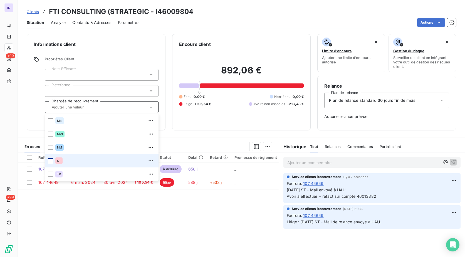
click at [53, 160] on div at bounding box center [50, 160] width 5 height 5
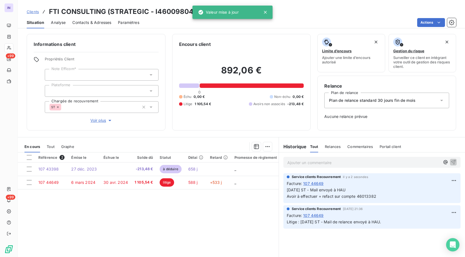
click at [224, 125] on div "Encours client 892,06 € 0 Échu 0,00 € Non-échu 0,00 € Litige 1 105,54 € Avoirs …" at bounding box center [241, 82] width 139 height 96
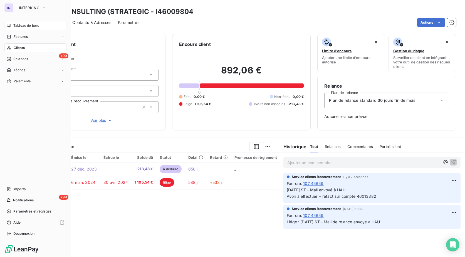
click at [13, 27] on div "Tableau de bord" at bounding box center [35, 25] width 62 height 9
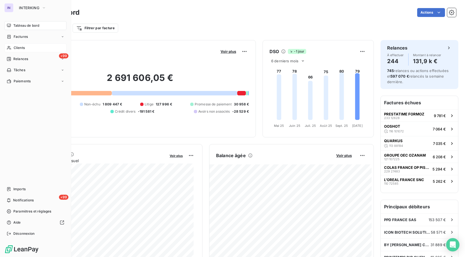
drag, startPoint x: 21, startPoint y: 48, endPoint x: 44, endPoint y: 51, distance: 23.3
click at [21, 48] on span "Clients" at bounding box center [19, 47] width 11 height 5
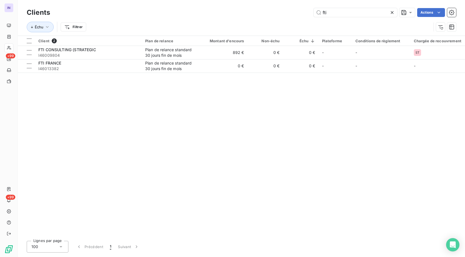
drag, startPoint x: 339, startPoint y: 11, endPoint x: 279, endPoint y: 12, distance: 59.2
click at [279, 12] on div "fti Actions" at bounding box center [256, 12] width 399 height 9
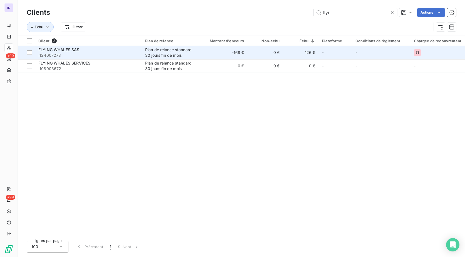
type input "flyi"
click at [89, 54] on span "I124007278" at bounding box center [88, 56] width 100 height 6
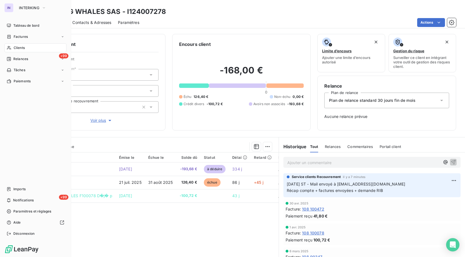
click at [28, 49] on div "Clients" at bounding box center [35, 47] width 62 height 9
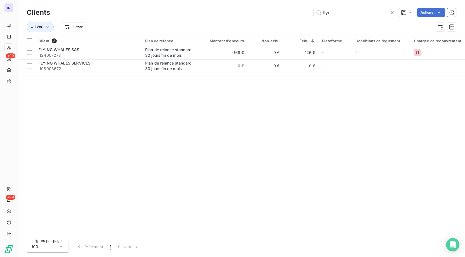
drag, startPoint x: 332, startPoint y: 11, endPoint x: 268, endPoint y: 11, distance: 63.9
click at [268, 11] on div "flyi Actions" at bounding box center [256, 12] width 399 height 9
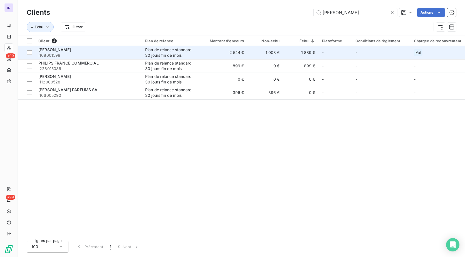
type input "[PERSON_NAME]"
click at [78, 55] on span "I108001598" at bounding box center [88, 56] width 100 height 6
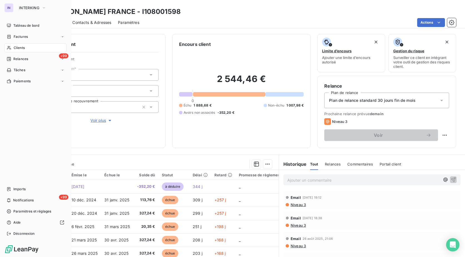
drag, startPoint x: 20, startPoint y: 48, endPoint x: 60, endPoint y: 48, distance: 39.5
click at [20, 48] on span "Clients" at bounding box center [19, 47] width 11 height 5
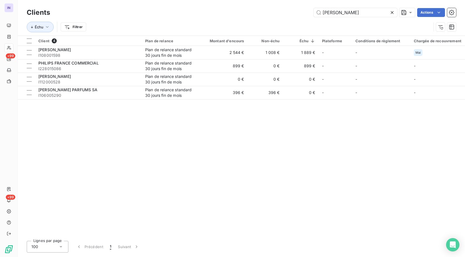
drag, startPoint x: 343, startPoint y: 15, endPoint x: 234, endPoint y: 16, distance: 108.4
click at [234, 16] on div "[PERSON_NAME] Actions" at bounding box center [256, 12] width 399 height 9
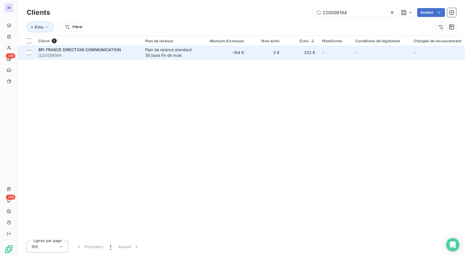
type input "220006194"
click at [96, 55] on span "I220006194" at bounding box center [88, 56] width 100 height 6
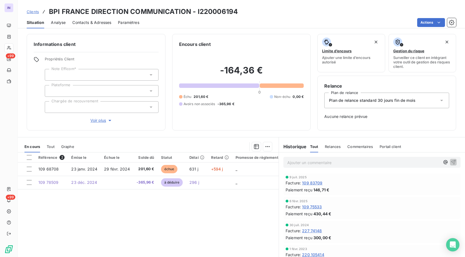
click at [100, 20] on span "Contacts & Adresses" at bounding box center [91, 23] width 39 height 6
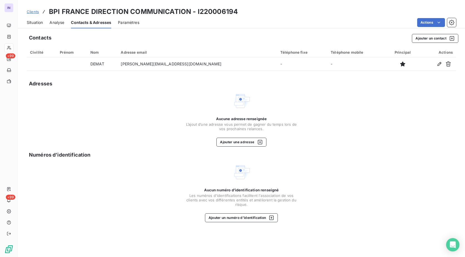
click at [36, 24] on span "Situation" at bounding box center [35, 23] width 16 height 6
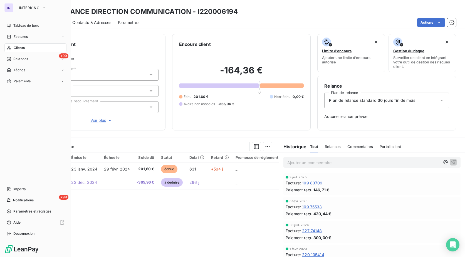
click at [21, 49] on span "Clients" at bounding box center [19, 47] width 11 height 5
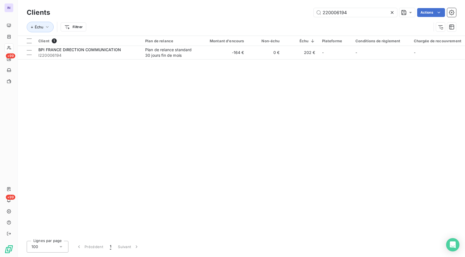
drag, startPoint x: 344, startPoint y: 12, endPoint x: 253, endPoint y: 12, distance: 90.9
click at [253, 12] on div "220006194 Actions" at bounding box center [256, 12] width 399 height 9
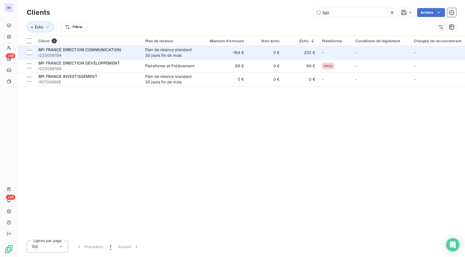
type input "bpi"
click at [142, 55] on td "Plan de relance standard 30 jours fin de mois" at bounding box center [171, 52] width 58 height 13
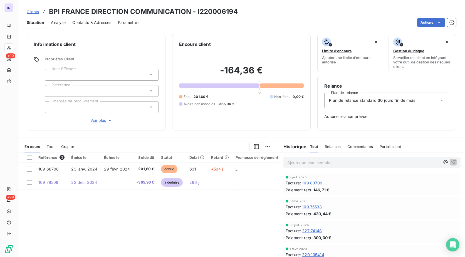
click at [66, 106] on div at bounding box center [102, 107] width 114 height 12
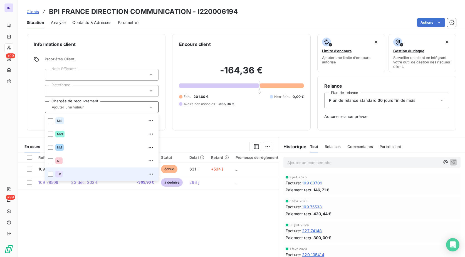
drag, startPoint x: 51, startPoint y: 173, endPoint x: 48, endPoint y: 175, distance: 4.5
click at [51, 173] on div at bounding box center [50, 173] width 5 height 5
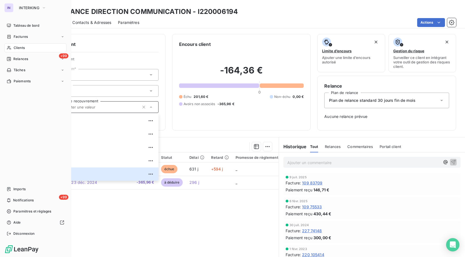
click at [20, 47] on span "Clients" at bounding box center [19, 47] width 11 height 5
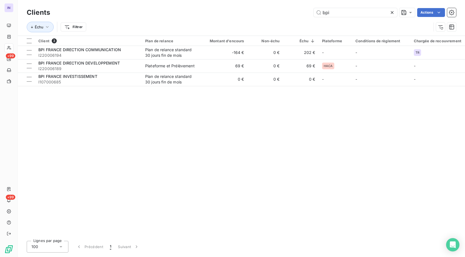
drag, startPoint x: 278, startPoint y: 14, endPoint x: 244, endPoint y: 16, distance: 34.2
click at [244, 16] on div "bpi Actions" at bounding box center [256, 12] width 399 height 9
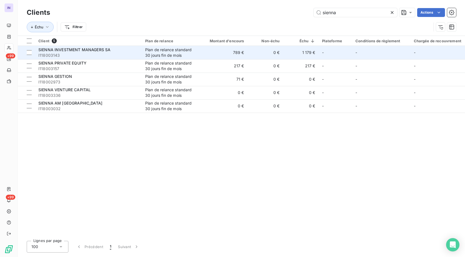
type input "sienna"
click at [114, 53] on span "I118003143" at bounding box center [88, 56] width 100 height 6
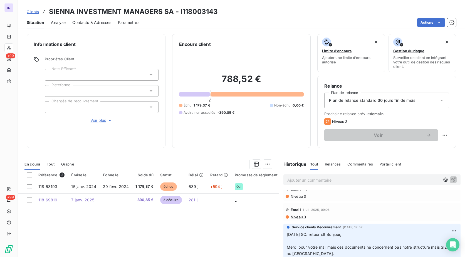
scroll to position [139, 0]
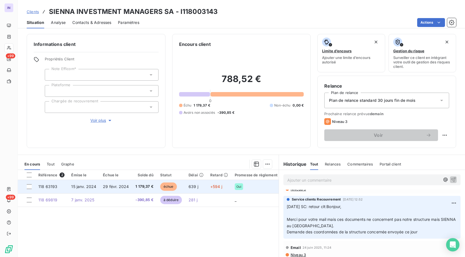
click at [88, 187] on span "15 janv. 2024" at bounding box center [83, 186] width 25 height 5
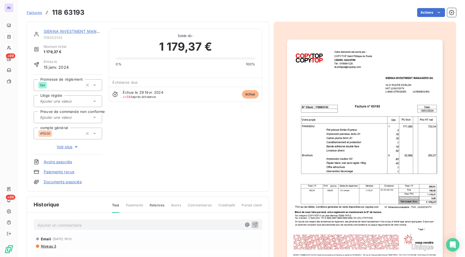
click at [54, 31] on link "SIENNA INVESTMENT MANAGERS SA" at bounding box center [80, 31] width 72 height 5
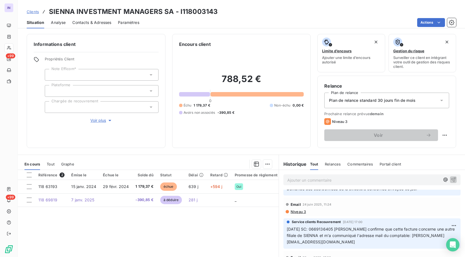
scroll to position [195, 0]
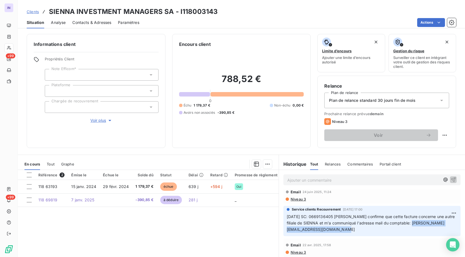
drag, startPoint x: 411, startPoint y: 222, endPoint x: 442, endPoint y: 226, distance: 31.4
click at [442, 226] on p "[DATE] SC: 0669136405 [PERSON_NAME] confirme que cette facture concerne une aut…" at bounding box center [372, 222] width 170 height 19
click at [215, 12] on h3 "SIENNA INVESTMENT MANAGERS SA - I118003143" at bounding box center [133, 12] width 169 height 10
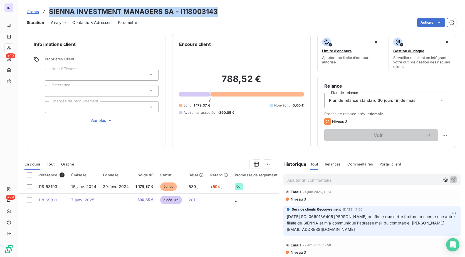
drag, startPoint x: 212, startPoint y: 10, endPoint x: 47, endPoint y: 11, distance: 164.6
click at [47, 11] on div "Clients SIENNA INVESTMENT MANAGERS SA - I118003143" at bounding box center [241, 12] width 447 height 10
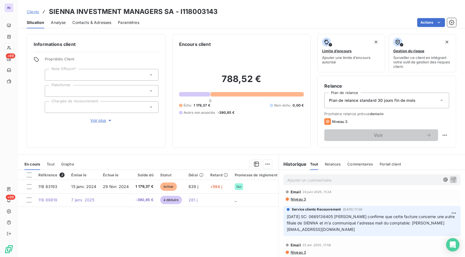
click at [201, 231] on div "Référence 2 Émise le Échue le Solde dû Statut Délai Retard Promesse de règlemen…" at bounding box center [148, 223] width 261 height 107
click at [300, 182] on p "Ajouter un commentaire ﻿" at bounding box center [363, 180] width 153 height 7
click at [354, 178] on p "[DATE] ST - Mail envoyé à" at bounding box center [363, 180] width 153 height 6
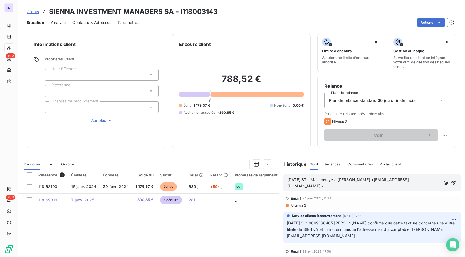
scroll to position [200, 0]
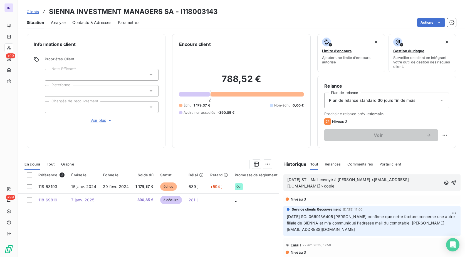
click at [399, 187] on p "[DATE] ST - Mail envoyé à [PERSON_NAME] <[EMAIL_ADDRESS][DOMAIN_NAME]> copie" at bounding box center [364, 183] width 154 height 13
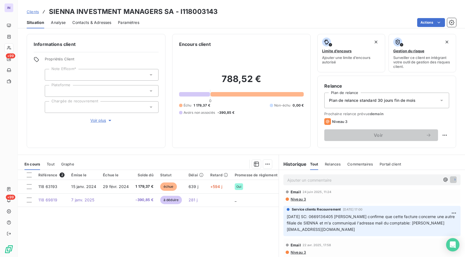
scroll to position [227, 0]
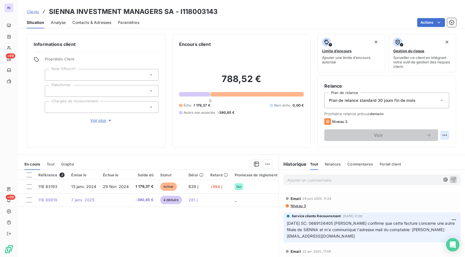
click at [439, 136] on html "IN +99 +99 Clients SIENNA INVESTMENT MANAGERS SA - I118003143 Situation Analyse…" at bounding box center [232, 128] width 465 height 257
click at [436, 148] on div "Replanifier cette action" at bounding box center [417, 147] width 50 height 9
select select "9"
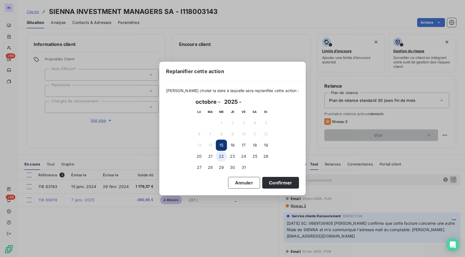
click at [223, 155] on button "22" at bounding box center [221, 156] width 11 height 11
click at [265, 183] on button "Confirmer" at bounding box center [280, 183] width 37 height 12
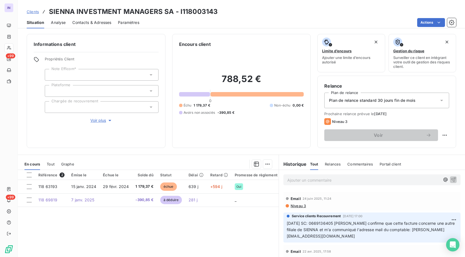
click at [57, 106] on div at bounding box center [102, 107] width 114 height 12
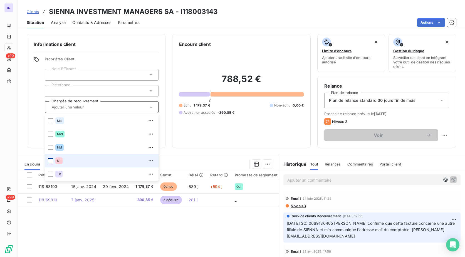
click at [49, 163] on div at bounding box center [50, 160] width 5 height 5
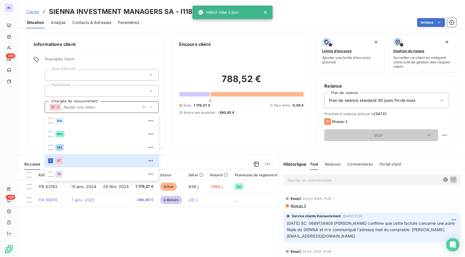
click at [225, 146] on div "Encours client 788,52 € 0 Échu 1 179,37 € Non-échu 0,00 € Avoirs non associés -…" at bounding box center [241, 91] width 139 height 114
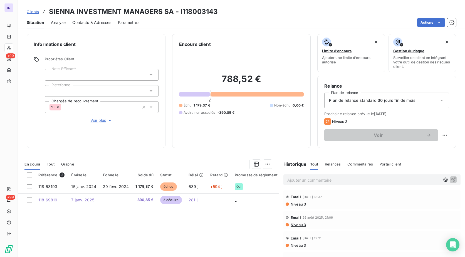
scroll to position [0, 0]
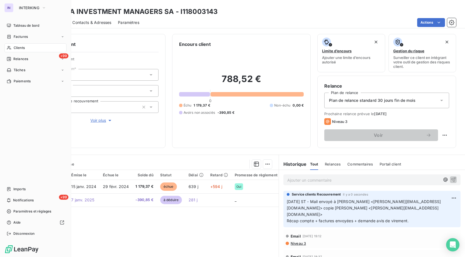
drag, startPoint x: 14, startPoint y: 49, endPoint x: 36, endPoint y: 51, distance: 22.0
click at [14, 49] on span "Clients" at bounding box center [19, 47] width 11 height 5
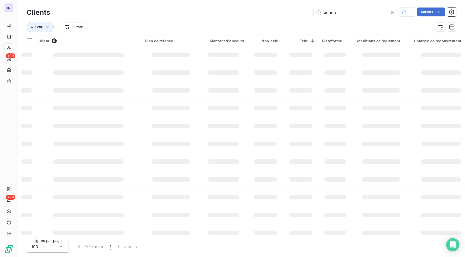
drag, startPoint x: 305, startPoint y: 15, endPoint x: 295, endPoint y: 18, distance: 10.3
click at [301, 15] on div "sienna Actions" at bounding box center [256, 13] width 399 height 10
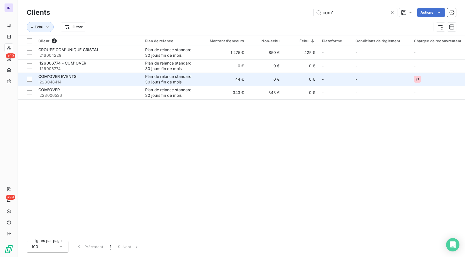
type input "com'"
click at [116, 77] on div "COM'OVER EVENTS" at bounding box center [88, 77] width 100 height 6
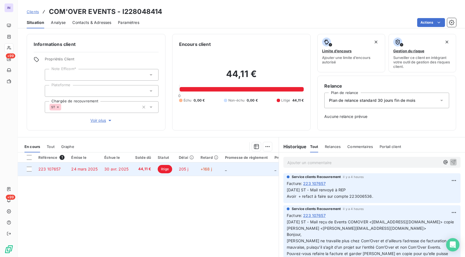
click at [100, 169] on td "24 mars 2025" at bounding box center [84, 168] width 33 height 13
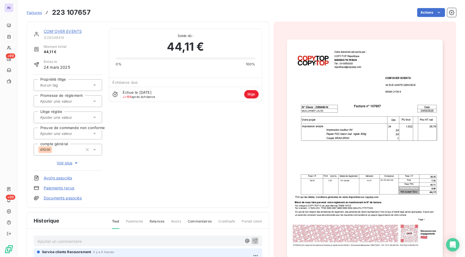
click at [59, 242] on p "Ajouter un commentaire ﻿" at bounding box center [140, 241] width 204 height 7
click at [106, 241] on p "[DATE] ST - Mail envoyé à" at bounding box center [140, 241] width 204 height 6
click at [205, 238] on p "[DATE] ST - Mail envoyé à [PERSON_NAME] <[PERSON_NAME][EMAIL_ADDRESS][DOMAIN_NA…" at bounding box center [140, 241] width 204 height 6
click at [76, 31] on link "COM'OVER EVENTS" at bounding box center [63, 31] width 38 height 5
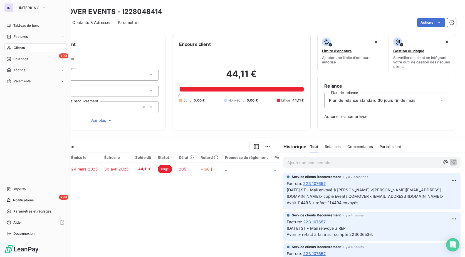
click at [20, 48] on span "Clients" at bounding box center [19, 47] width 11 height 5
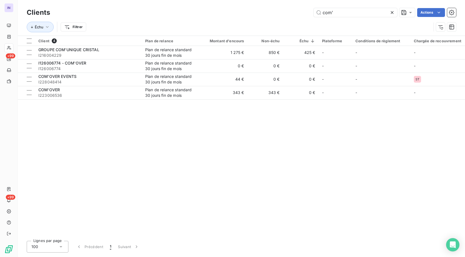
drag, startPoint x: 339, startPoint y: 12, endPoint x: 275, endPoint y: 12, distance: 64.8
click at [275, 12] on div "com' Actions" at bounding box center [256, 12] width 399 height 9
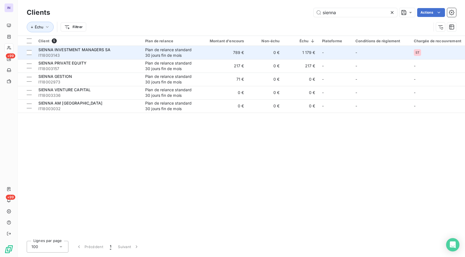
type input "sienna"
click at [98, 59] on td "SIENNA INVESTMENT MANAGERS SA I118003143" at bounding box center [88, 52] width 107 height 13
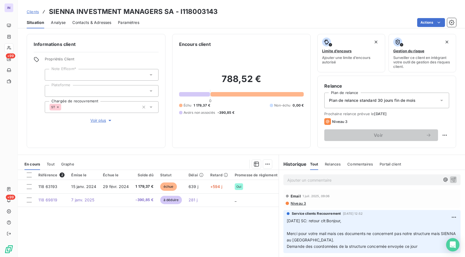
scroll to position [167, 0]
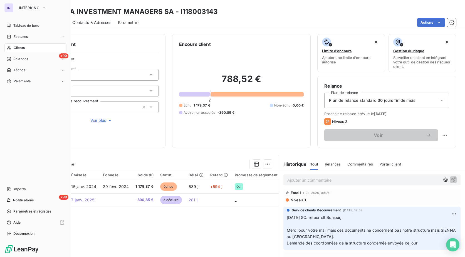
drag, startPoint x: 23, startPoint y: 24, endPoint x: 45, endPoint y: 30, distance: 22.7
click at [23, 24] on span "Tableau de bord" at bounding box center [26, 25] width 26 height 5
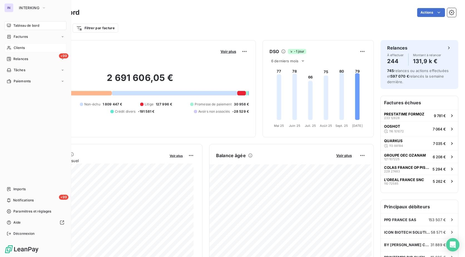
click at [24, 49] on span "Clients" at bounding box center [19, 47] width 11 height 5
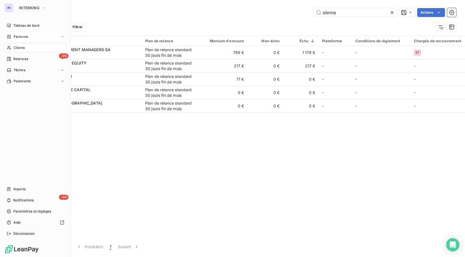
click at [23, 34] on span "Factures" at bounding box center [21, 36] width 14 height 5
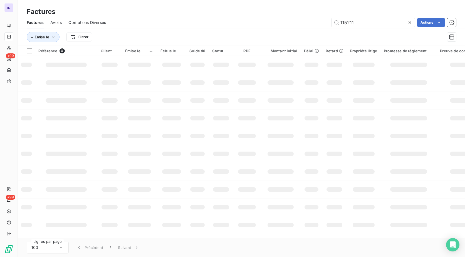
drag, startPoint x: 351, startPoint y: 22, endPoint x: 312, endPoint y: 23, distance: 39.2
click at [312, 23] on div "115211 Actions" at bounding box center [284, 22] width 343 height 9
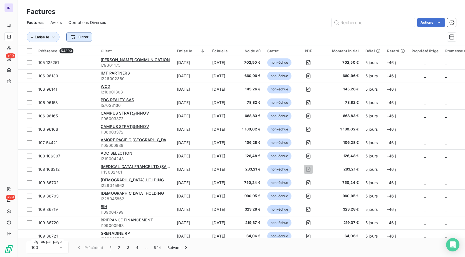
click at [79, 39] on html "IN +99 +99 Factures Factures Avoirs Opérations Diverses Actions Émise le Filtre…" at bounding box center [232, 128] width 465 height 257
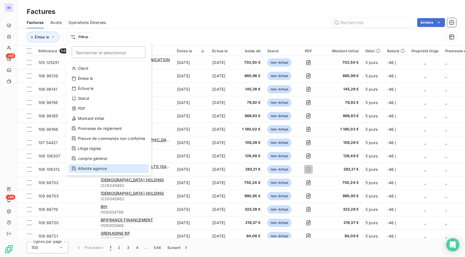
click at [97, 168] on div "Attente agence" at bounding box center [108, 168] width 80 height 9
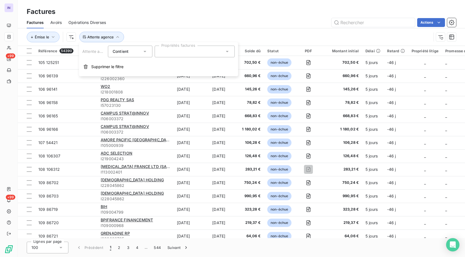
click at [178, 50] on div at bounding box center [195, 52] width 80 height 12
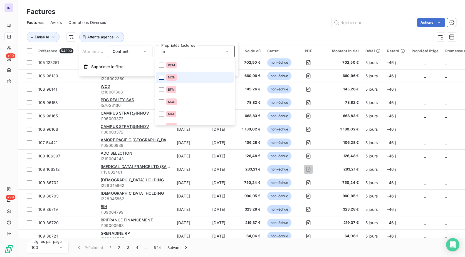
type input "m"
click at [163, 77] on div at bounding box center [161, 77] width 5 height 5
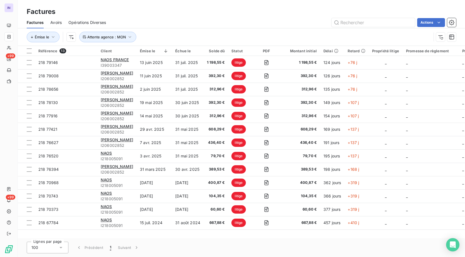
click at [205, 24] on div "Actions" at bounding box center [284, 22] width 343 height 9
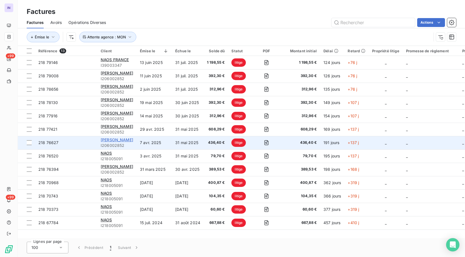
click at [118, 140] on span "[PERSON_NAME]" at bounding box center [117, 139] width 33 height 5
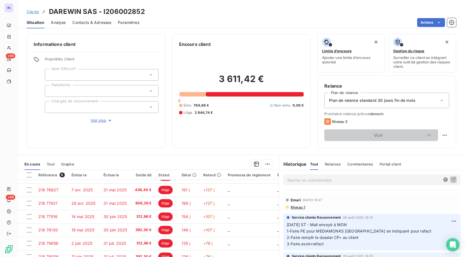
scroll to position [28, 0]
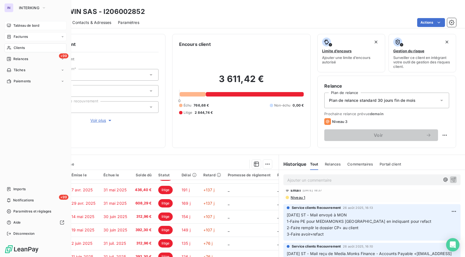
click at [18, 23] on span "Tableau de bord" at bounding box center [26, 25] width 26 height 5
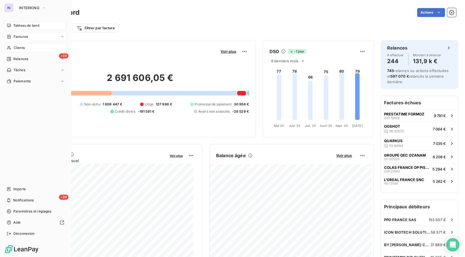
click at [18, 49] on span "Clients" at bounding box center [19, 47] width 11 height 5
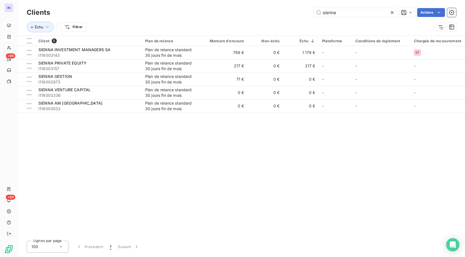
drag, startPoint x: 321, startPoint y: 11, endPoint x: 275, endPoint y: 9, distance: 46.5
click at [275, 9] on div "sienna Actions" at bounding box center [256, 12] width 399 height 9
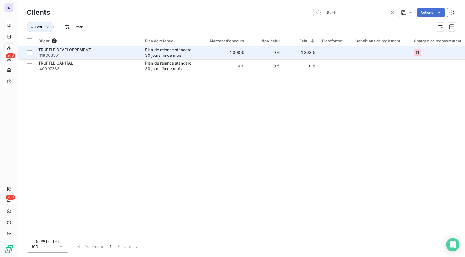
type input "TRUFFL"
click at [101, 52] on div "TRUFFLE DEVELOPPEMENT" at bounding box center [88, 50] width 100 height 6
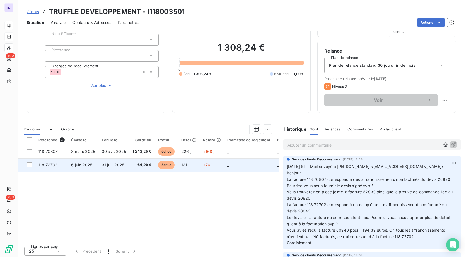
scroll to position [37, 0]
